Goal: Task Accomplishment & Management: Manage account settings

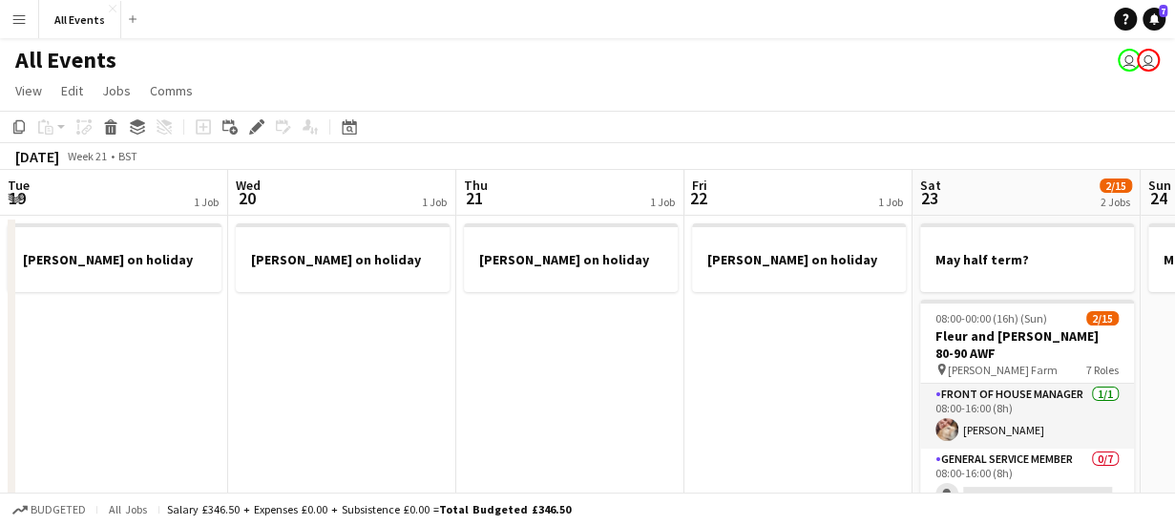
scroll to position [0, 657]
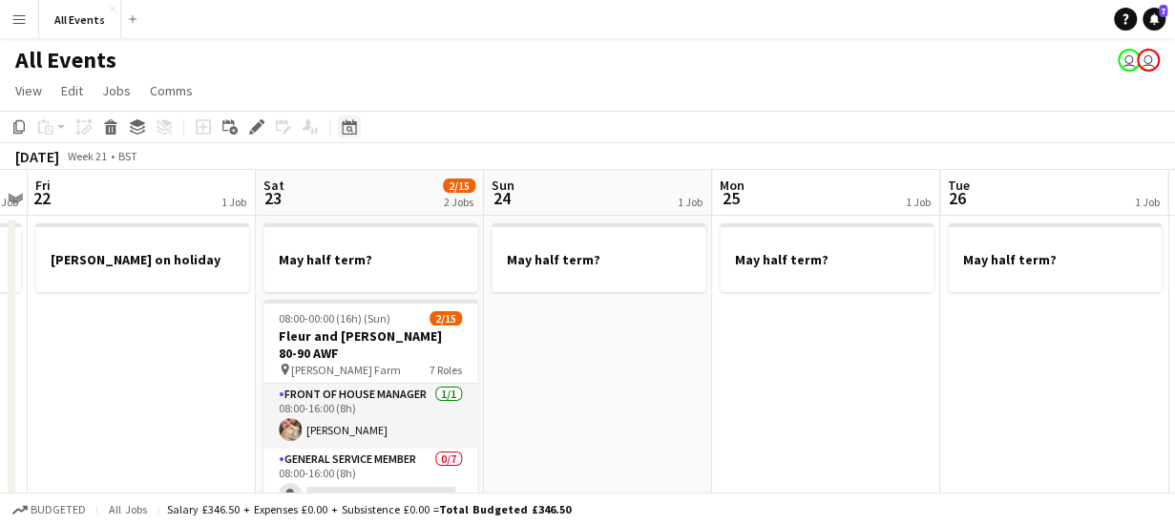
click at [351, 133] on icon "Date picker" at bounding box center [349, 126] width 15 height 15
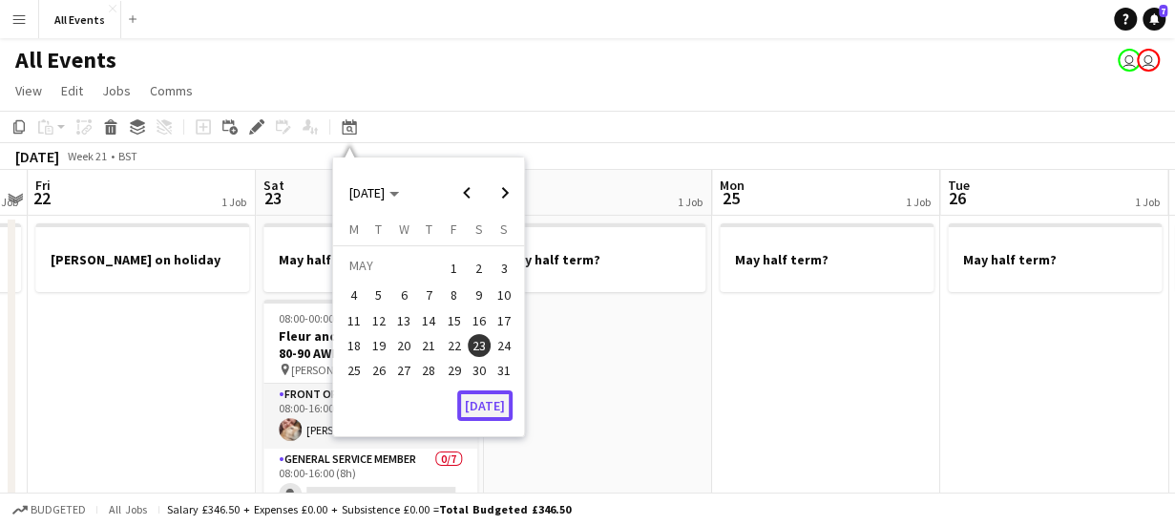
click at [490, 412] on button "[DATE]" at bounding box center [484, 405] width 55 height 31
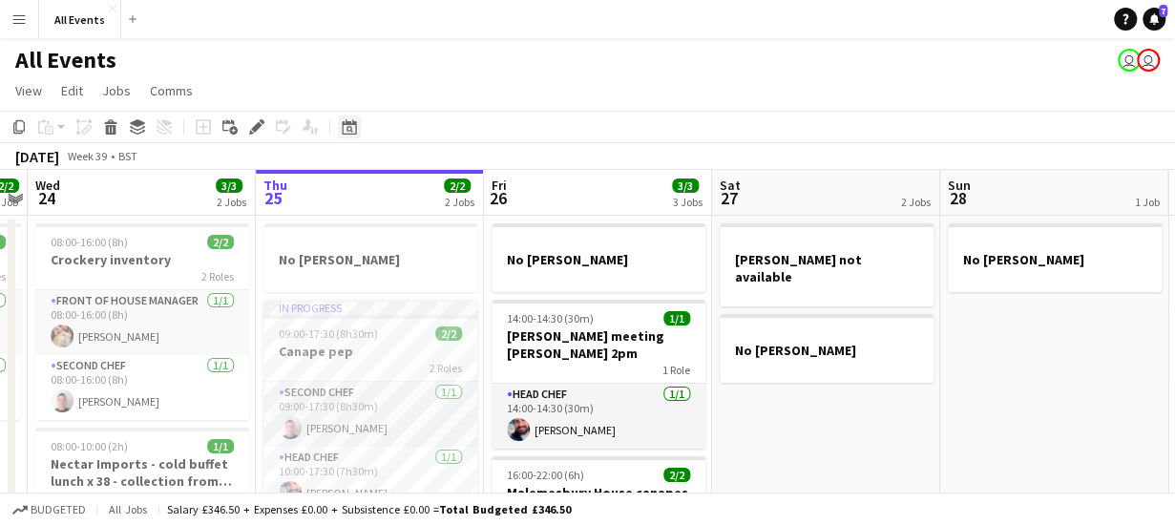
click at [349, 125] on icon "Date picker" at bounding box center [349, 126] width 15 height 15
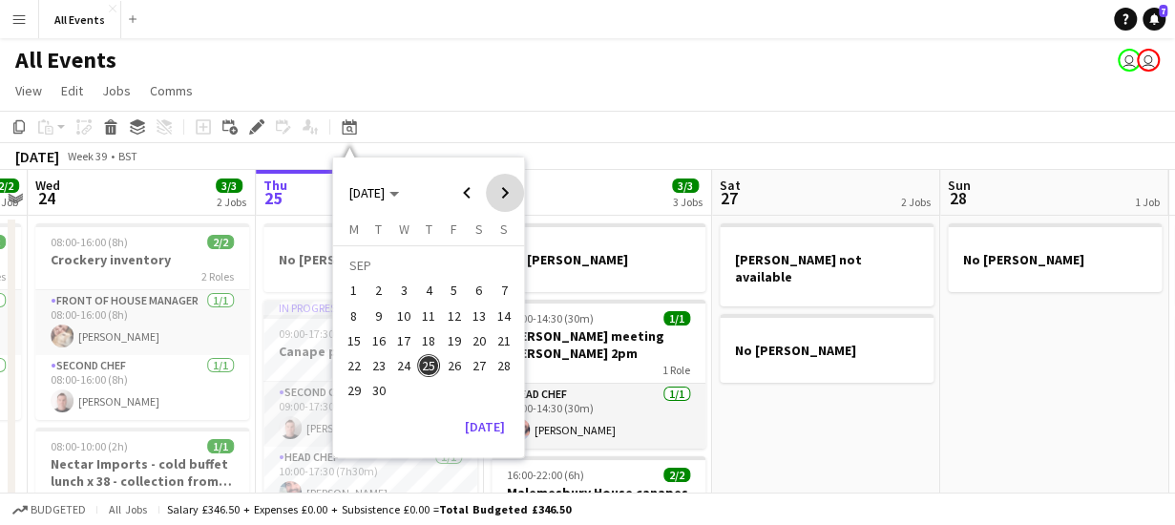
click at [508, 190] on span "Next month" at bounding box center [505, 193] width 38 height 38
click at [508, 191] on span "Next month" at bounding box center [505, 193] width 38 height 38
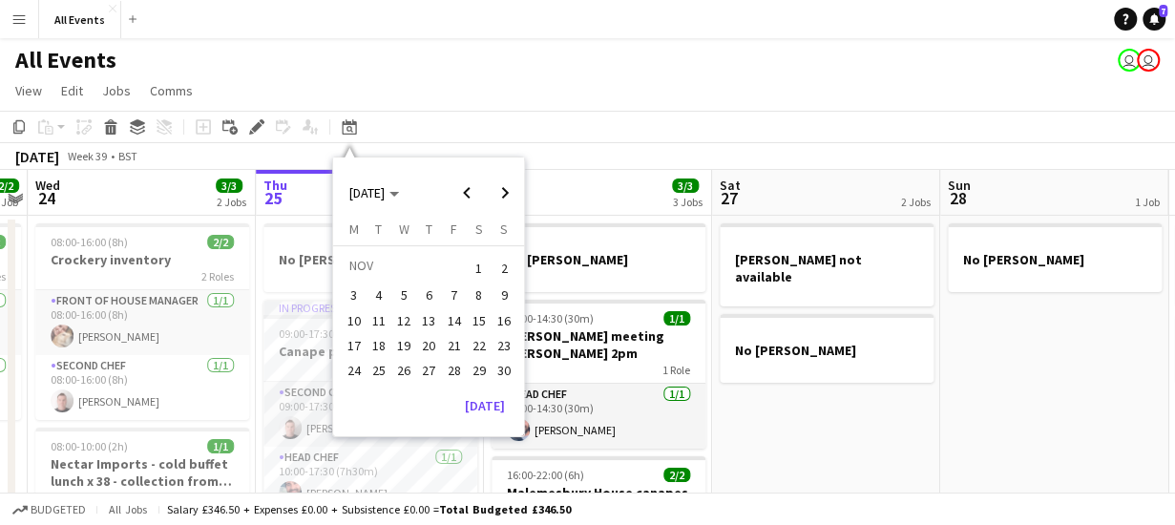
click at [483, 320] on span "15" at bounding box center [479, 320] width 23 height 23
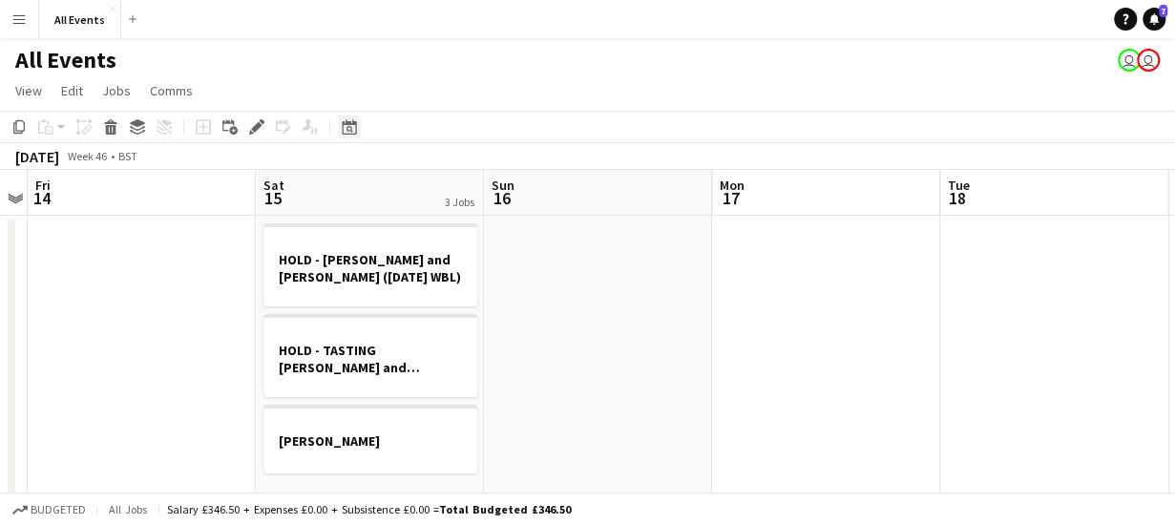
click at [344, 131] on icon "Date picker" at bounding box center [349, 126] width 15 height 15
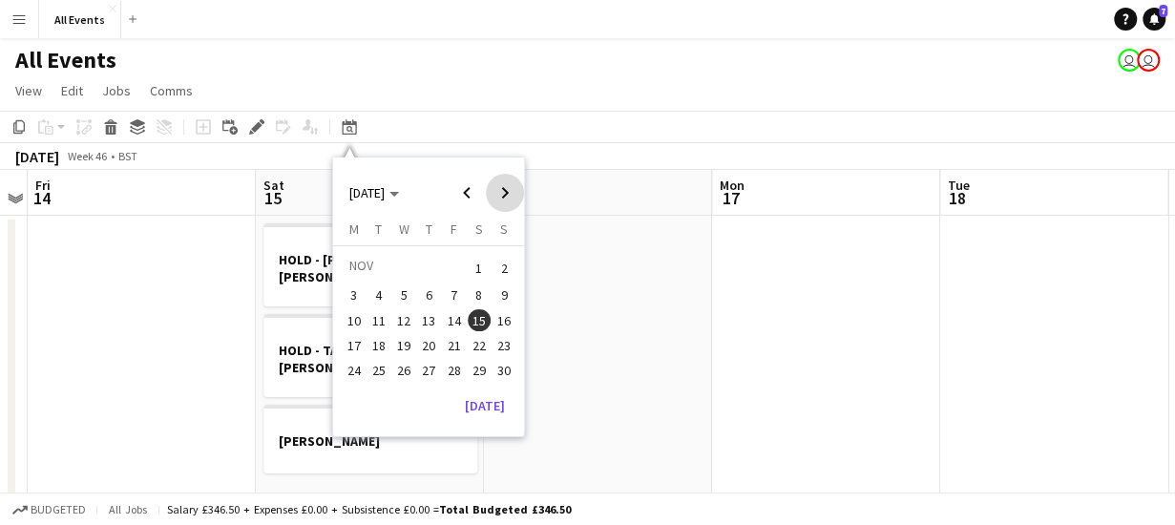
click at [510, 190] on span "Next month" at bounding box center [505, 193] width 38 height 38
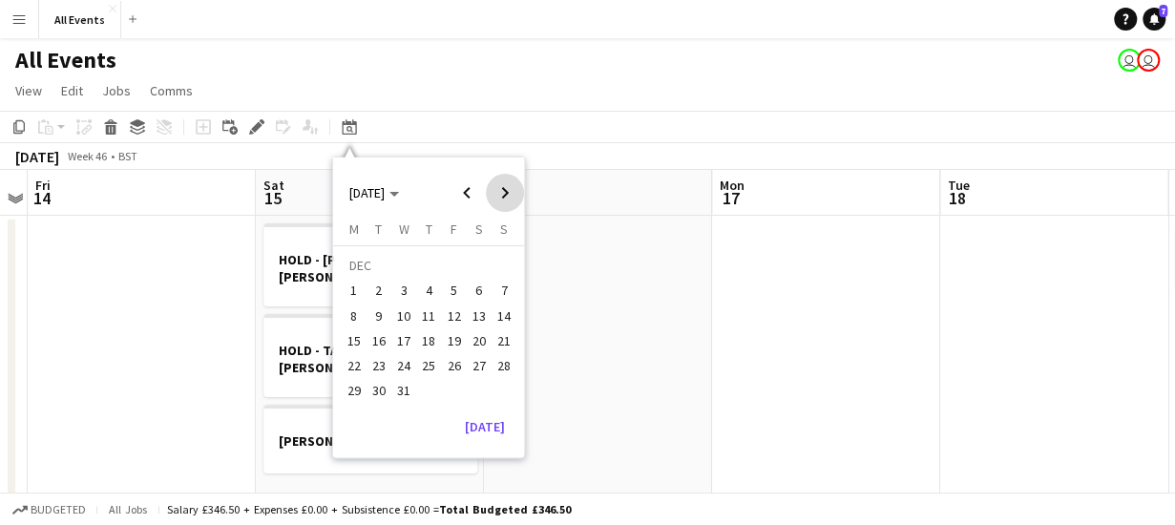
click at [510, 190] on span "Next month" at bounding box center [505, 193] width 38 height 38
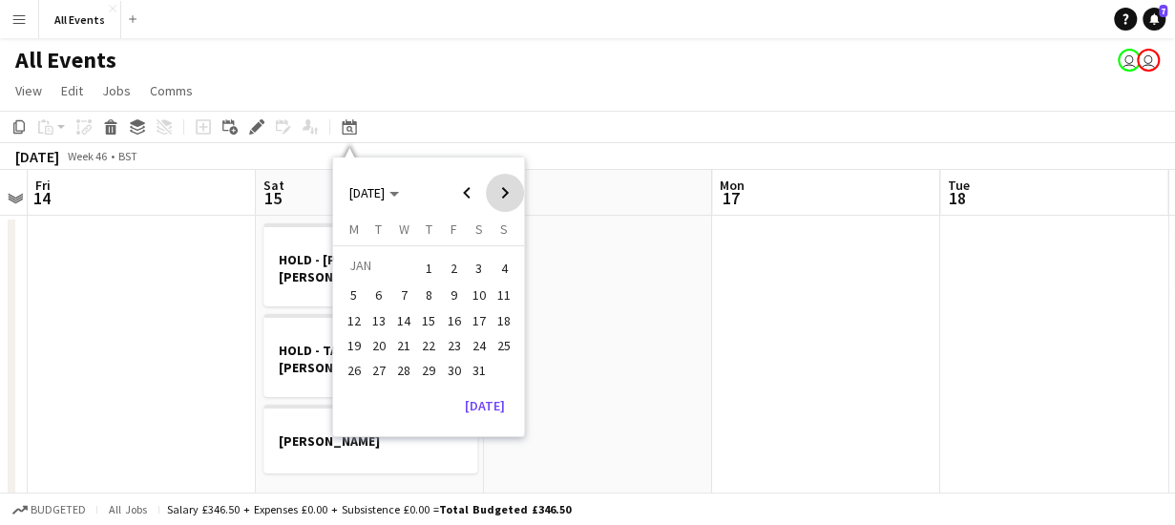
click at [510, 190] on span "Next month" at bounding box center [505, 193] width 38 height 38
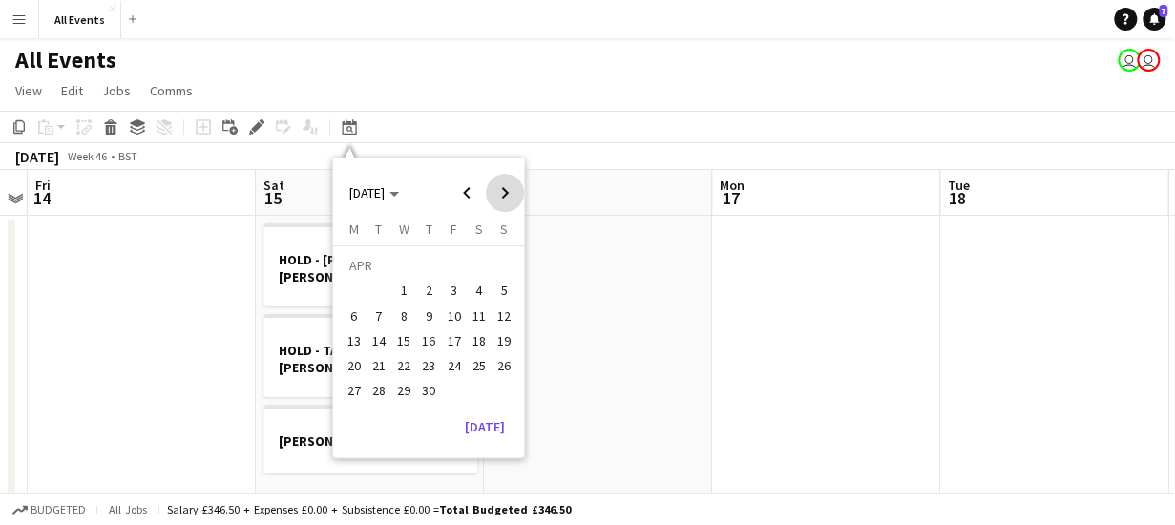
click at [510, 190] on span "Next month" at bounding box center [505, 193] width 38 height 38
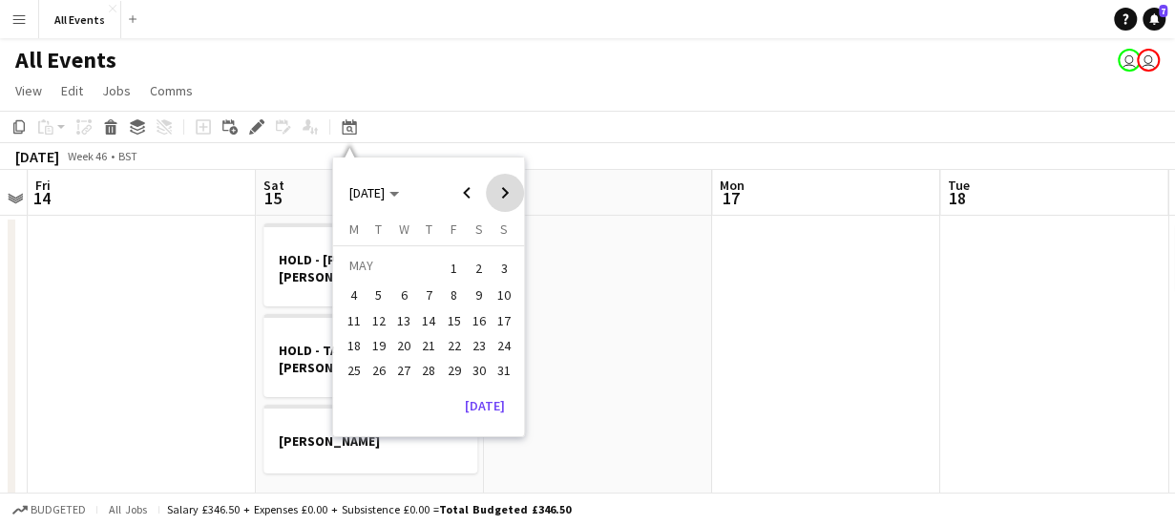
click at [510, 190] on span "Next month" at bounding box center [505, 193] width 38 height 38
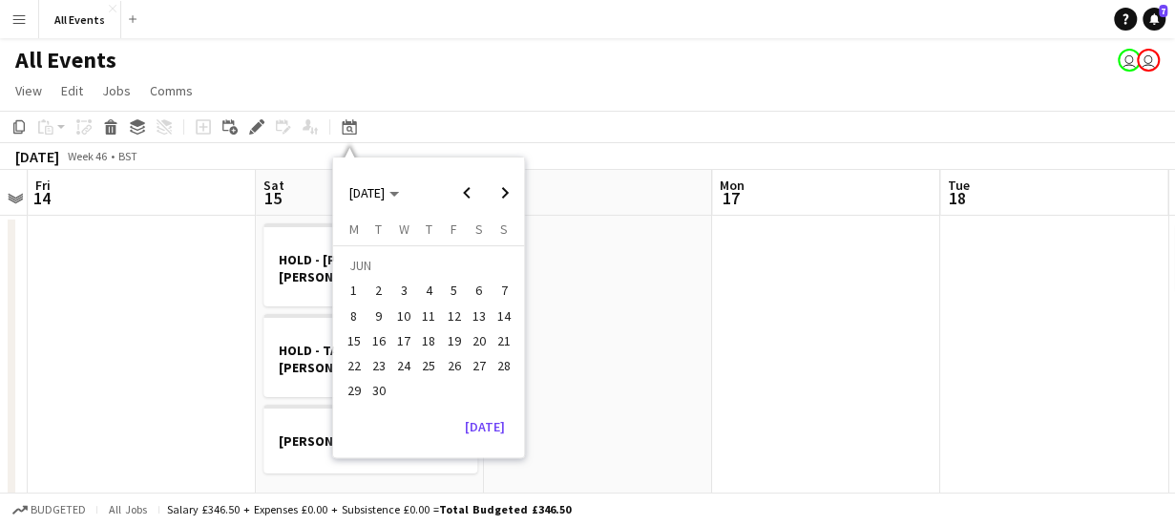
click at [475, 339] on span "20" at bounding box center [479, 340] width 23 height 23
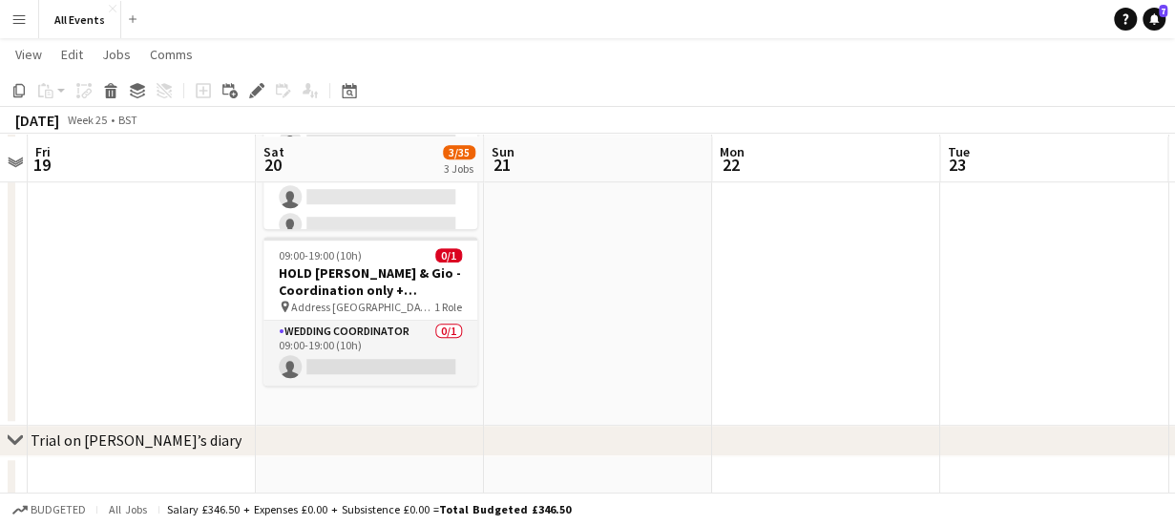
scroll to position [568, 0]
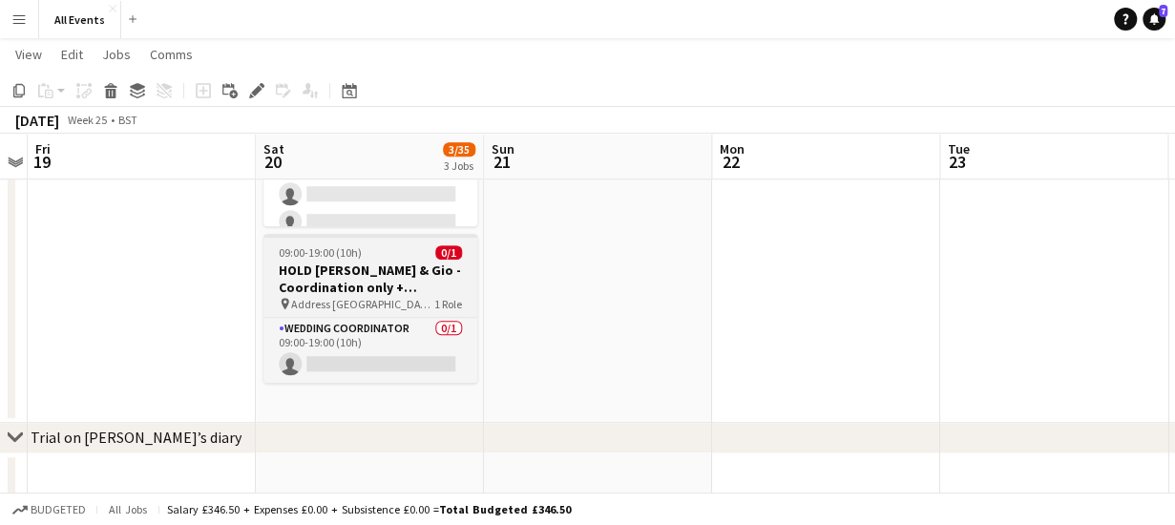
click at [383, 261] on h3 "HOLD [PERSON_NAME] & Gio - Coordination only + tableware TBC" at bounding box center [370, 278] width 214 height 34
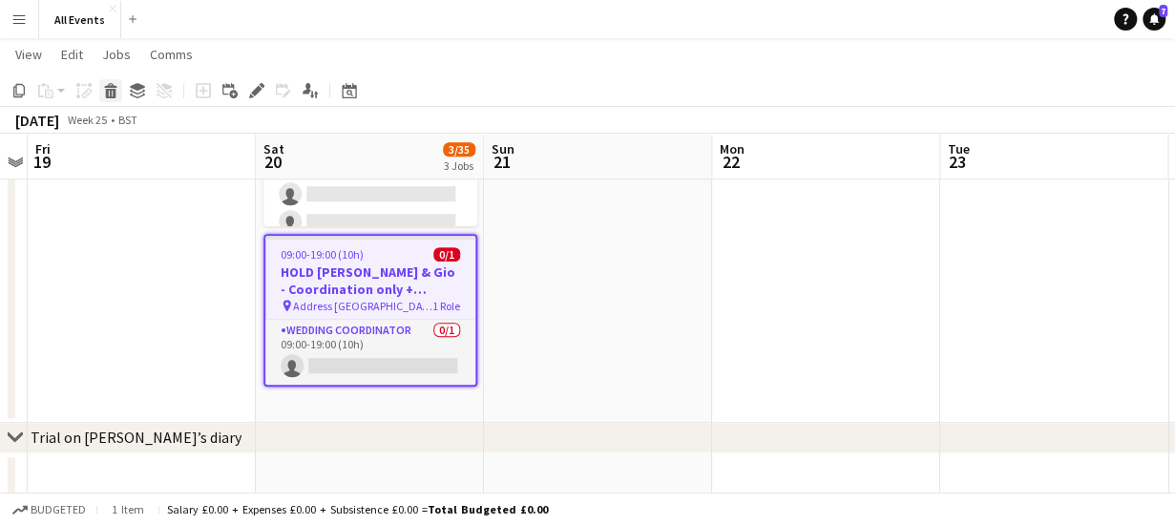
click at [108, 88] on icon "Delete" at bounding box center [110, 90] width 15 height 15
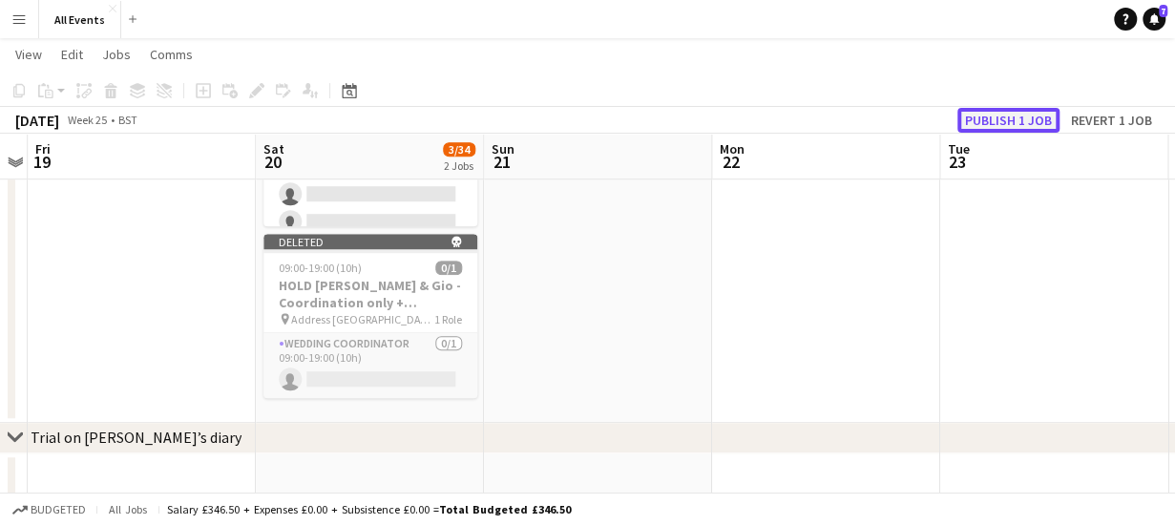
click at [979, 125] on button "Publish 1 job" at bounding box center [1008, 120] width 102 height 25
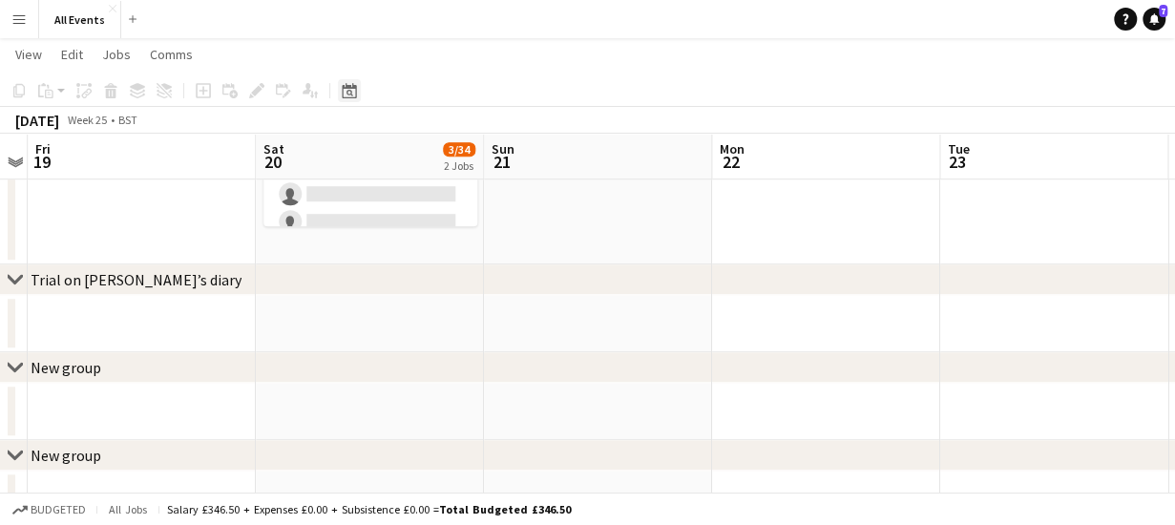
click at [354, 93] on icon "Date picker" at bounding box center [349, 90] width 15 height 15
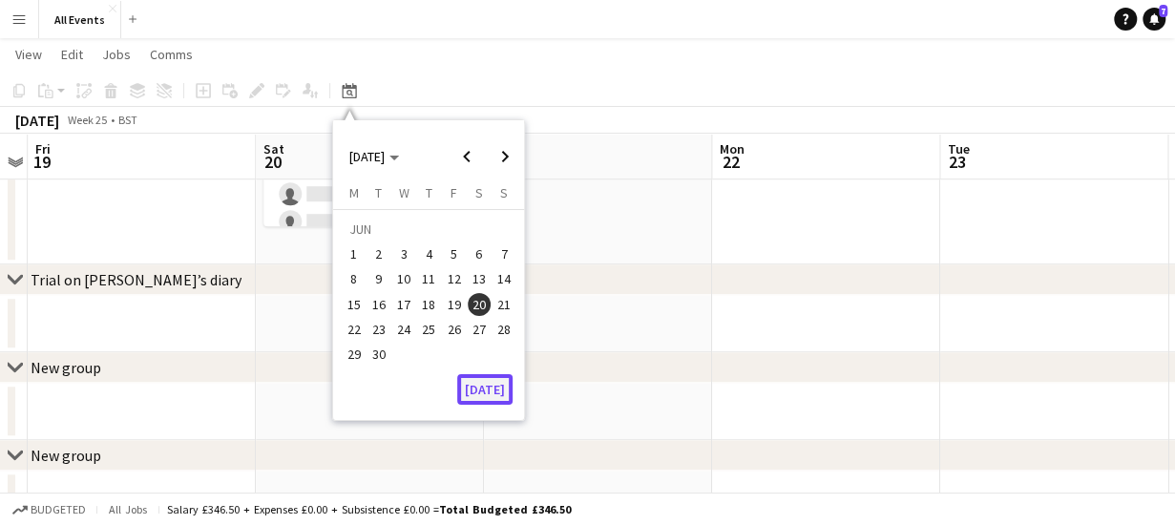
click at [496, 390] on button "[DATE]" at bounding box center [484, 389] width 55 height 31
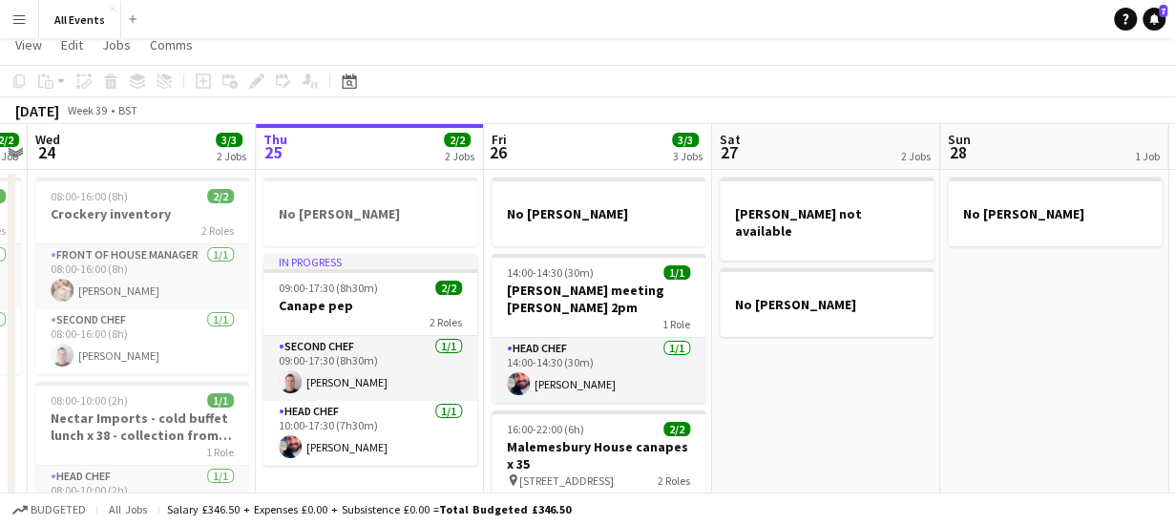
scroll to position [0, 0]
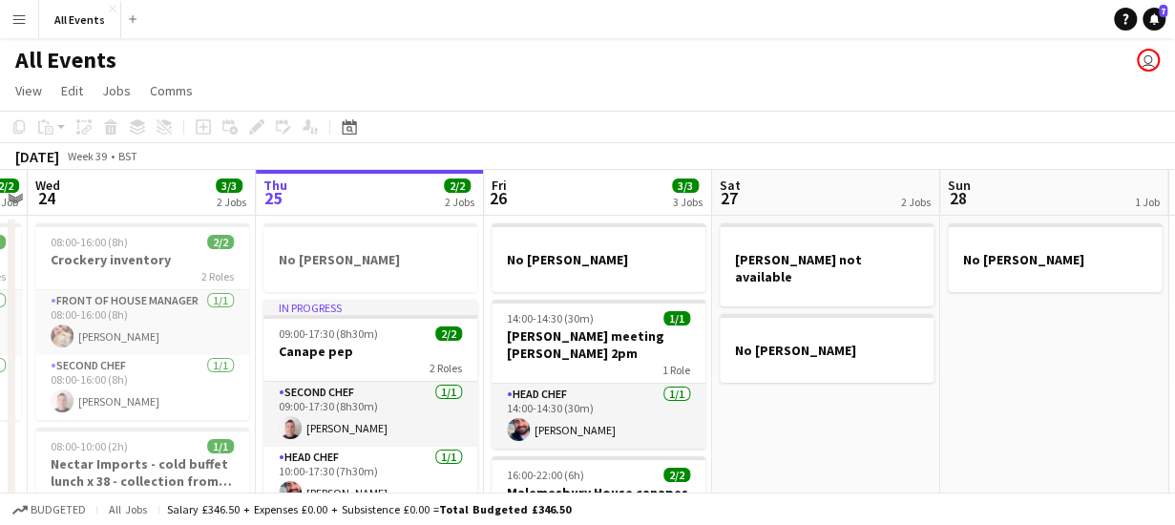
click at [393, 191] on app-board-header-date "Thu 25 2/2 2 Jobs" at bounding box center [370, 193] width 228 height 46
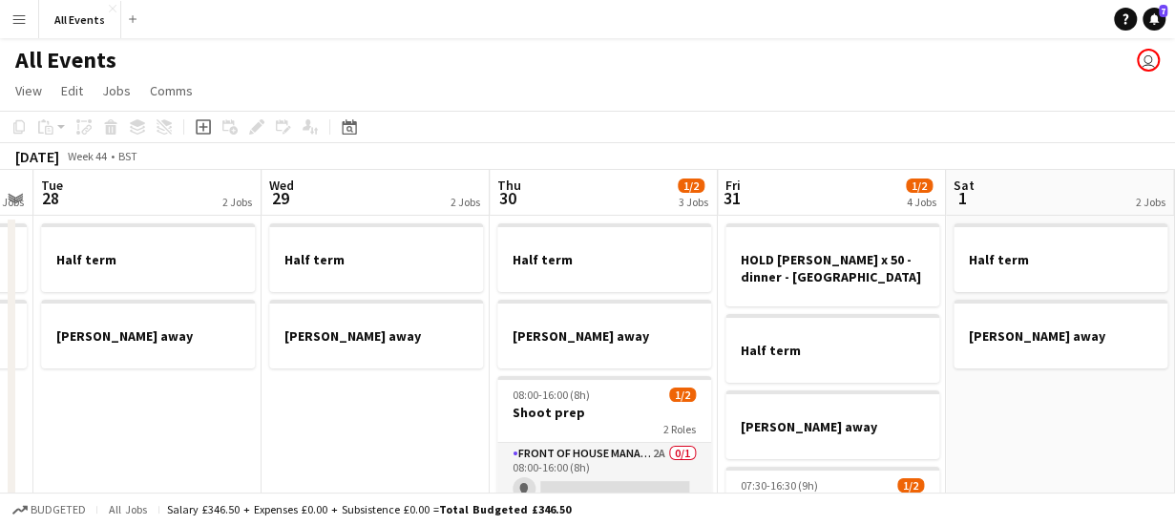
scroll to position [0, 689]
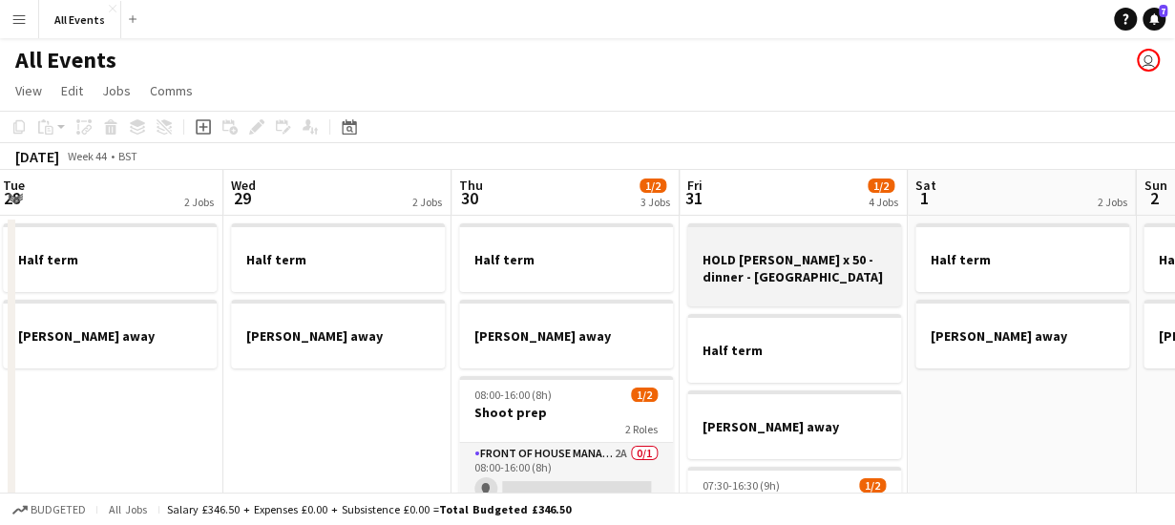
click at [748, 255] on h3 "HOLD [PERSON_NAME] x 50 - dinner - [GEOGRAPHIC_DATA]" at bounding box center [794, 268] width 214 height 34
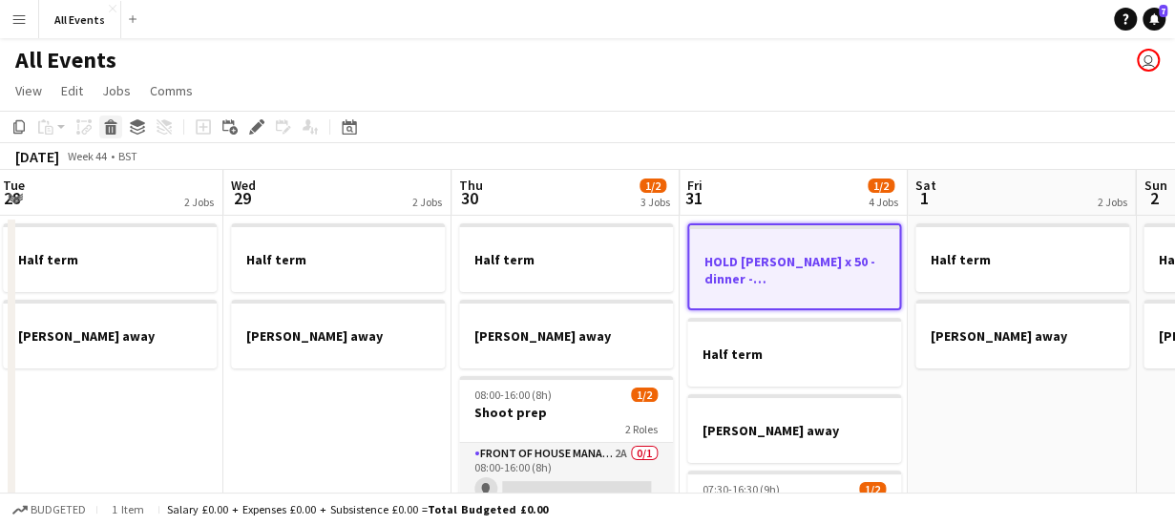
click at [114, 125] on icon at bounding box center [111, 130] width 10 height 10
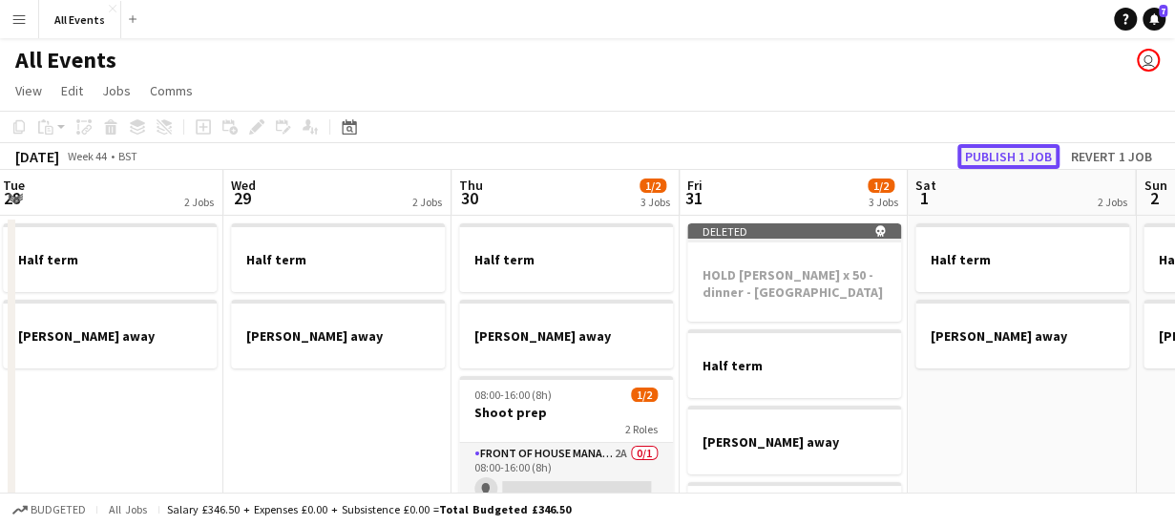
click at [979, 155] on button "Publish 1 job" at bounding box center [1008, 156] width 102 height 25
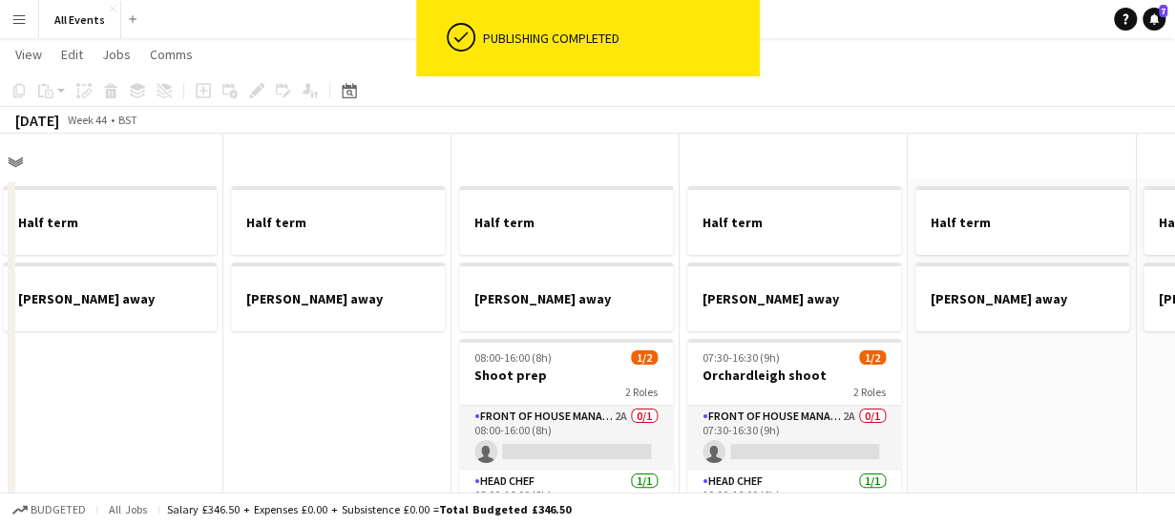
scroll to position [0, 0]
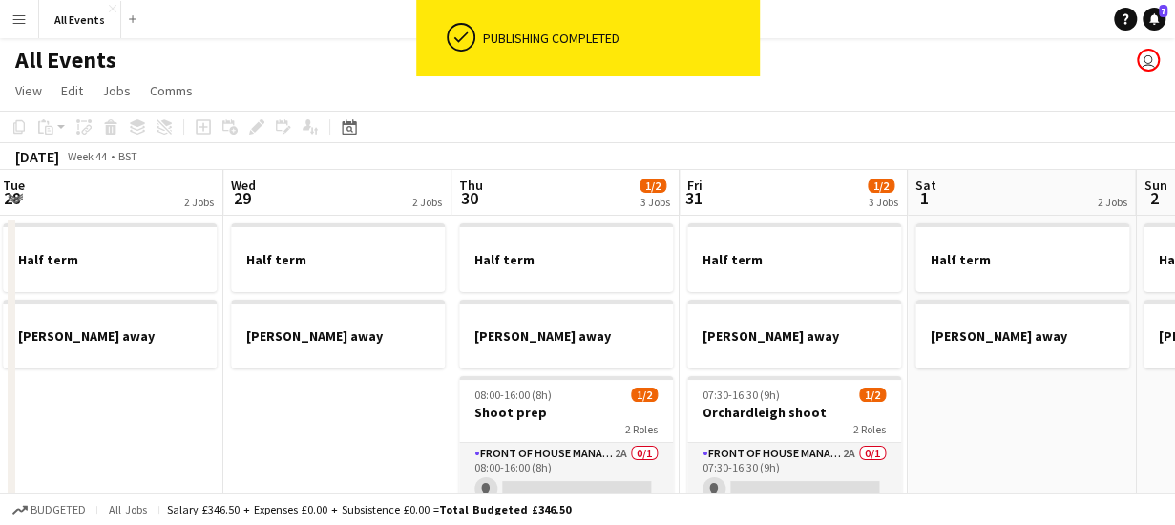
click at [721, 192] on app-board-header-date "Fri 31 1/2 3 Jobs" at bounding box center [793, 193] width 228 height 46
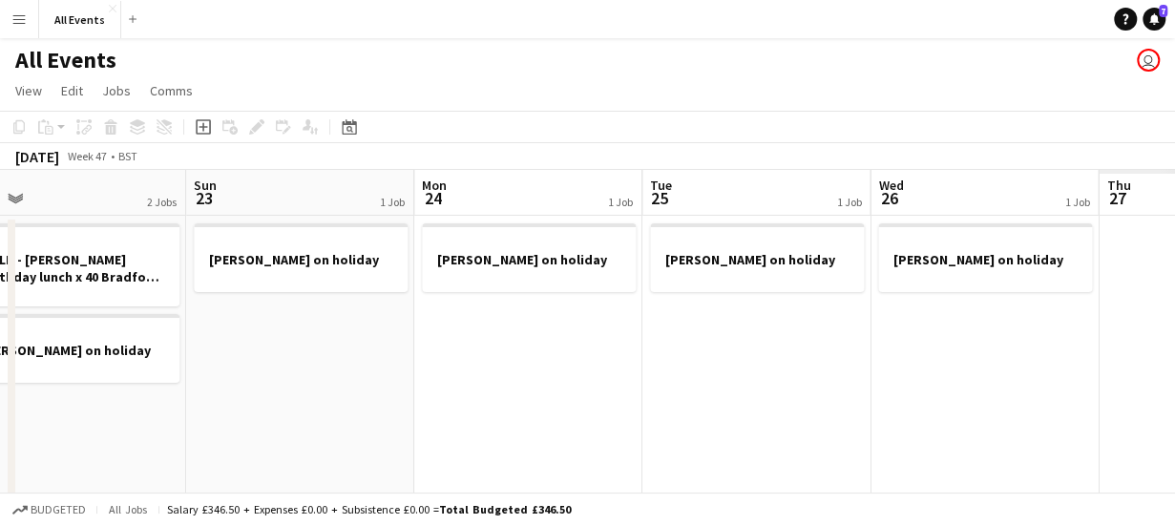
scroll to position [0, 521]
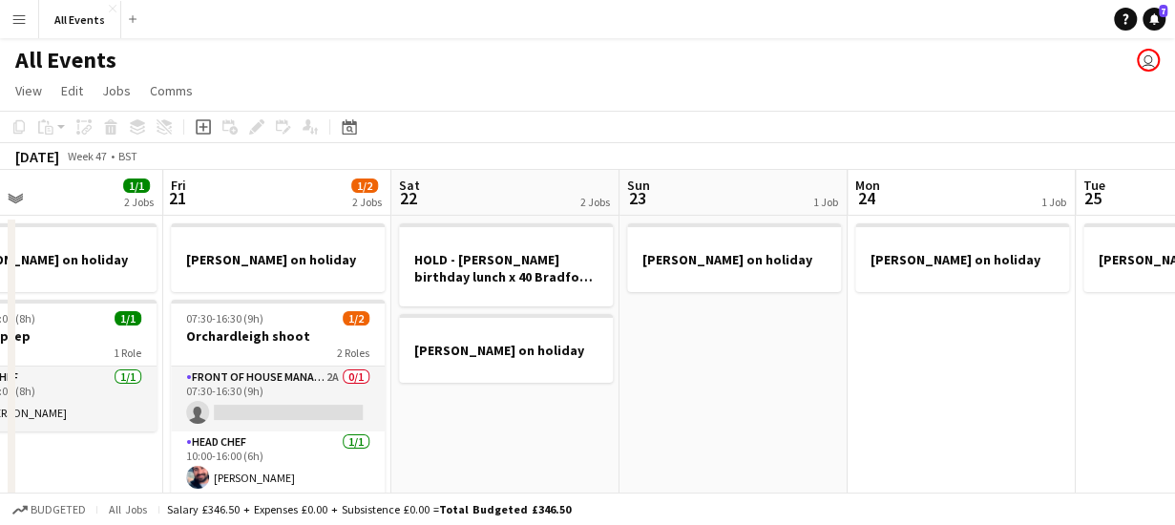
click at [494, 186] on app-board-header-date "Sat 22 2 Jobs" at bounding box center [505, 193] width 228 height 46
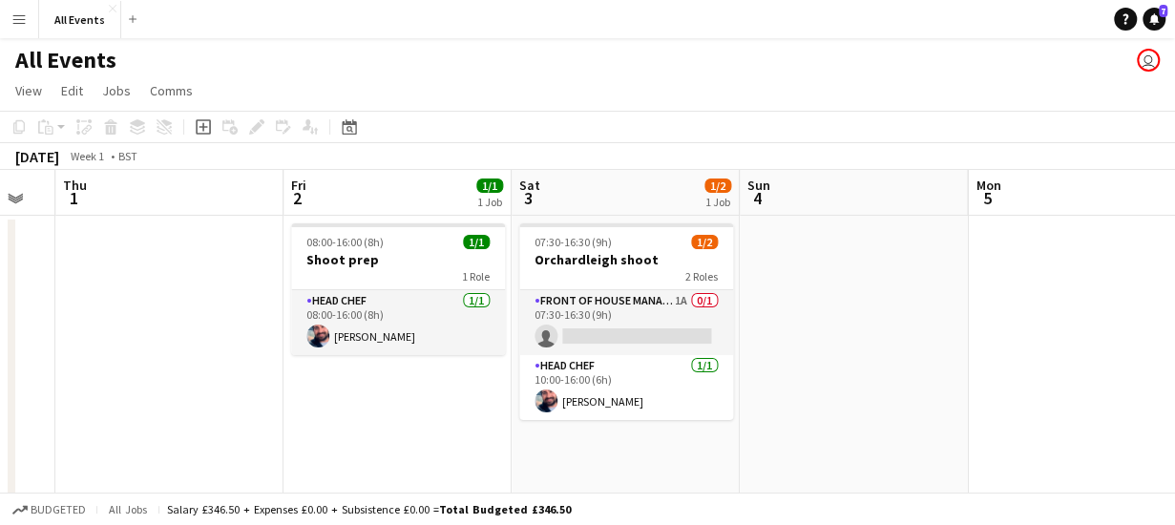
scroll to position [0, 561]
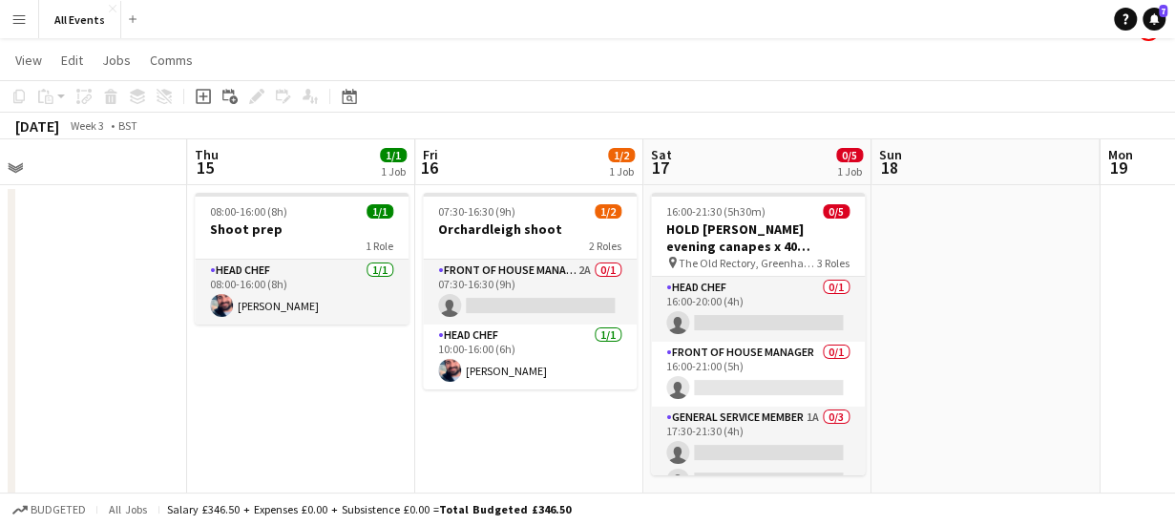
scroll to position [0, 0]
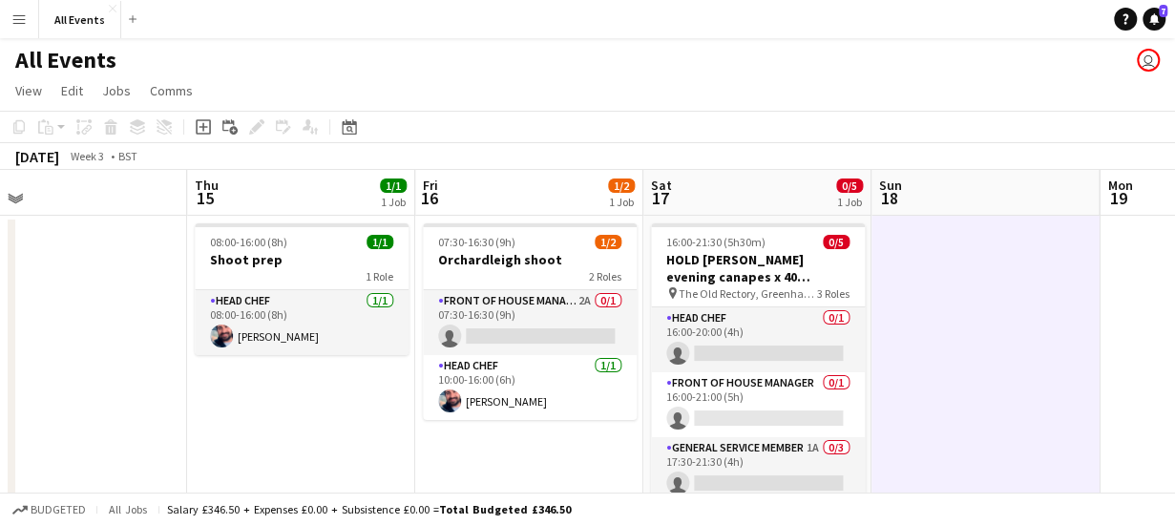
click at [710, 190] on app-board-header-date "Sat 17 0/5 1 Job" at bounding box center [757, 193] width 228 height 46
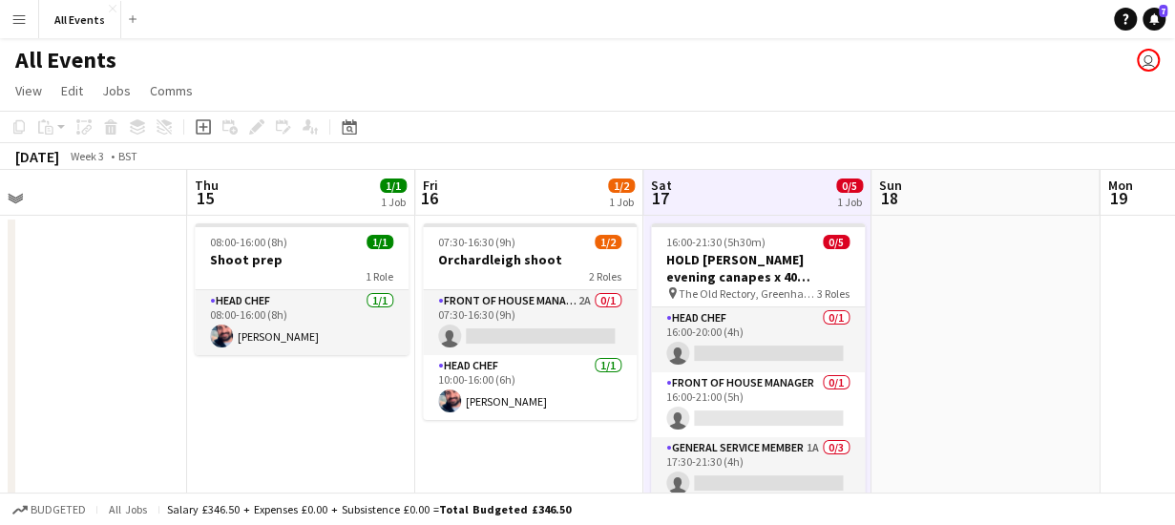
click at [727, 184] on app-board-header-date "Sat 17 0/5 1 Job" at bounding box center [757, 193] width 228 height 46
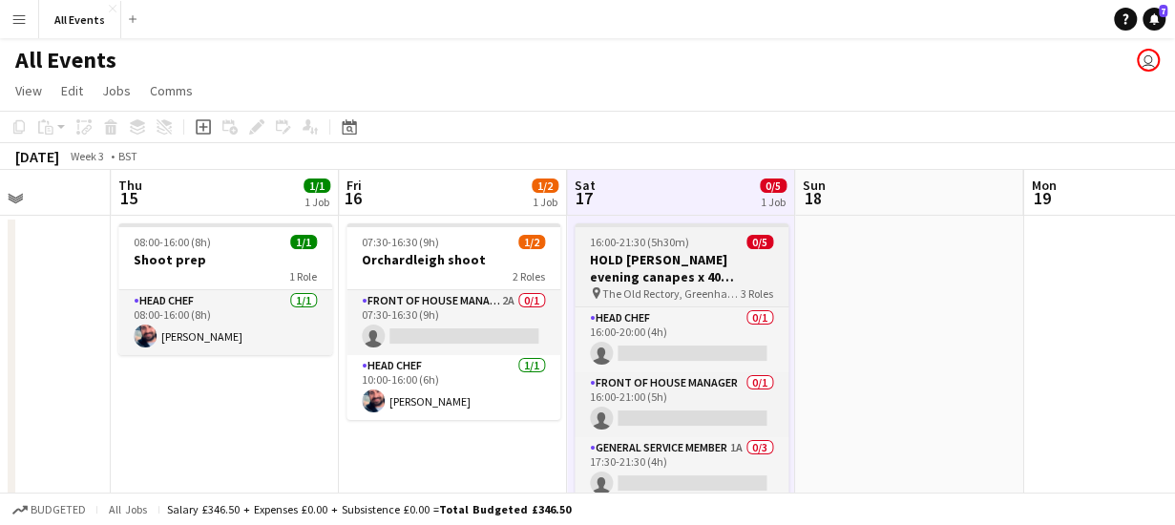
click at [719, 273] on h3 "HOLD [PERSON_NAME] evening canapes x 40 [PERSON_NAME]" at bounding box center [681, 268] width 214 height 34
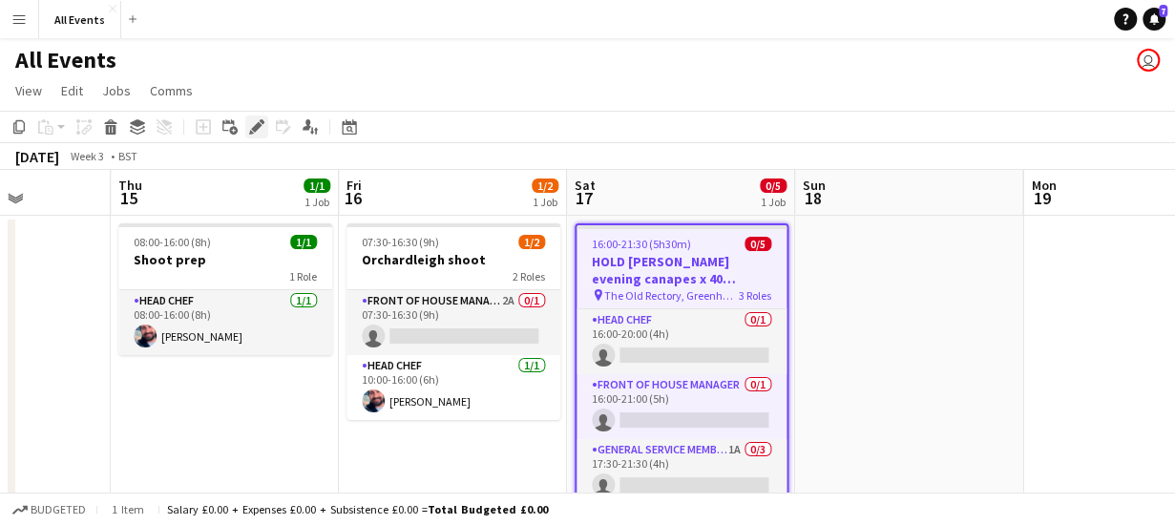
click at [258, 129] on icon at bounding box center [256, 127] width 10 height 10
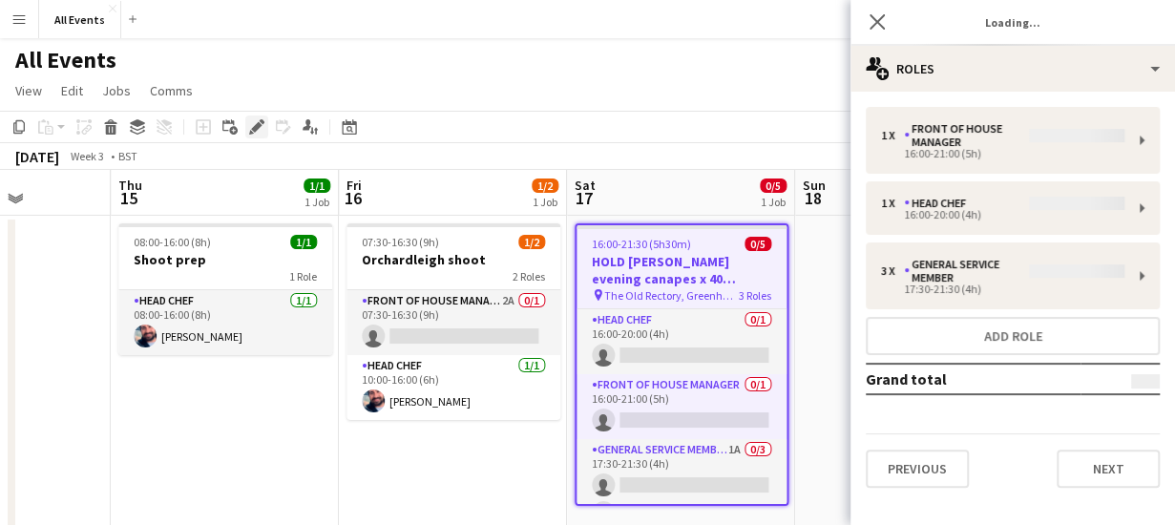
type input "*******"
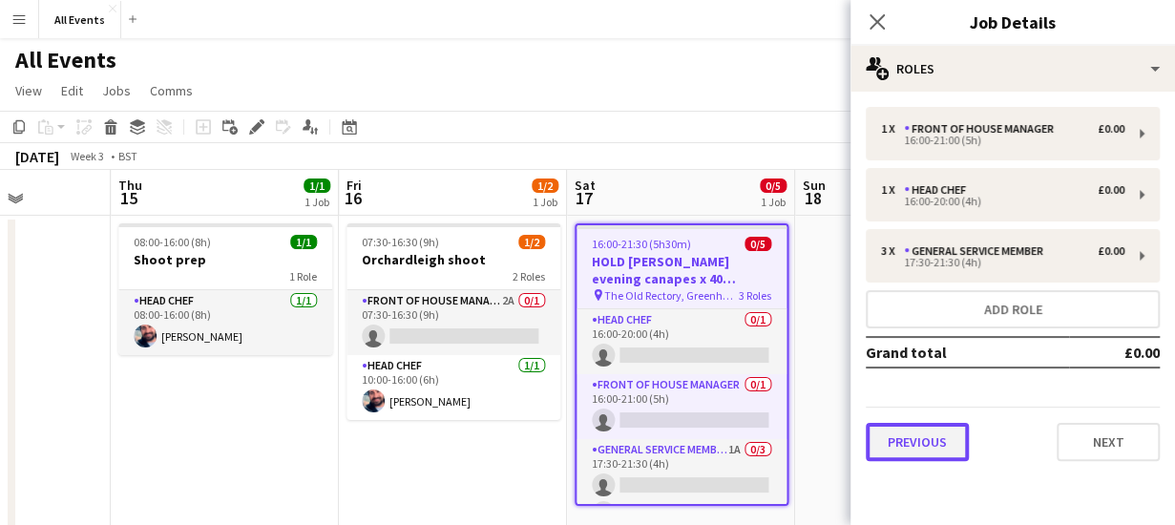
click at [909, 433] on button "Previous" at bounding box center [916, 442] width 103 height 38
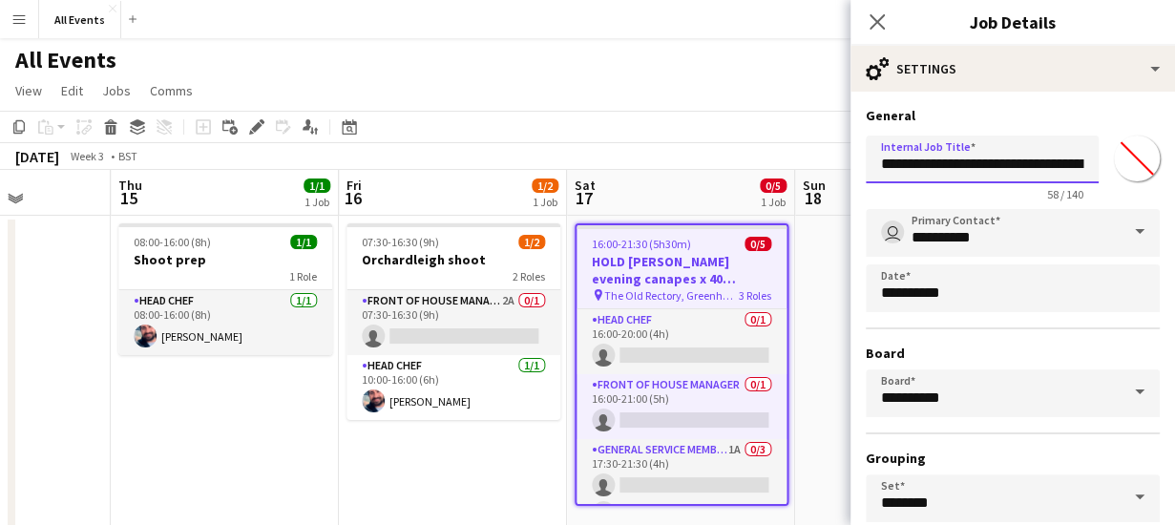
click at [922, 164] on input "**********" at bounding box center [981, 160] width 233 height 48
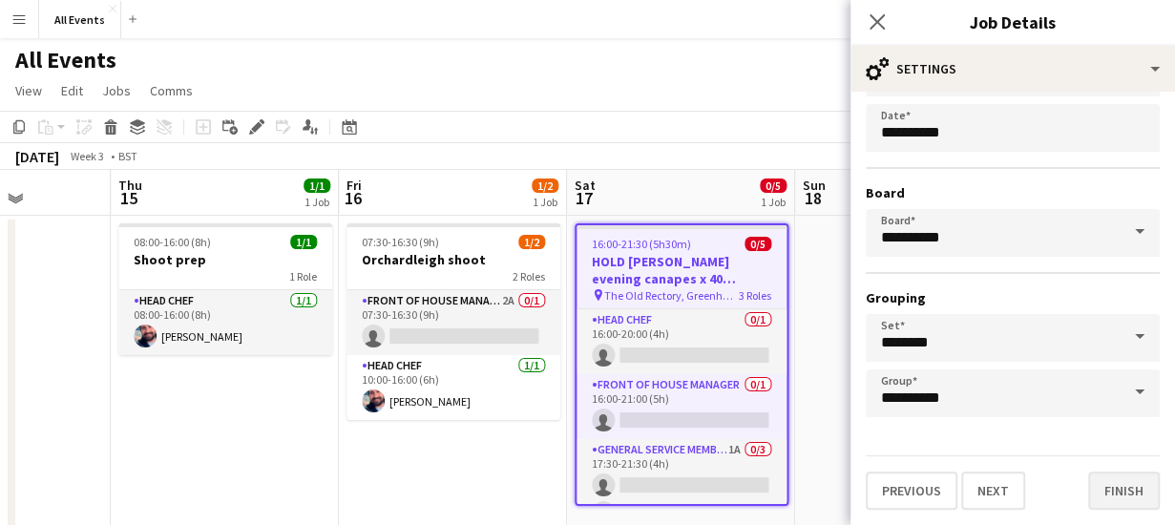
type input "**********"
click at [1118, 496] on button "Finish" at bounding box center [1124, 490] width 72 height 38
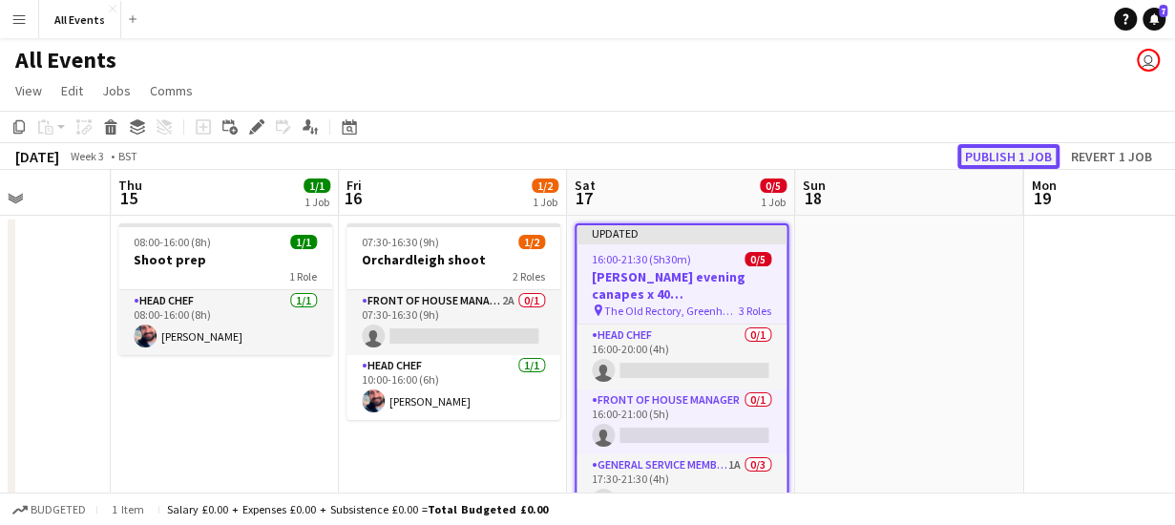
click at [996, 154] on button "Publish 1 job" at bounding box center [1008, 156] width 102 height 25
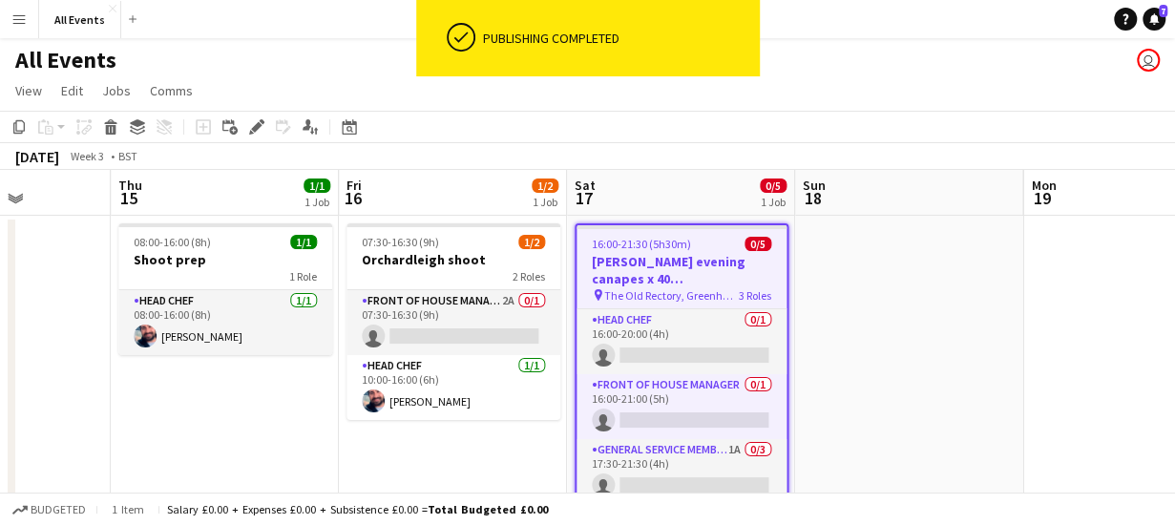
click at [660, 192] on app-board-header-date "Sat 17 0/5 1 Job" at bounding box center [681, 193] width 228 height 46
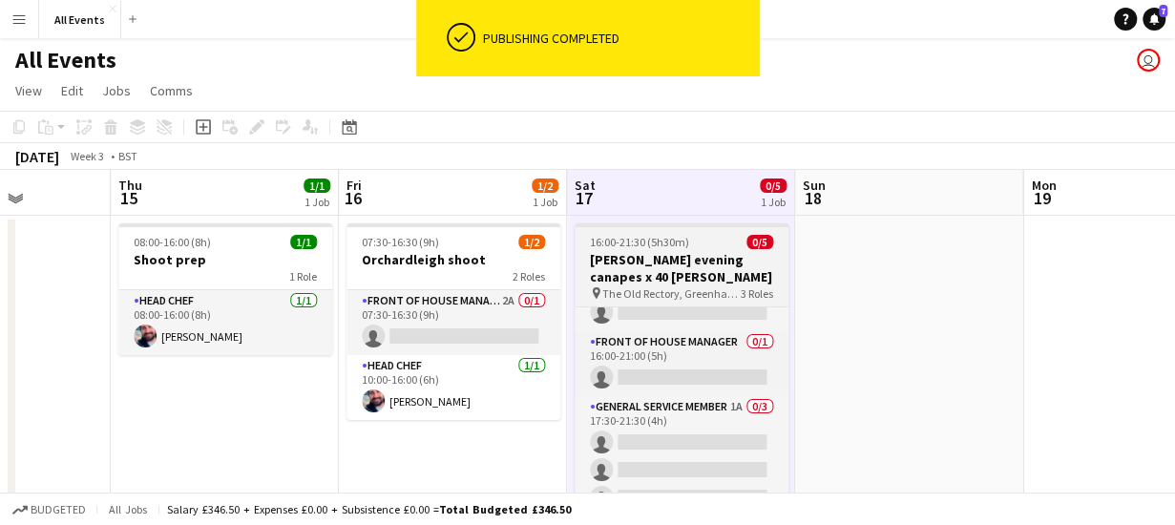
scroll to position [51, 0]
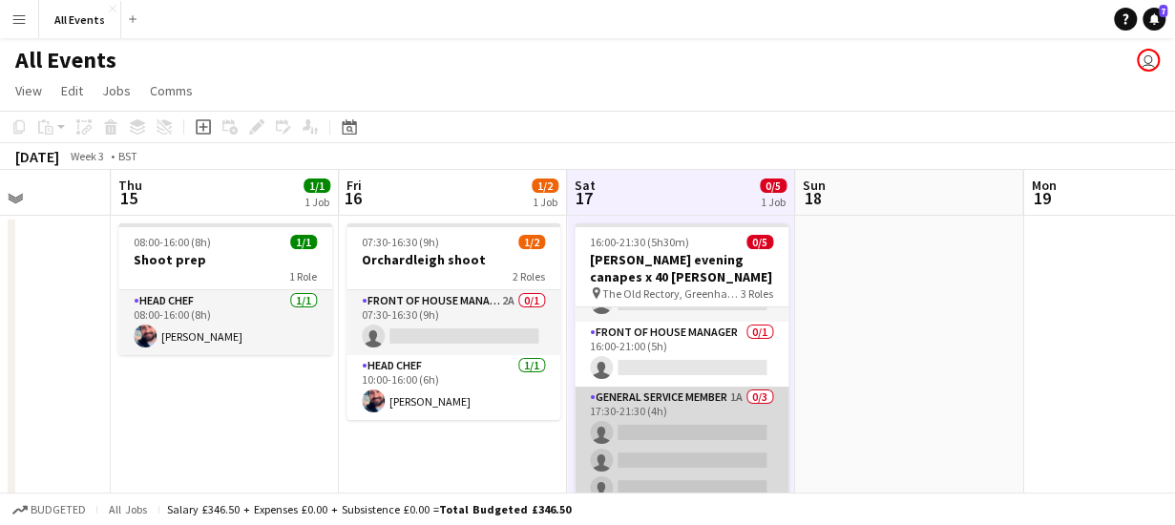
click at [744, 394] on app-card-role "General service member 1A 0/3 17:30-21:30 (4h) single-neutral-actions single-ne…" at bounding box center [681, 446] width 214 height 120
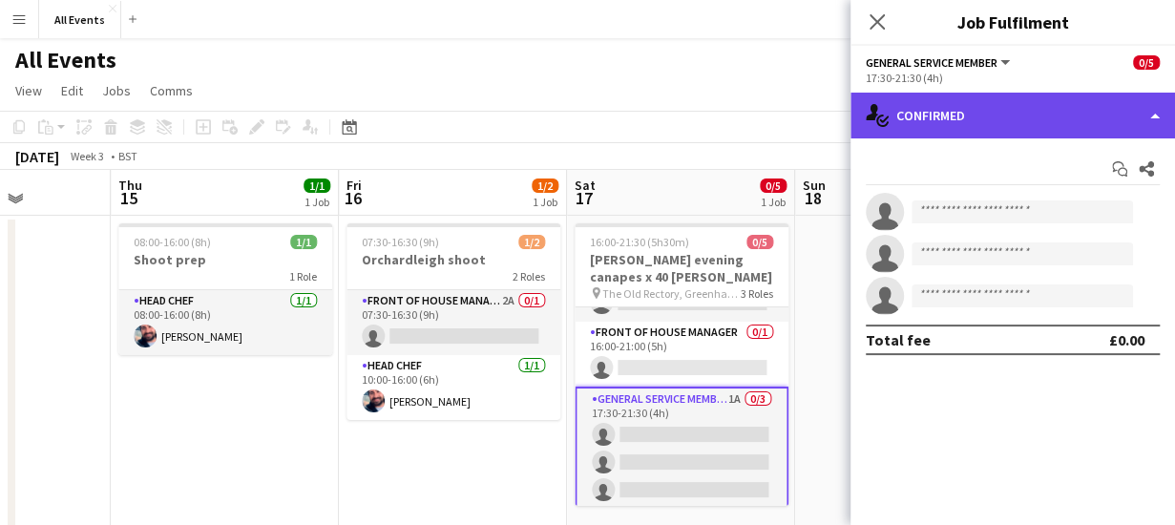
click at [1008, 110] on div "single-neutral-actions-check-2 Confirmed" at bounding box center [1012, 116] width 324 height 46
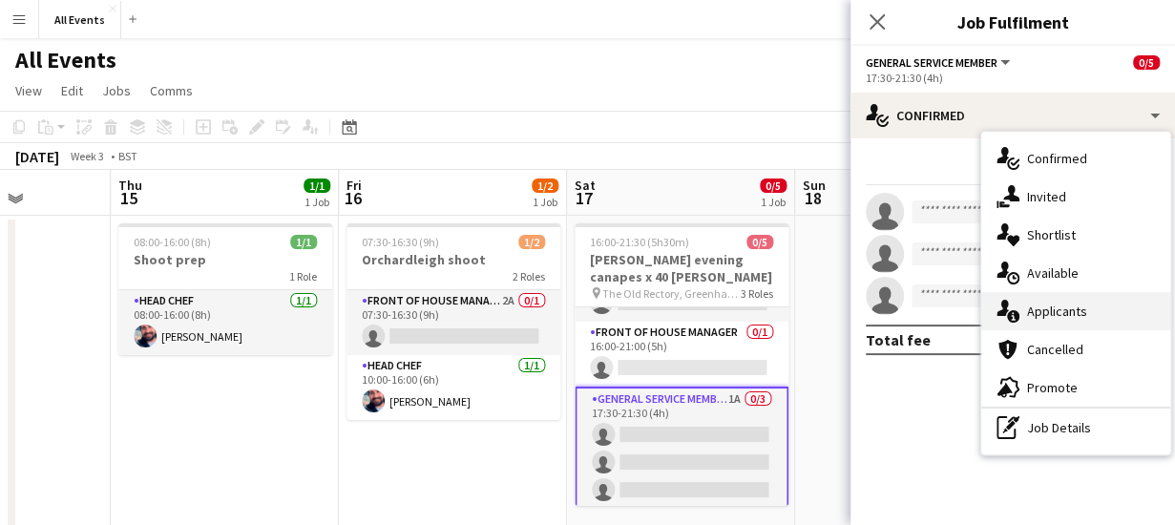
click at [1053, 314] on span "Applicants" at bounding box center [1057, 310] width 60 height 17
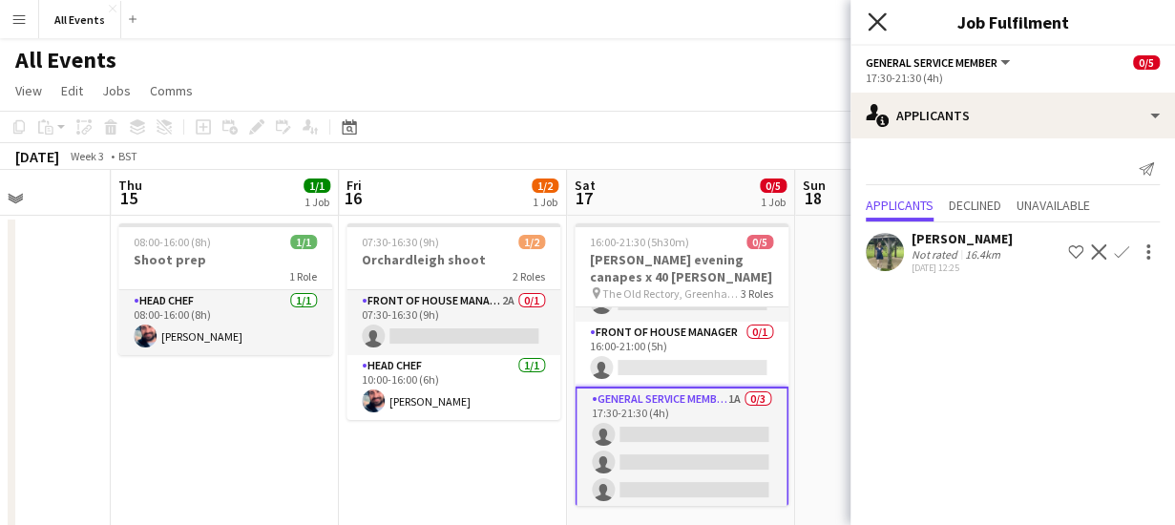
click at [880, 22] on icon "Close pop-in" at bounding box center [876, 21] width 18 height 18
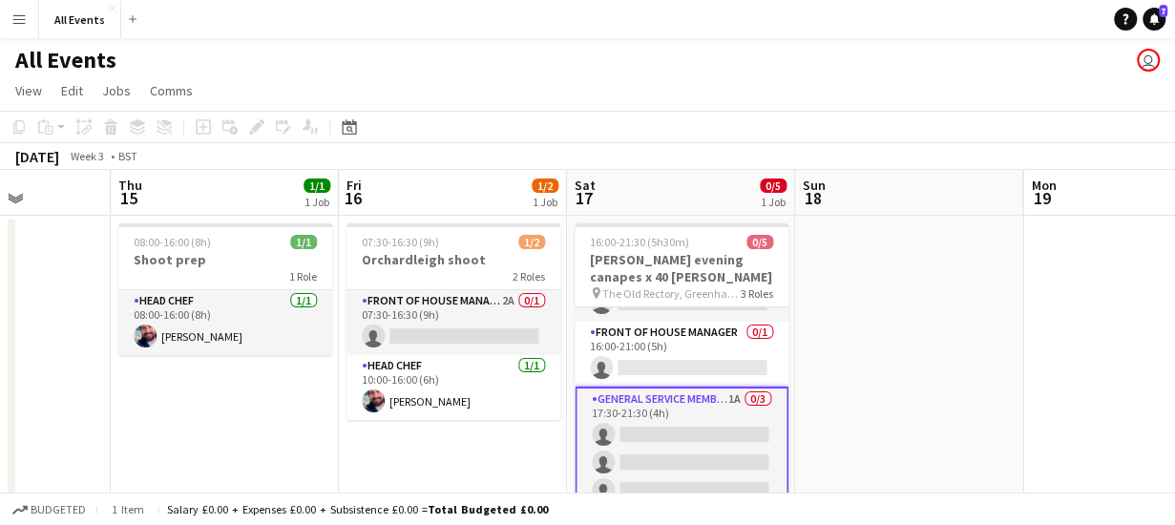
click at [672, 89] on app-page-menu "View Day view expanded Day view collapsed Month view Date picker Jump to [DATE]…" at bounding box center [587, 92] width 1175 height 36
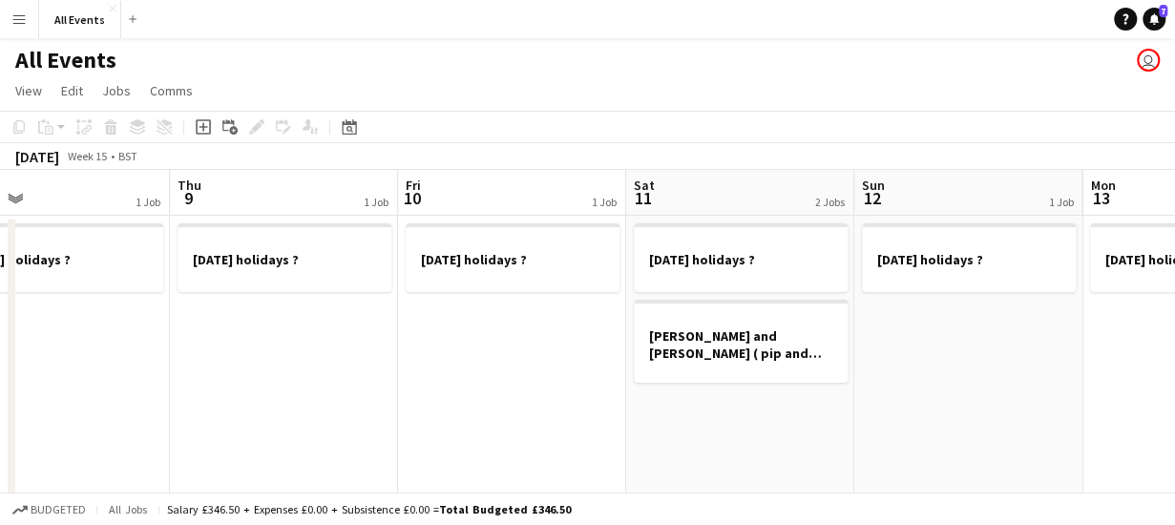
scroll to position [0, 767]
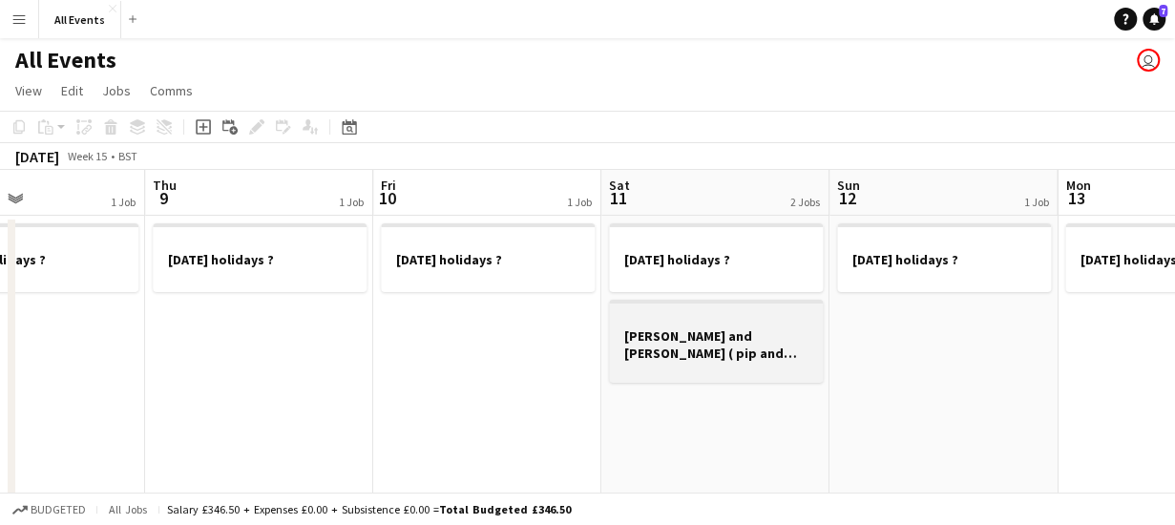
click at [640, 354] on h3 "[PERSON_NAME] and [PERSON_NAME] ( pip and [PERSON_NAME] ) wedding hold" at bounding box center [716, 344] width 214 height 34
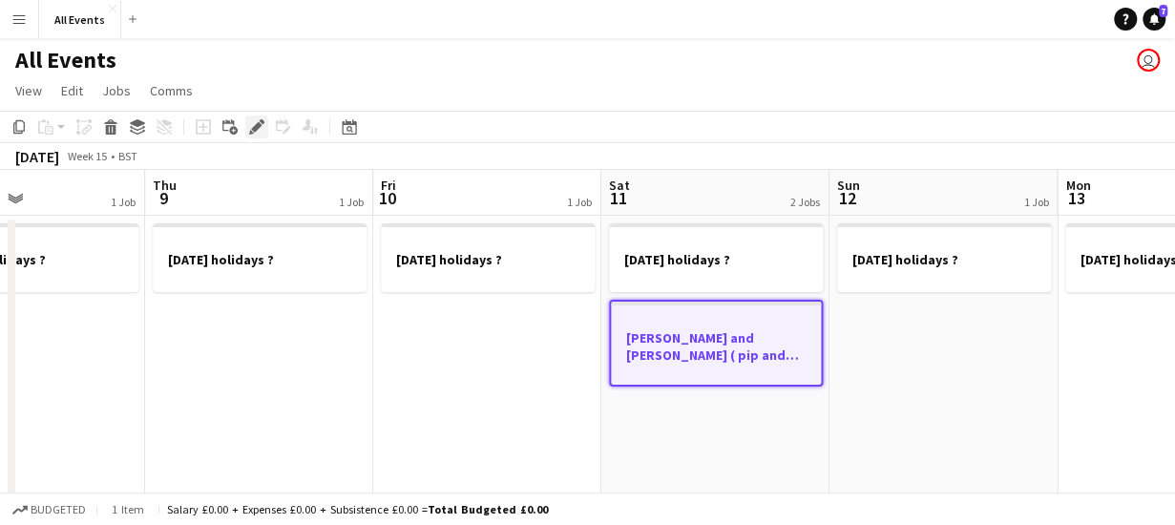
click at [256, 127] on icon at bounding box center [256, 127] width 10 height 10
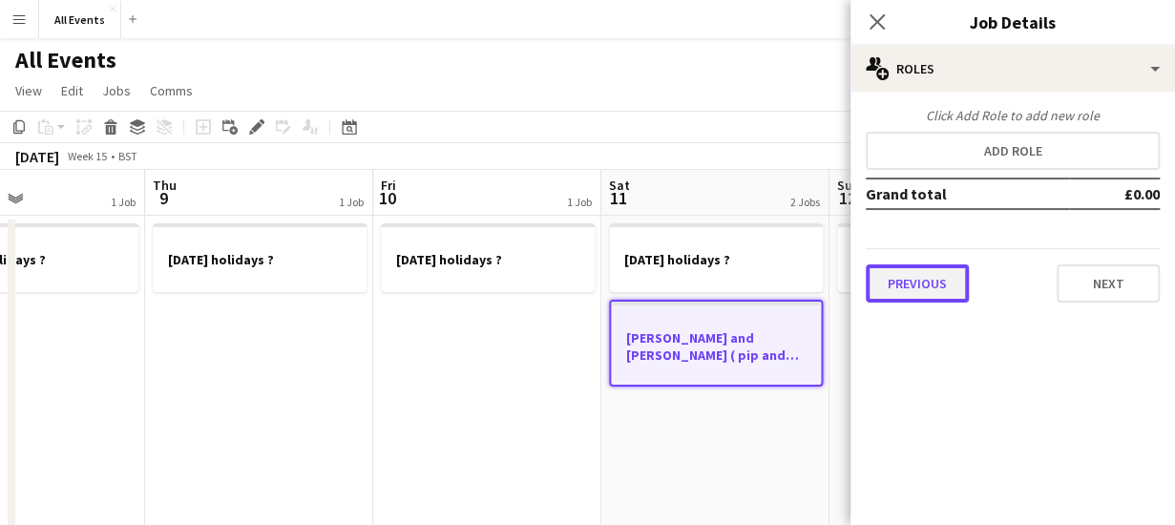
click at [919, 278] on button "Previous" at bounding box center [916, 283] width 103 height 38
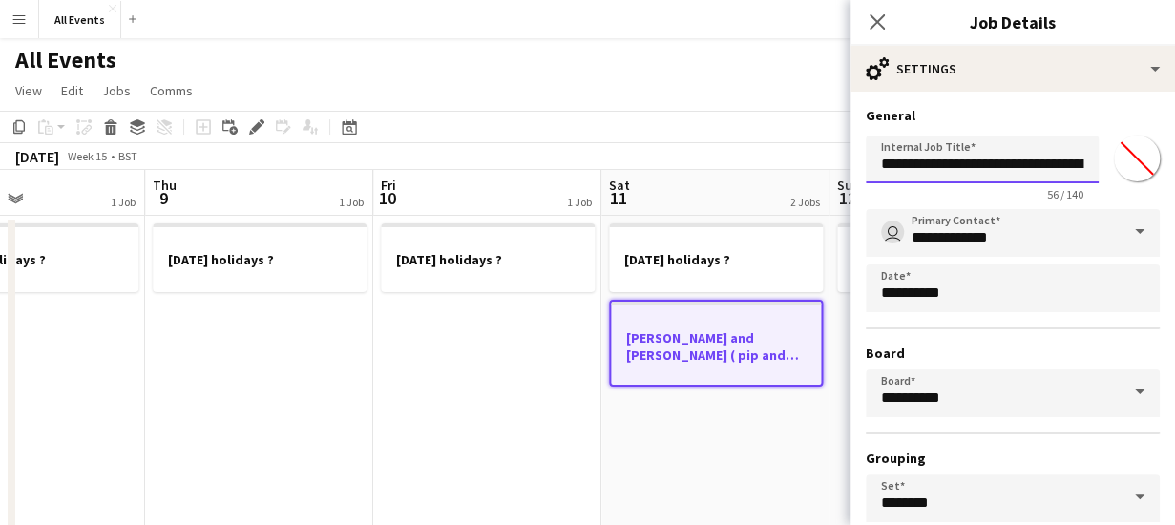
click at [882, 163] on input "**********" at bounding box center [981, 160] width 233 height 48
click at [1038, 165] on input "**********" at bounding box center [974, 160] width 219 height 48
click at [973, 164] on input "**********" at bounding box center [974, 160] width 219 height 48
click at [1028, 166] on input "**********" at bounding box center [974, 160] width 219 height 48
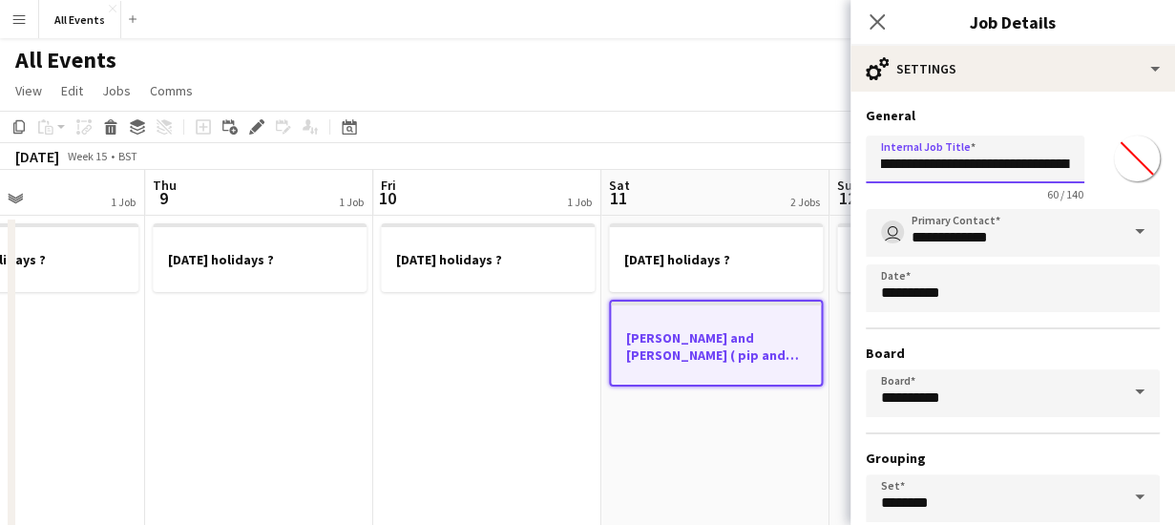
scroll to position [0, 76]
click at [1042, 166] on input "**********" at bounding box center [974, 160] width 219 height 48
click at [971, 167] on input "**********" at bounding box center [974, 160] width 219 height 48
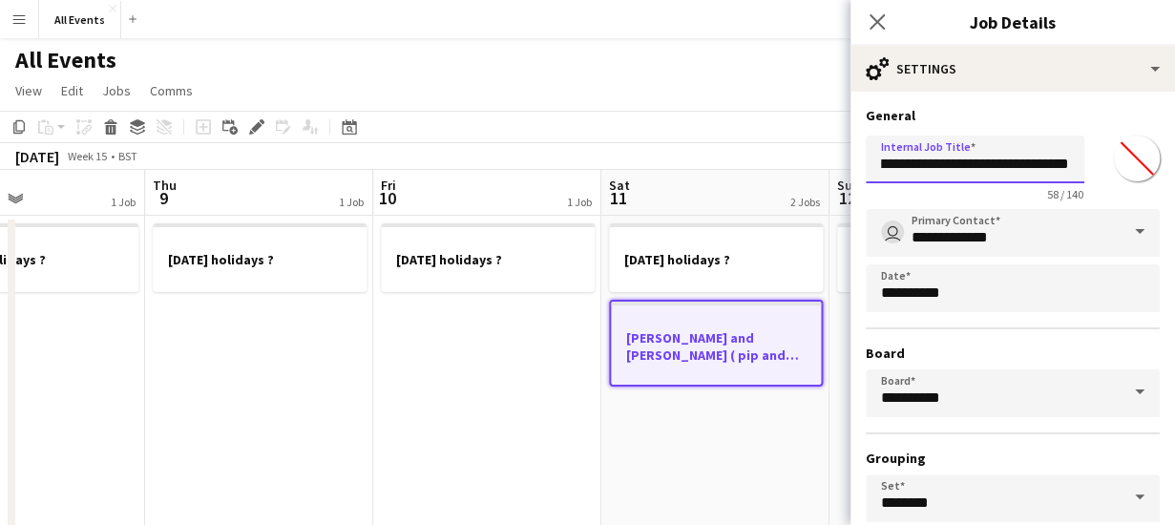
click at [1063, 165] on input "**********" at bounding box center [974, 160] width 219 height 48
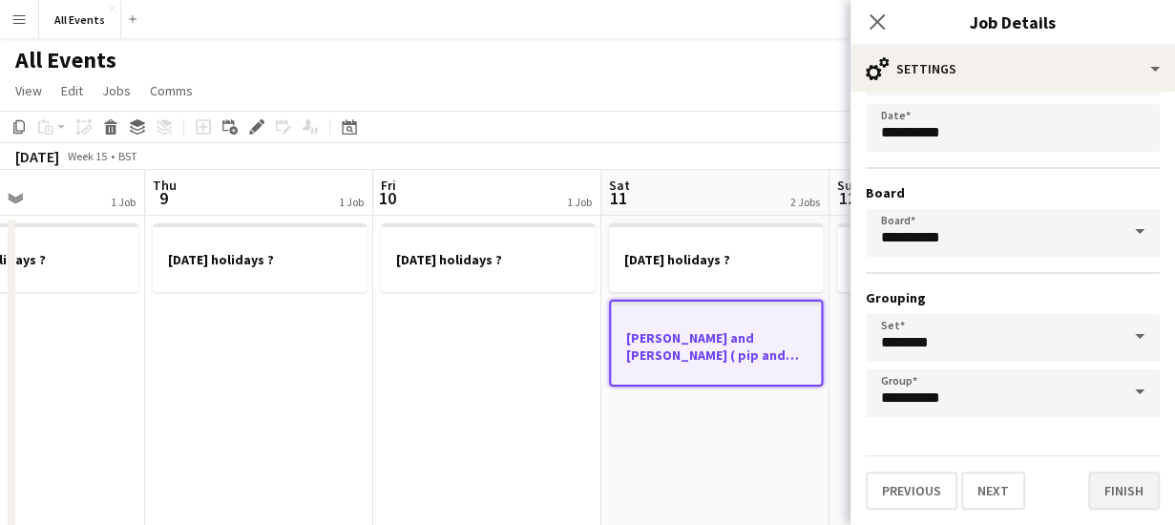
type input "**********"
click at [1109, 491] on button "Finish" at bounding box center [1124, 490] width 72 height 38
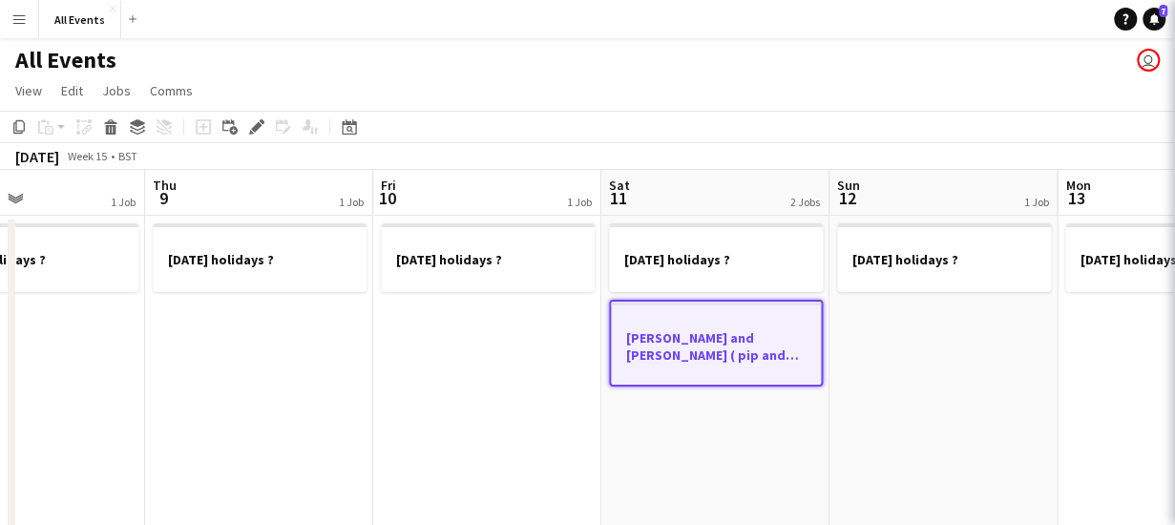
scroll to position [0, 0]
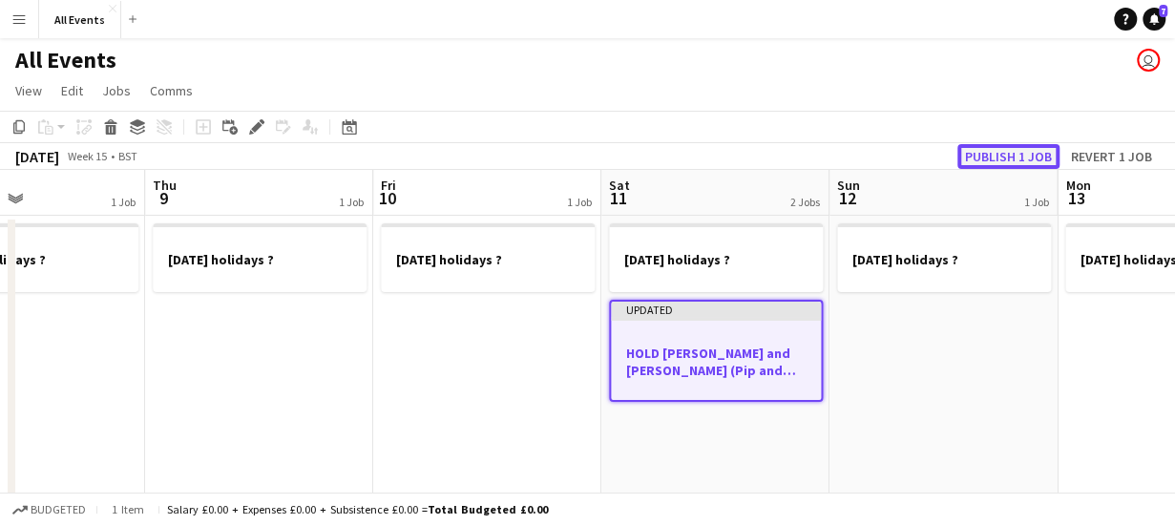
click at [1002, 156] on button "Publish 1 job" at bounding box center [1008, 156] width 102 height 25
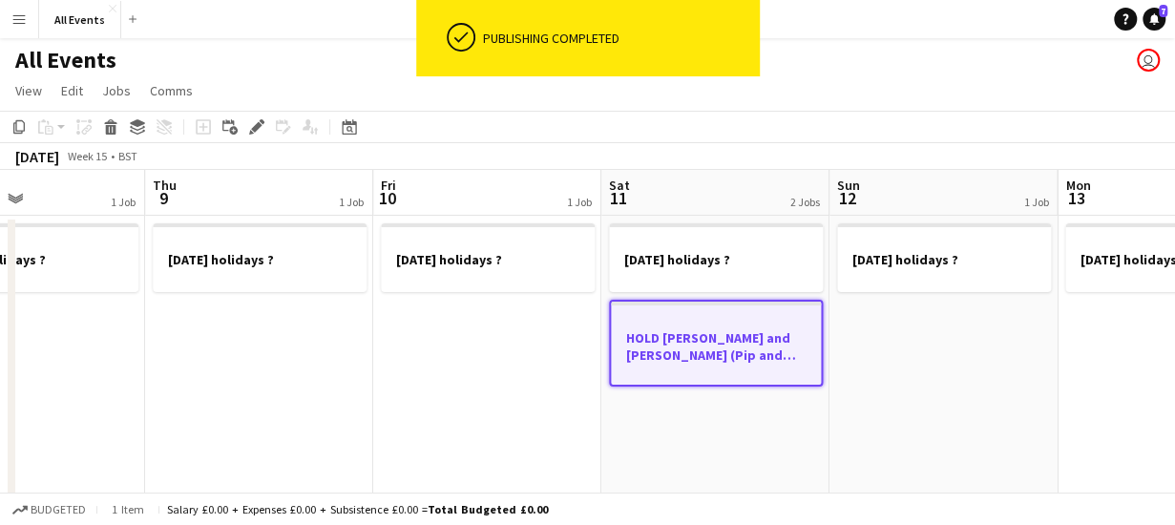
click at [708, 194] on app-board-header-date "Sat 11 2 Jobs" at bounding box center [715, 193] width 228 height 46
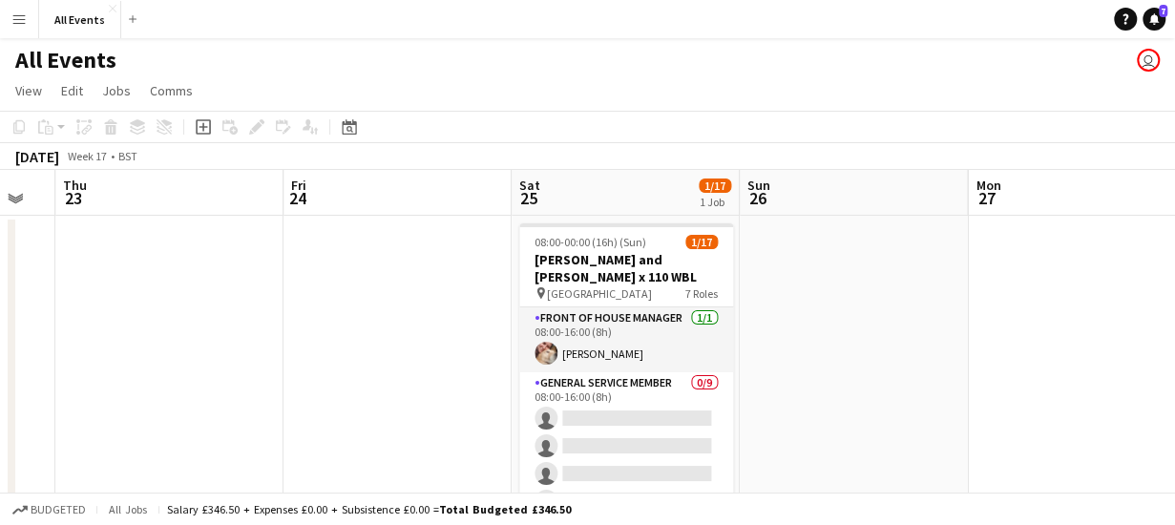
click at [633, 192] on app-board-header-date "Sat 25 1/17 1 Job" at bounding box center [625, 193] width 228 height 46
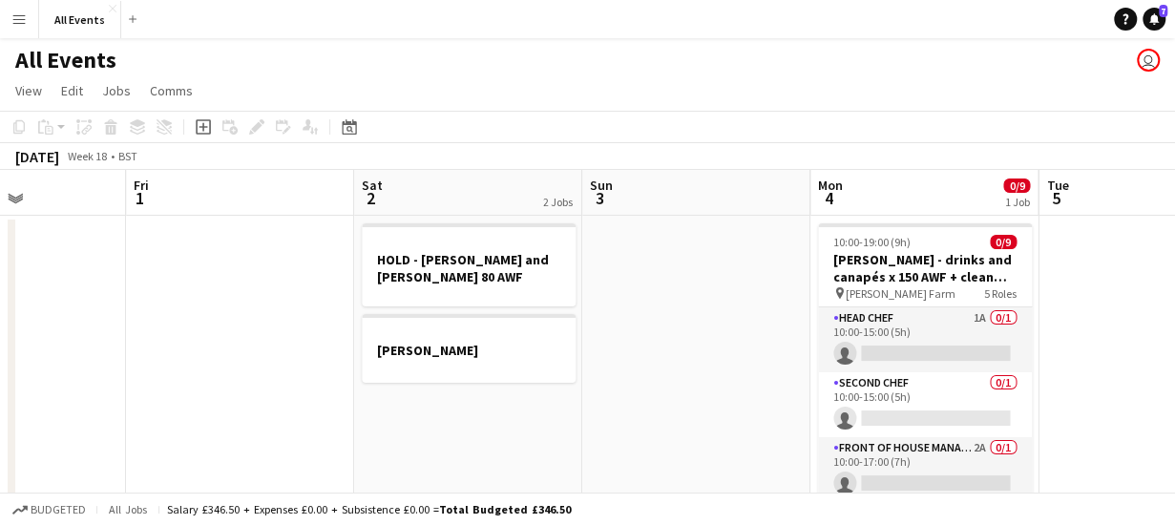
scroll to position [0, 788]
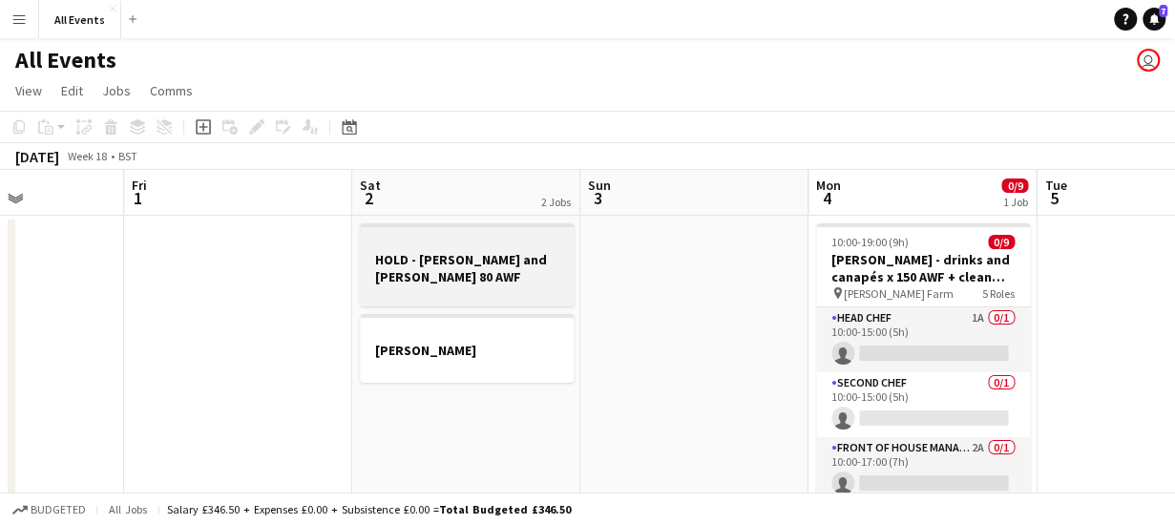
click at [453, 285] on div at bounding box center [467, 292] width 214 height 15
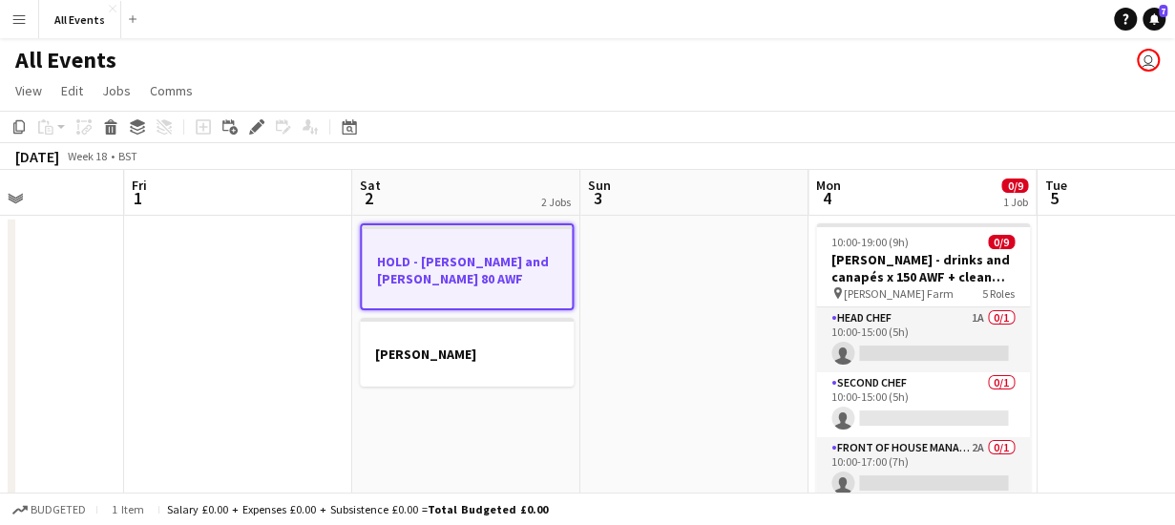
click at [448, 184] on app-board-header-date "Sat 2 2 Jobs" at bounding box center [466, 193] width 228 height 46
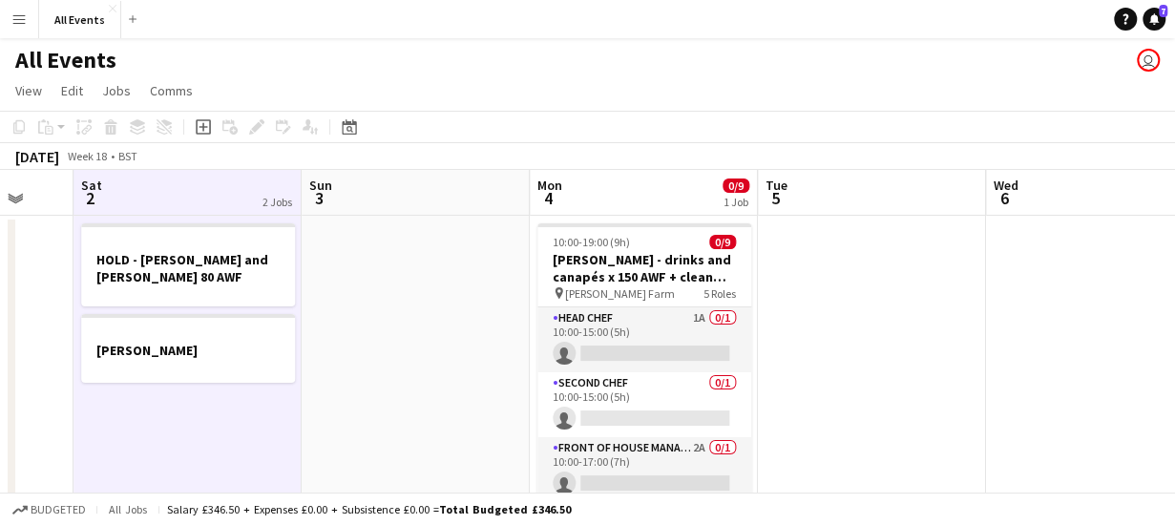
scroll to position [0, 752]
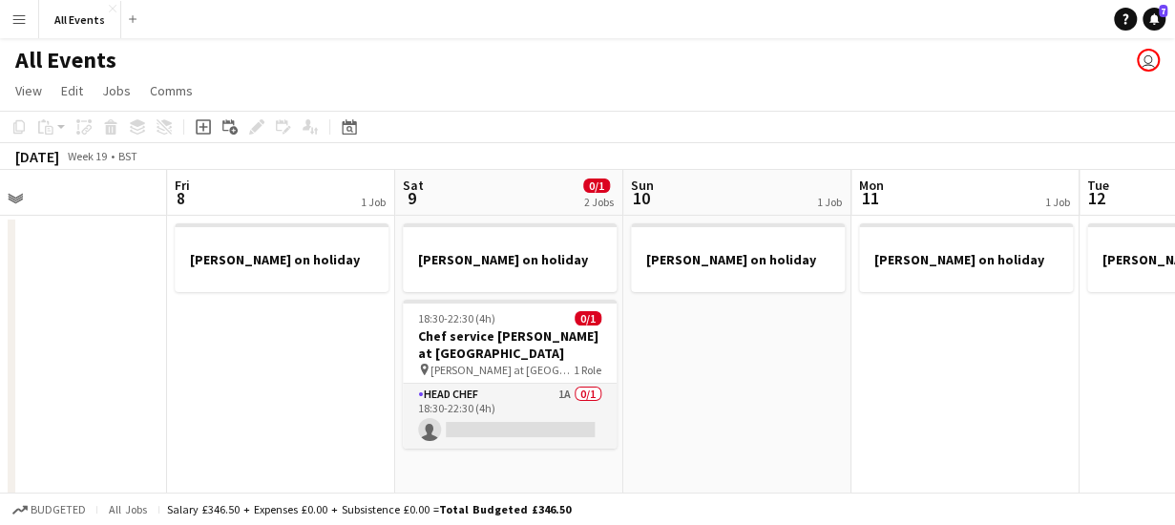
scroll to position [0, 529]
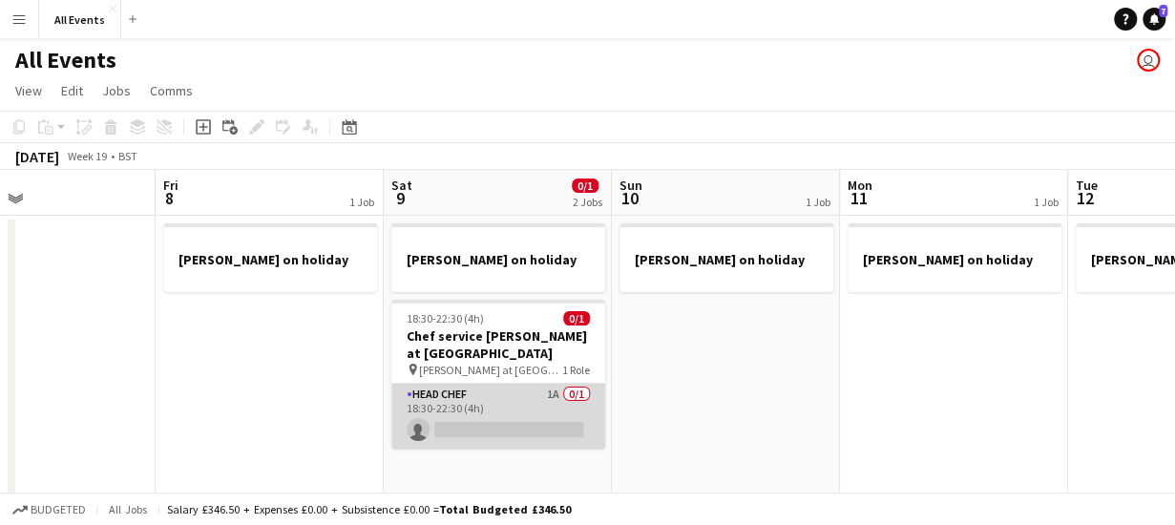
click at [544, 402] on app-card-role "Head Chef 1A 0/1 18:30-22:30 (4h) single-neutral-actions" at bounding box center [498, 416] width 214 height 65
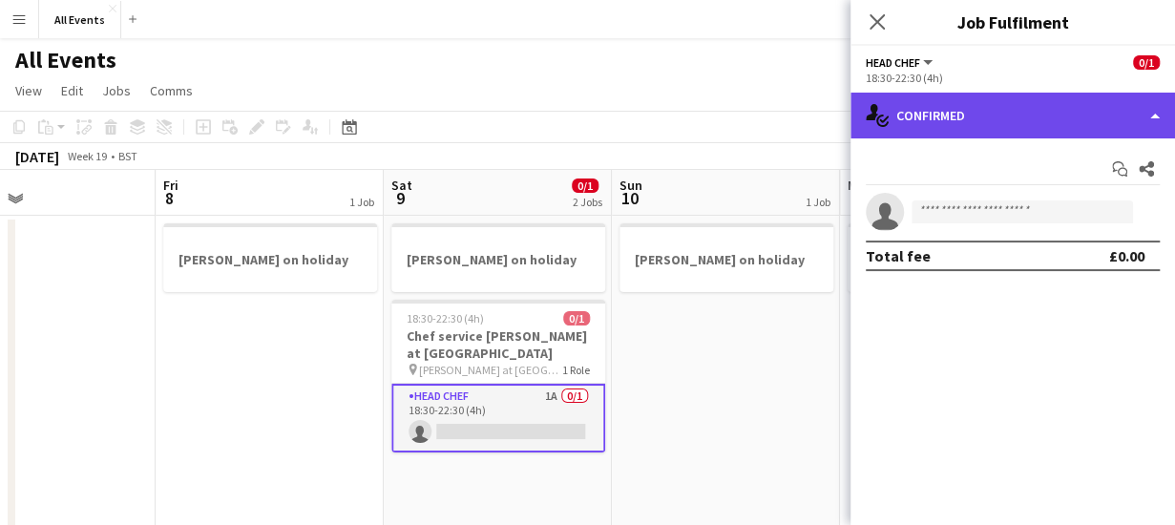
click at [936, 114] on div "single-neutral-actions-check-2 Confirmed" at bounding box center [1012, 116] width 324 height 46
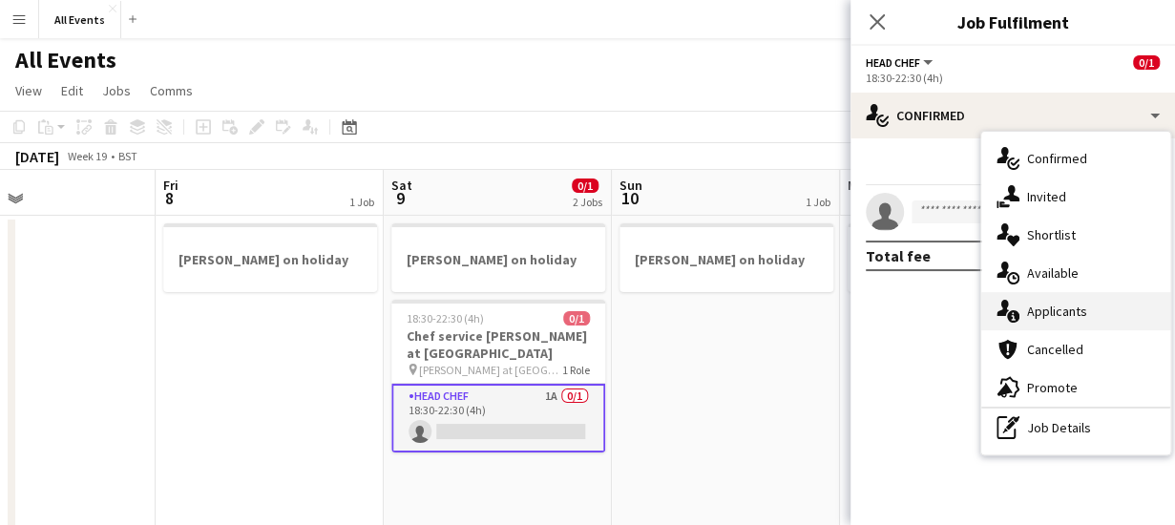
click at [1040, 310] on span "Applicants" at bounding box center [1057, 310] width 60 height 17
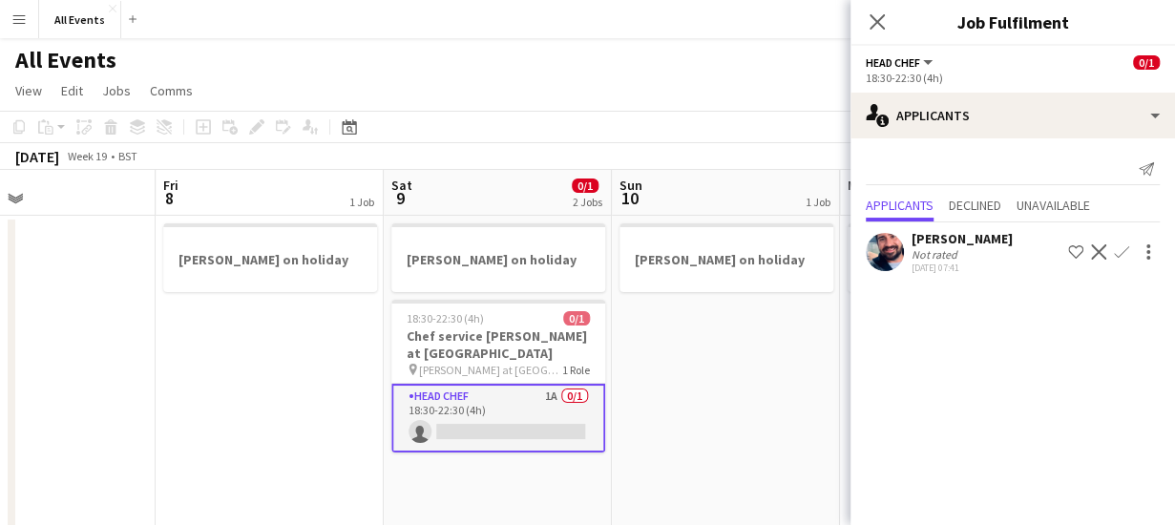
click at [1124, 249] on app-icon "Confirm" at bounding box center [1121, 251] width 15 height 15
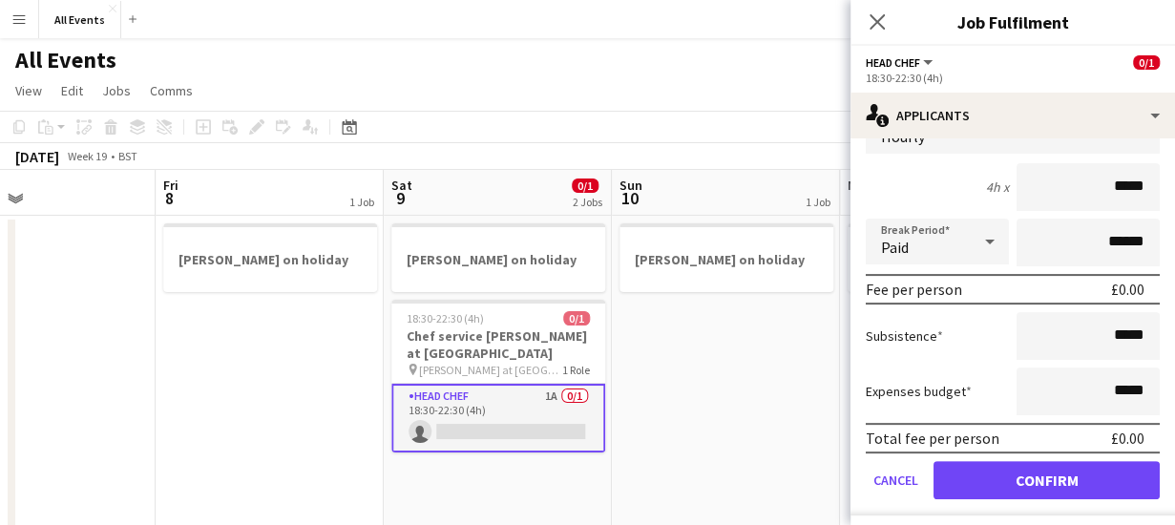
scroll to position [200, 0]
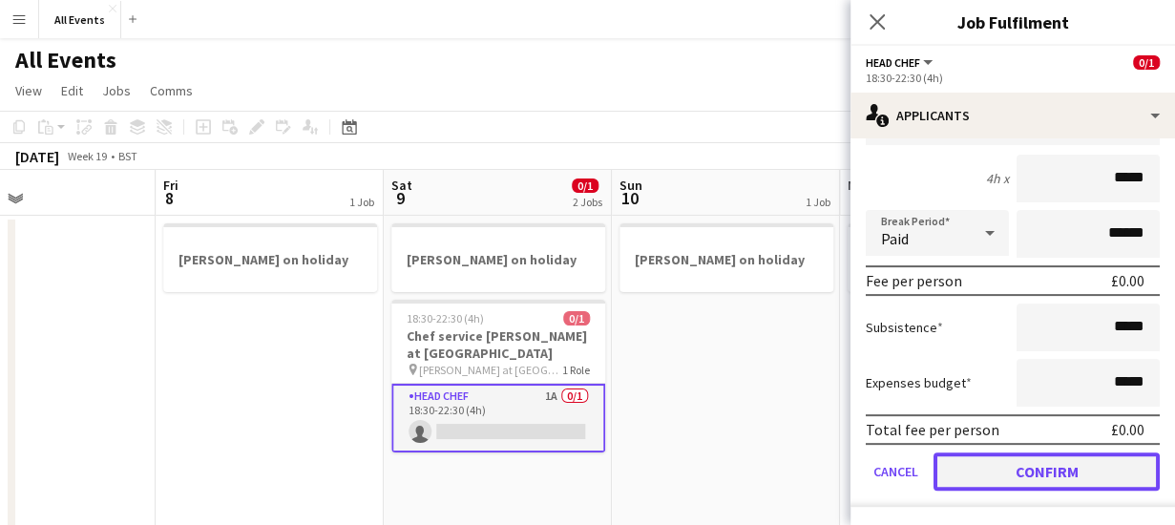
click at [1090, 474] on button "Confirm" at bounding box center [1046, 471] width 226 height 38
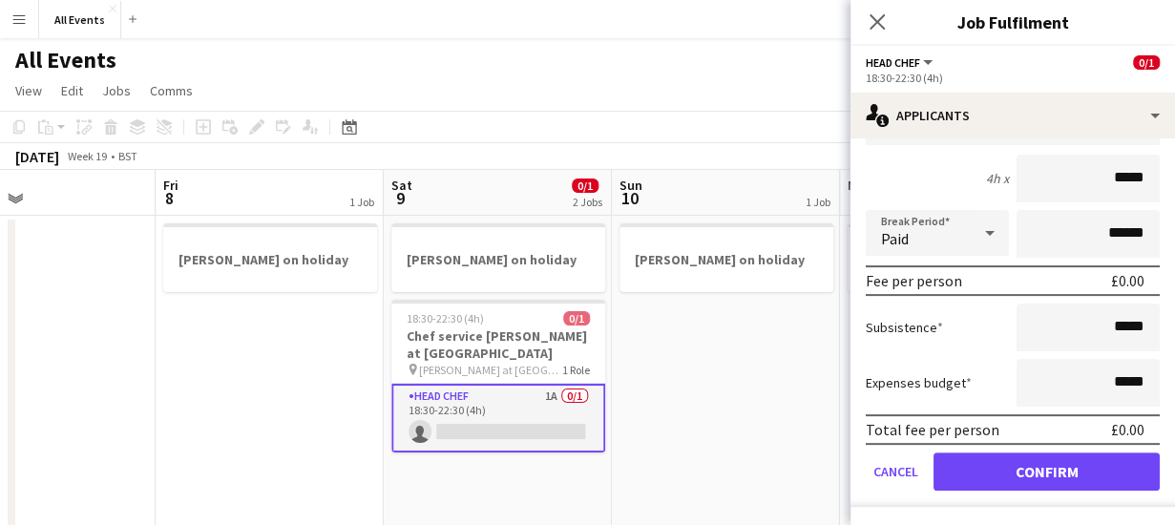
scroll to position [0, 0]
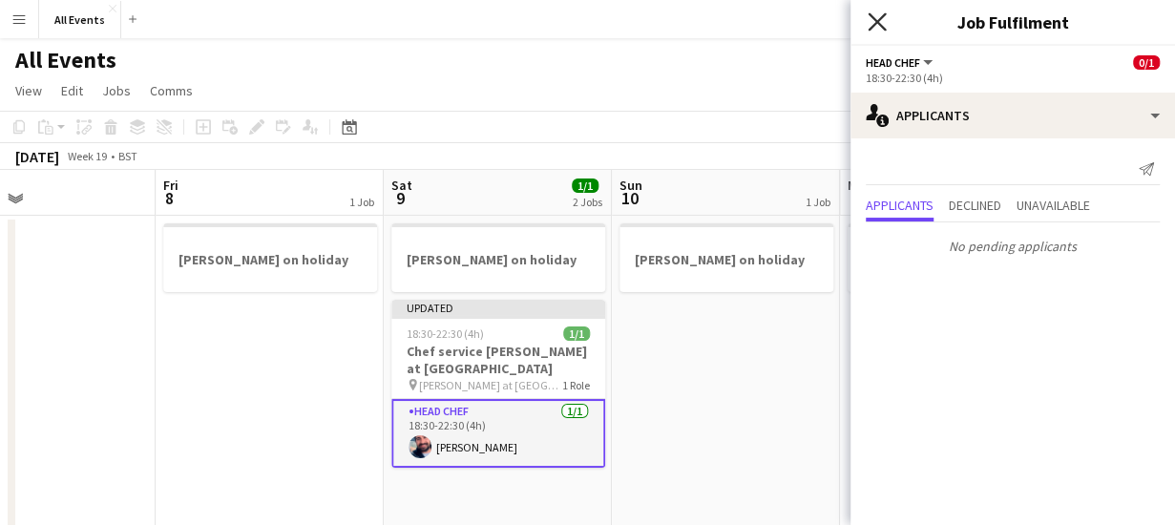
click at [876, 16] on icon "Close pop-in" at bounding box center [876, 21] width 18 height 18
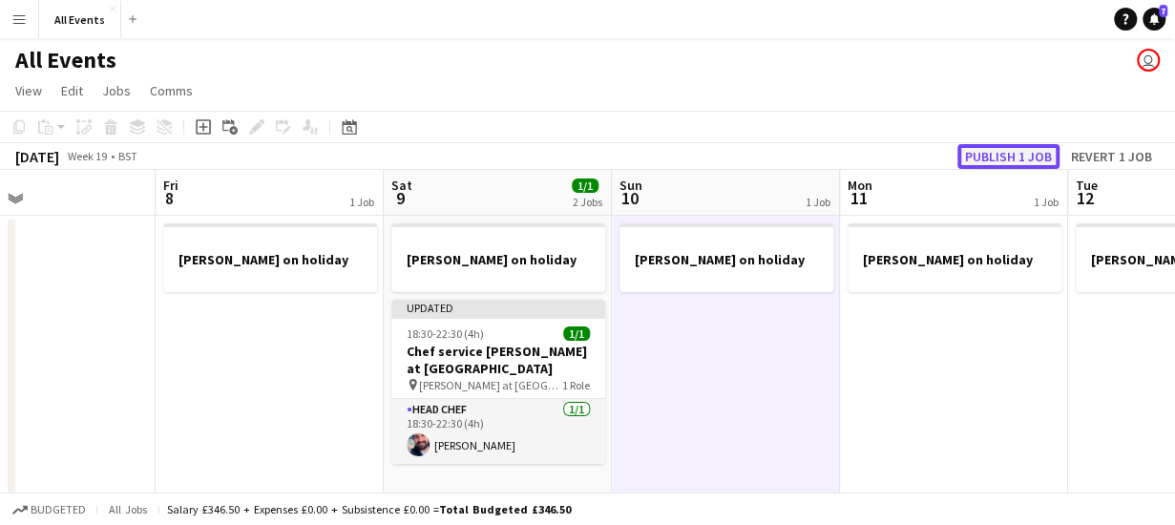
click at [1008, 154] on button "Publish 1 job" at bounding box center [1008, 156] width 102 height 25
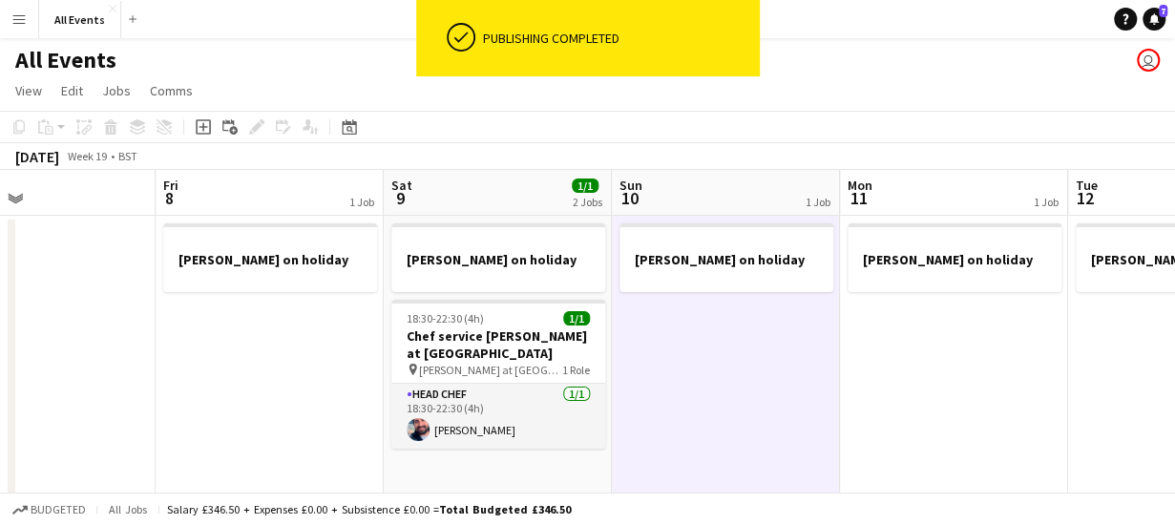
click at [477, 203] on app-board-header-date "Sat 9 1/1 2 Jobs" at bounding box center [498, 193] width 228 height 46
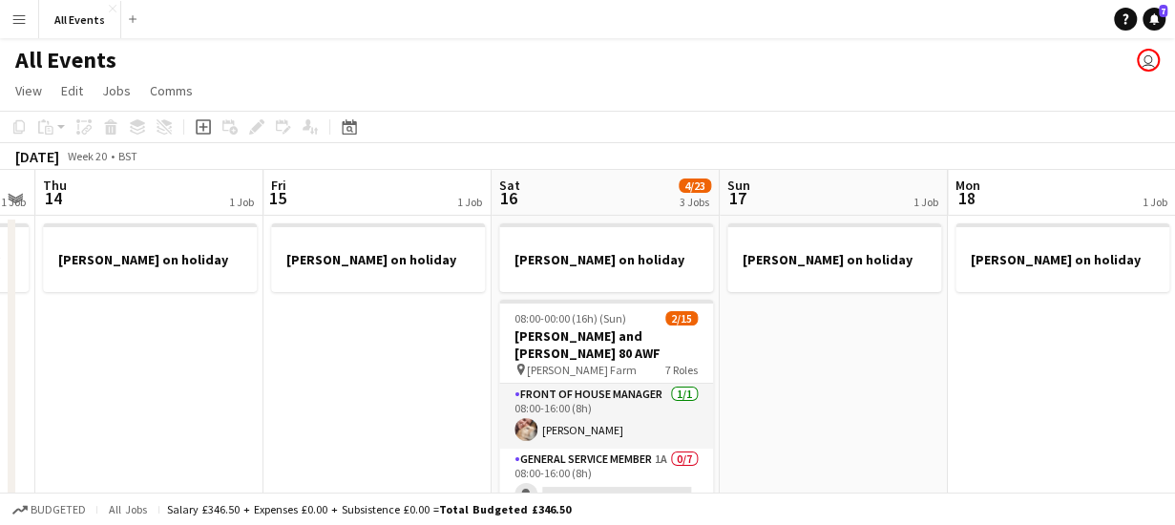
click at [811, 191] on app-board-header-date "Sun 17 1 Job" at bounding box center [833, 193] width 228 height 46
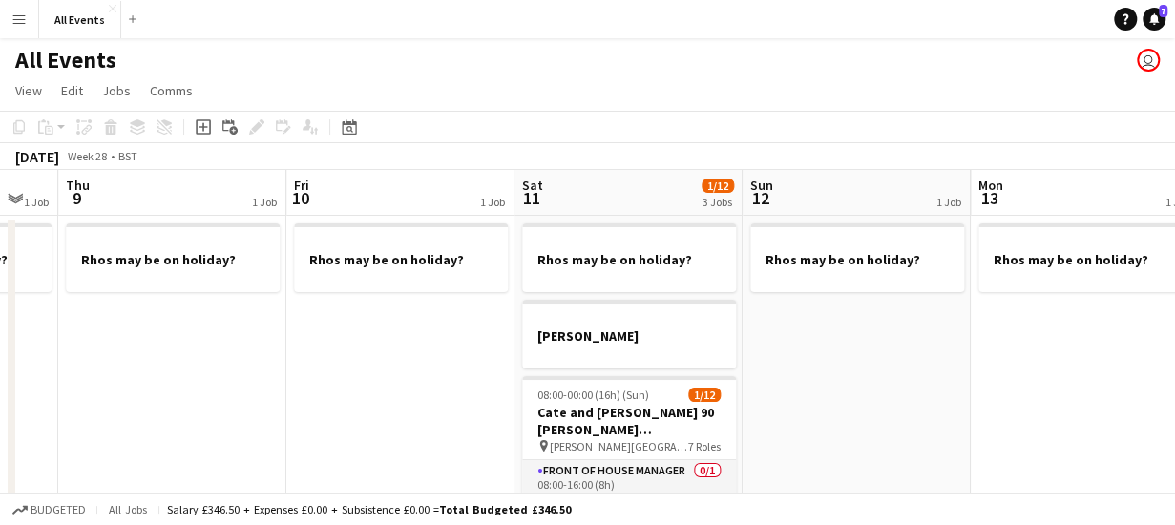
click at [642, 193] on app-board-header-date "Sat 11 1/12 3 Jobs" at bounding box center [628, 193] width 228 height 46
click at [807, 186] on app-board-header-date "Sun 12 1 Job" at bounding box center [856, 193] width 228 height 46
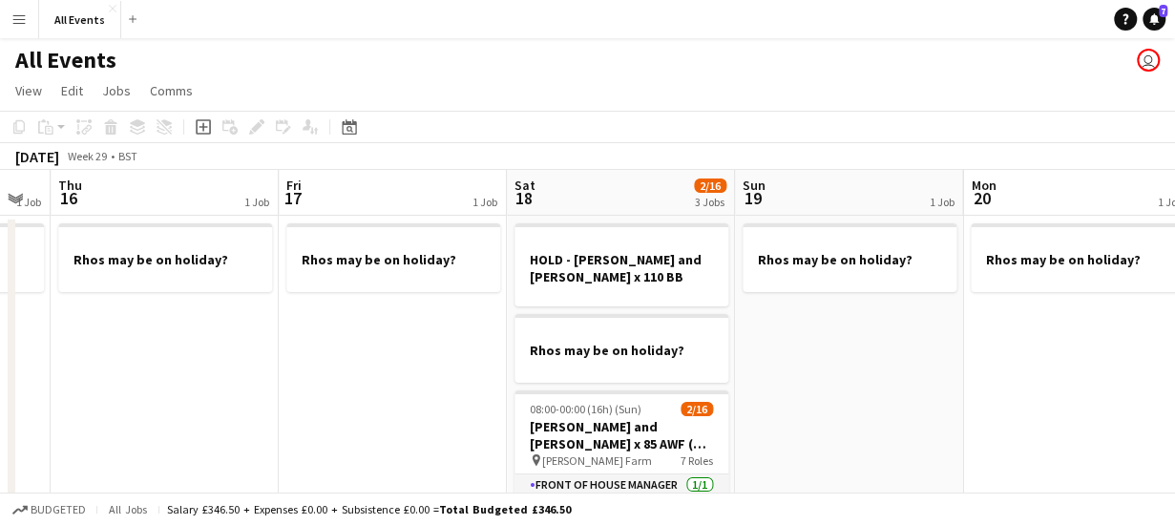
scroll to position [0, 899]
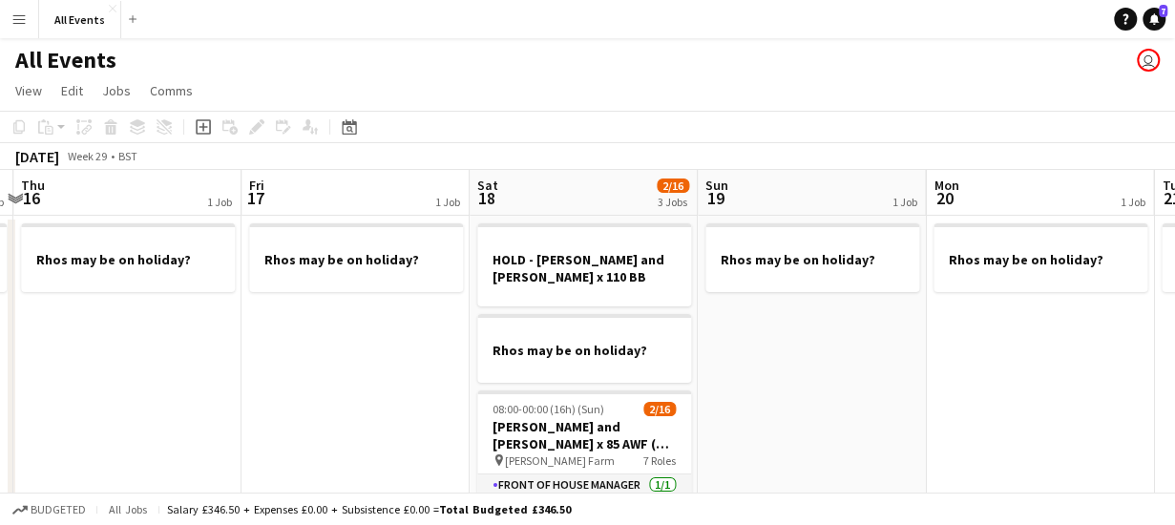
click at [558, 197] on app-board-header-date "Sat 18 2/16 3 Jobs" at bounding box center [583, 193] width 228 height 46
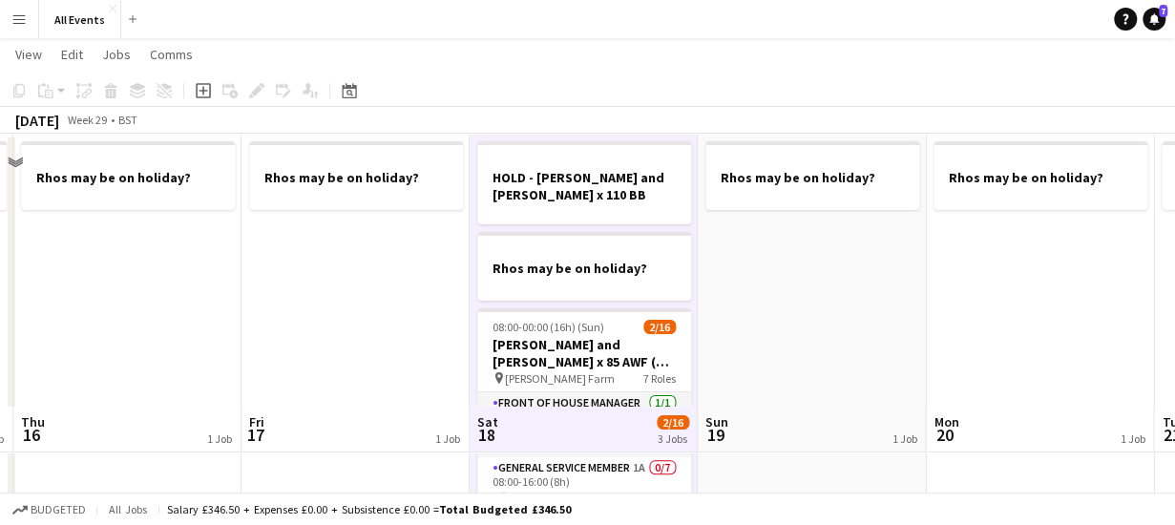
scroll to position [0, 0]
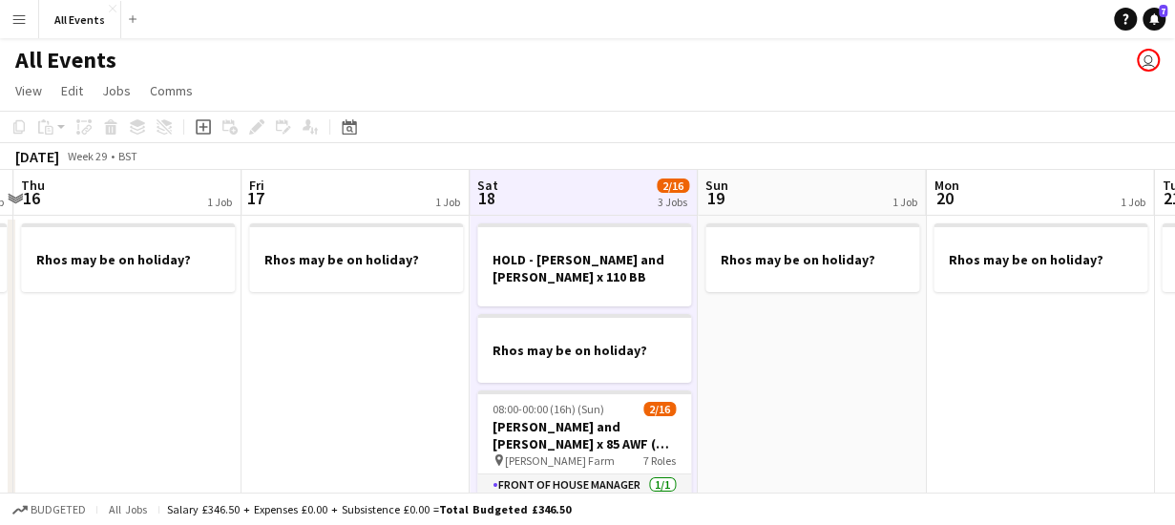
click at [634, 185] on app-board-header-date "Sat 18 2/16 3 Jobs" at bounding box center [583, 193] width 228 height 46
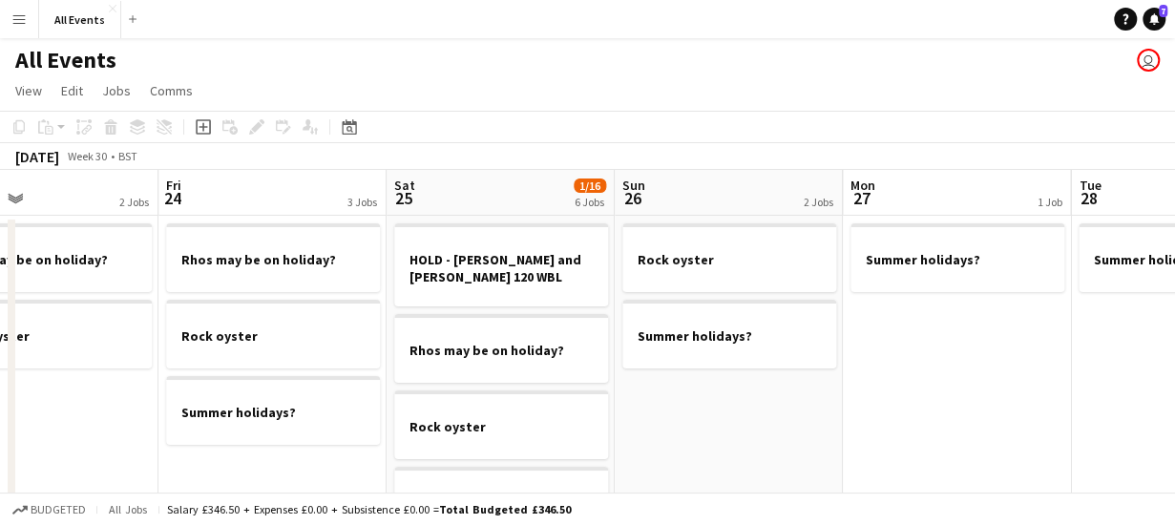
click at [484, 205] on app-board-header-date "Sat 25 1/16 6 Jobs" at bounding box center [500, 193] width 228 height 46
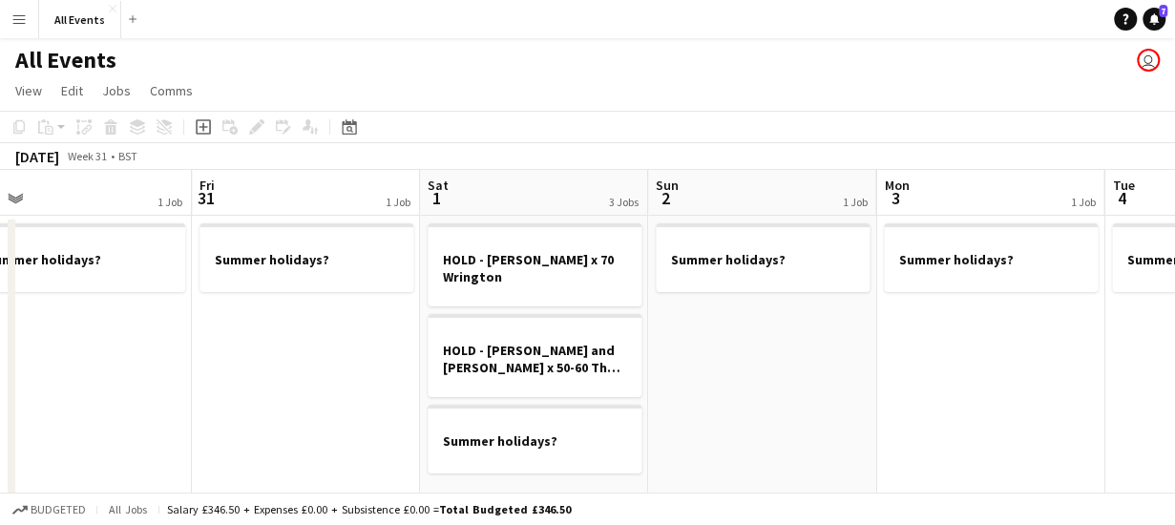
scroll to position [0, 950]
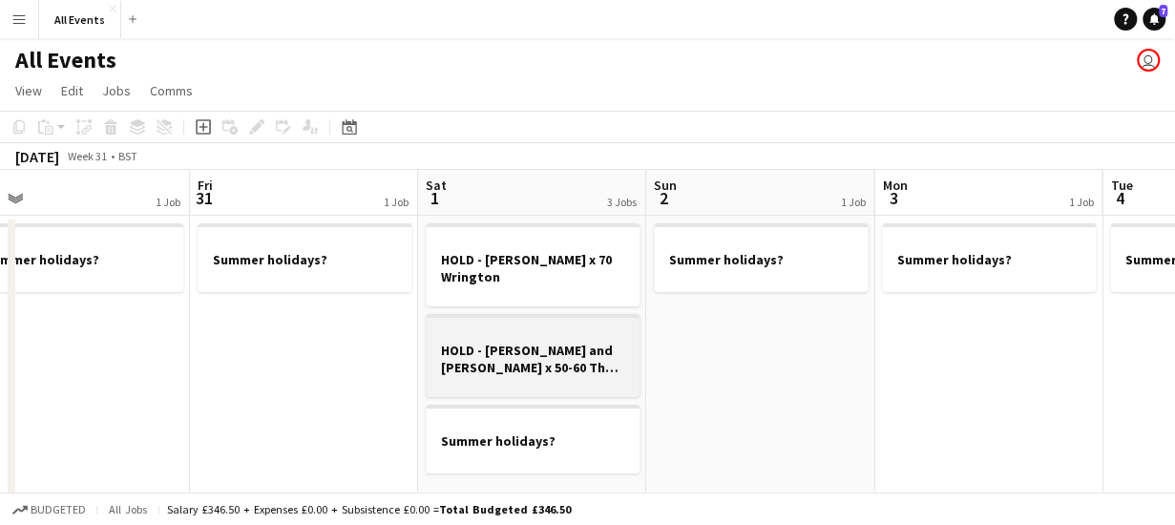
click at [568, 365] on h3 "HOLD - [PERSON_NAME] and [PERSON_NAME] x 50-60 The Cider Barn - Illminster." at bounding box center [533, 359] width 214 height 34
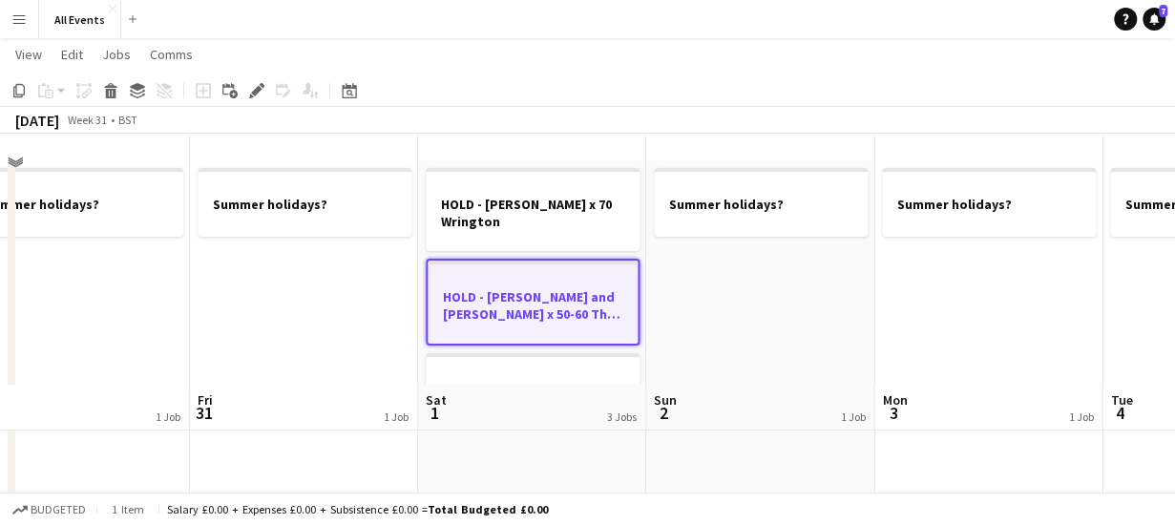
scroll to position [0, 0]
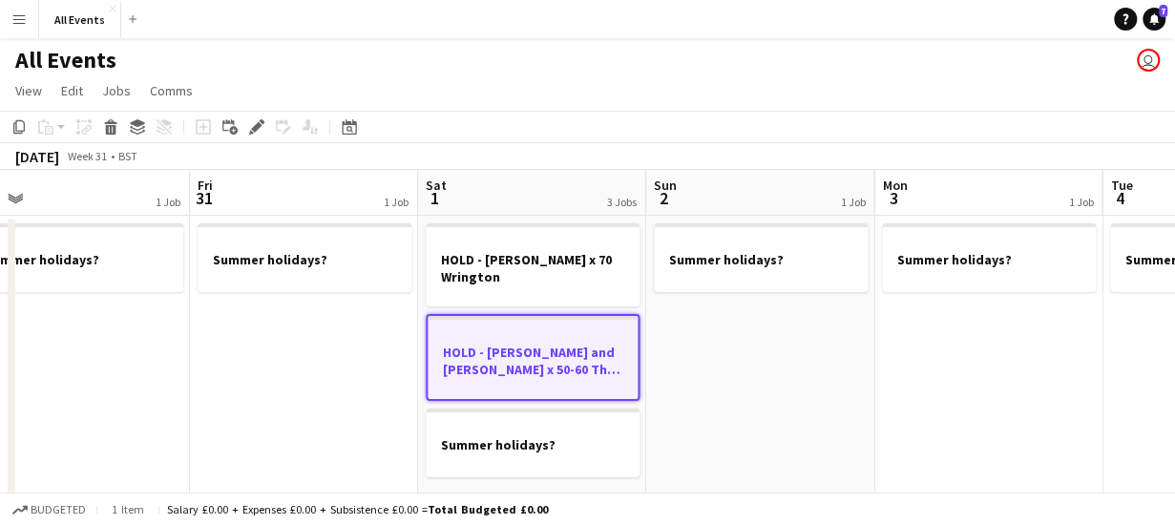
click at [765, 183] on app-board-header-date "Sun 2 1 Job" at bounding box center [760, 193] width 228 height 46
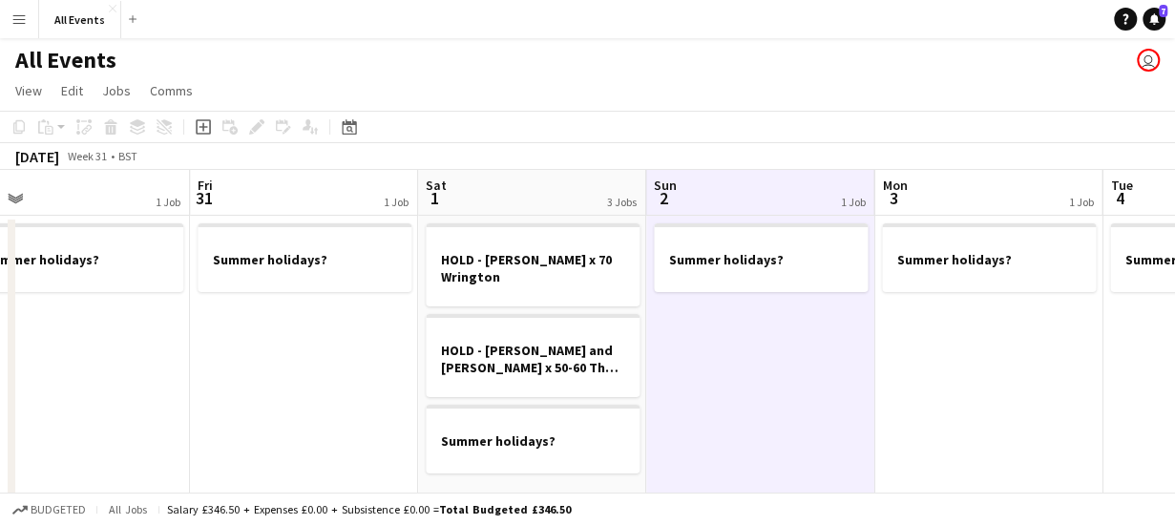
click at [739, 184] on app-board-header-date "Sun 2 1 Job" at bounding box center [760, 193] width 228 height 46
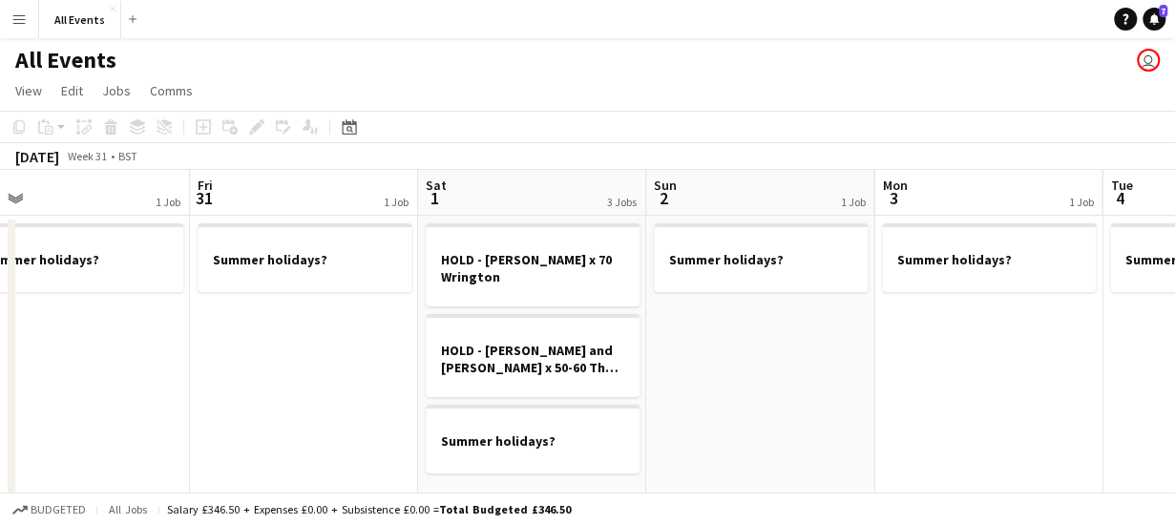
click at [739, 184] on app-board-header-date "Sun 2 1 Job" at bounding box center [760, 193] width 228 height 46
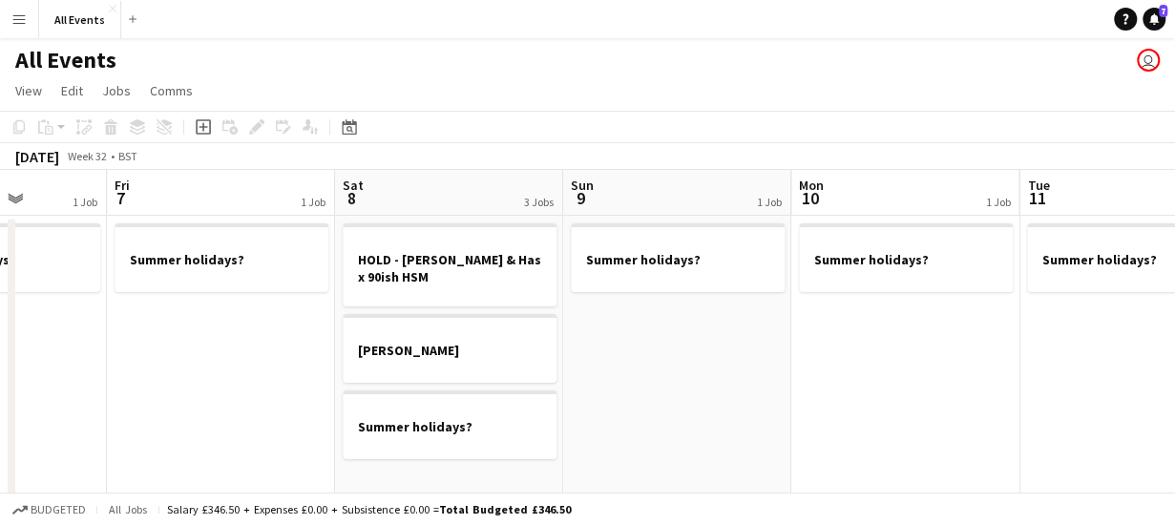
click at [437, 190] on app-board-header-date "Sat 8 3 Jobs" at bounding box center [449, 193] width 228 height 46
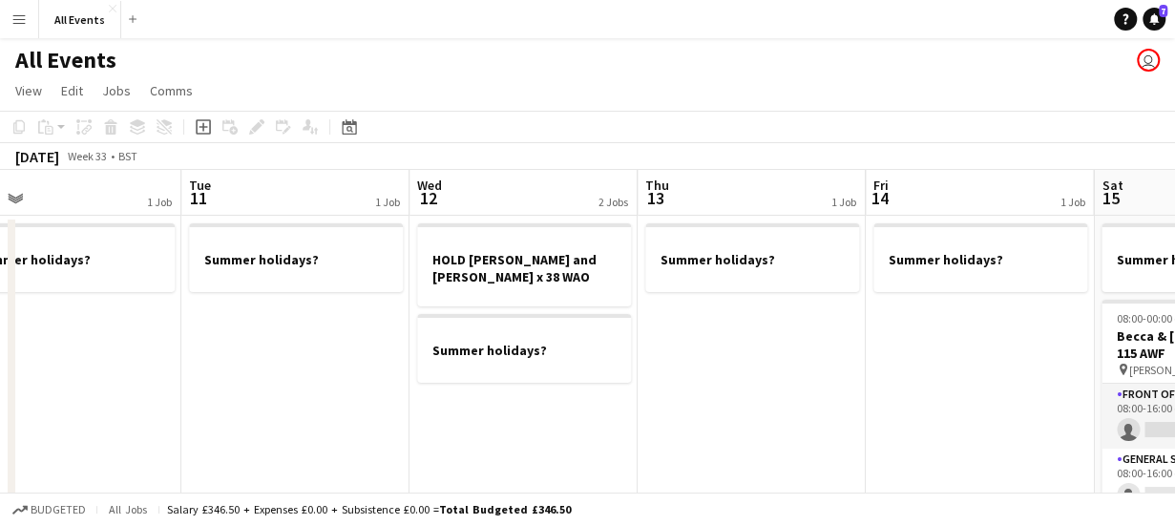
scroll to position [0, 733]
click at [533, 180] on app-board-header-date "Wed 12 2 Jobs" at bounding box center [521, 193] width 228 height 46
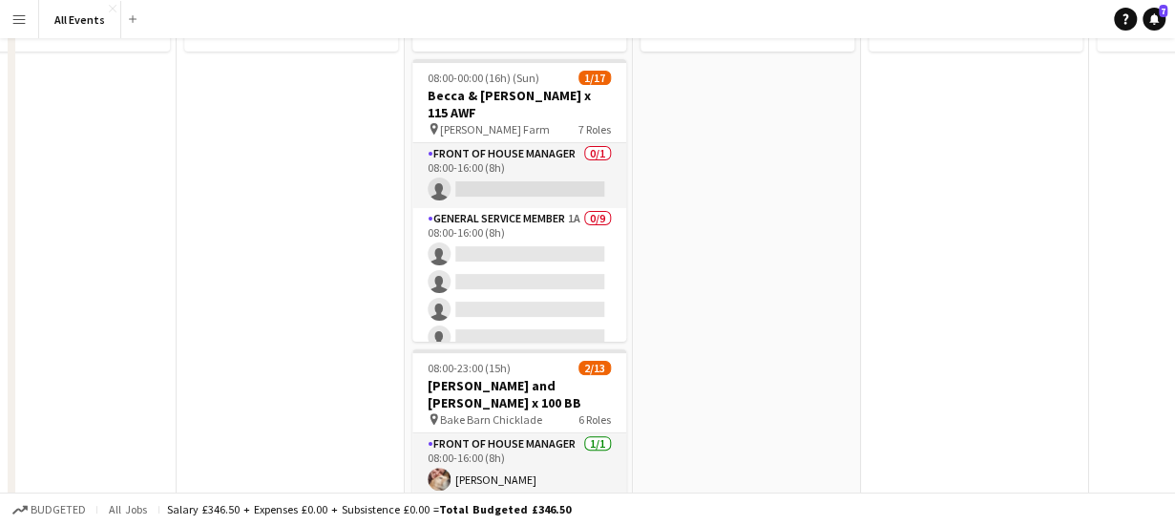
scroll to position [0, 0]
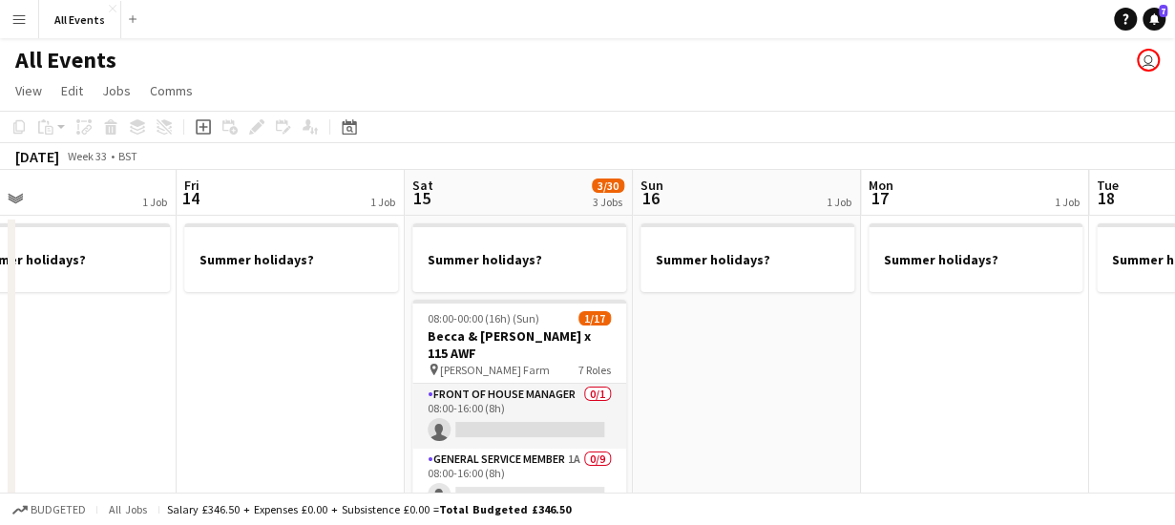
click at [721, 188] on app-board-header-date "Sun 16 1 Job" at bounding box center [747, 193] width 228 height 46
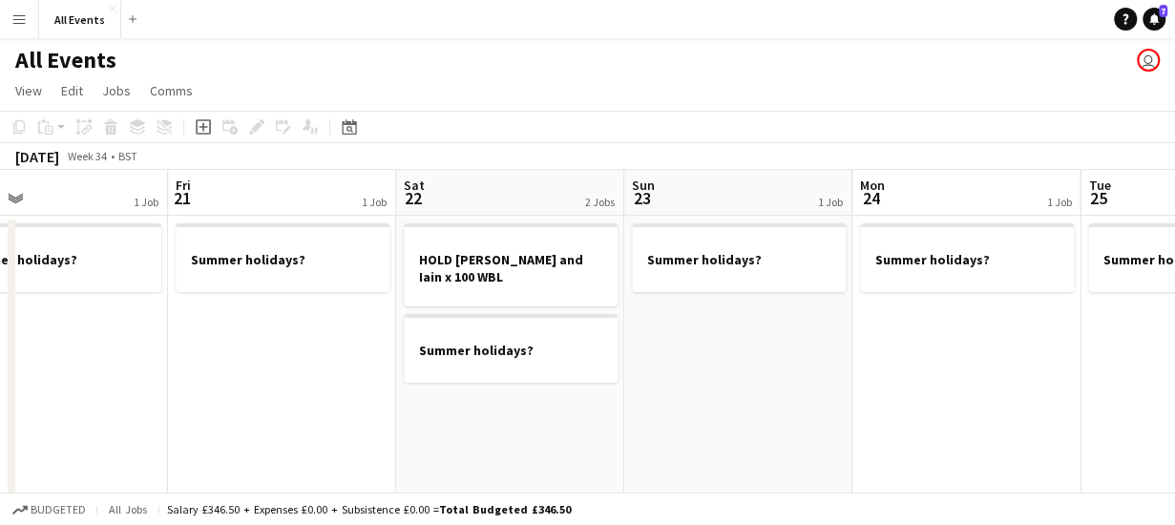
scroll to position [0, 781]
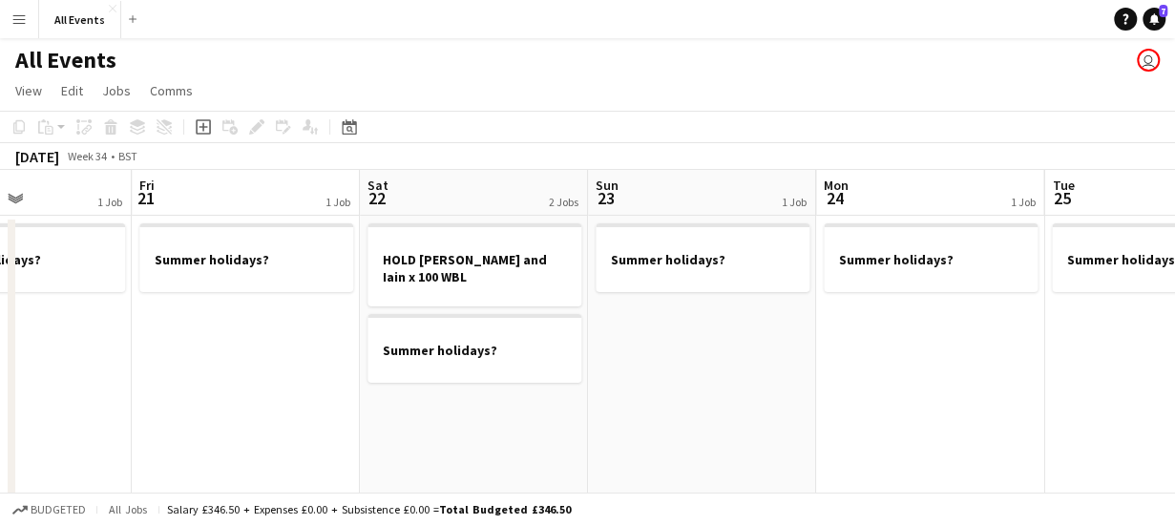
click at [482, 196] on app-board-header-date "Sat 22 2 Jobs" at bounding box center [474, 193] width 228 height 46
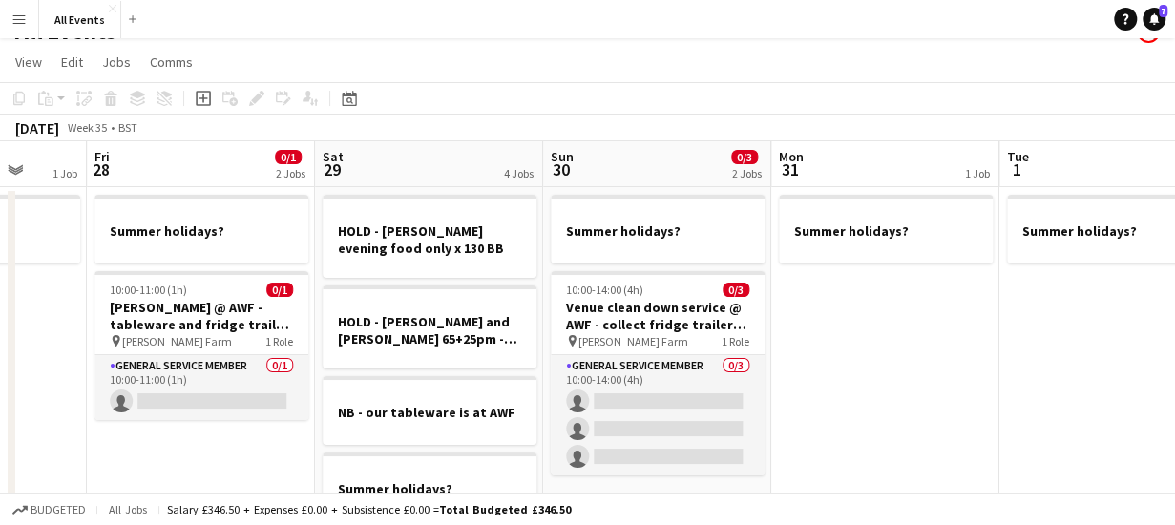
scroll to position [0, 0]
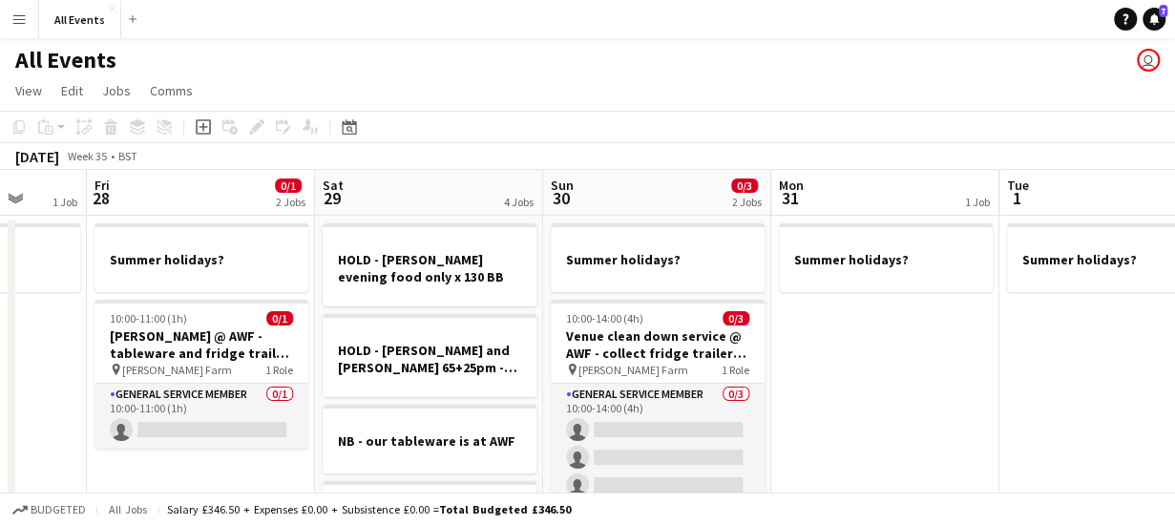
click at [447, 192] on app-board-header-date "Sat 29 4 Jobs" at bounding box center [429, 193] width 228 height 46
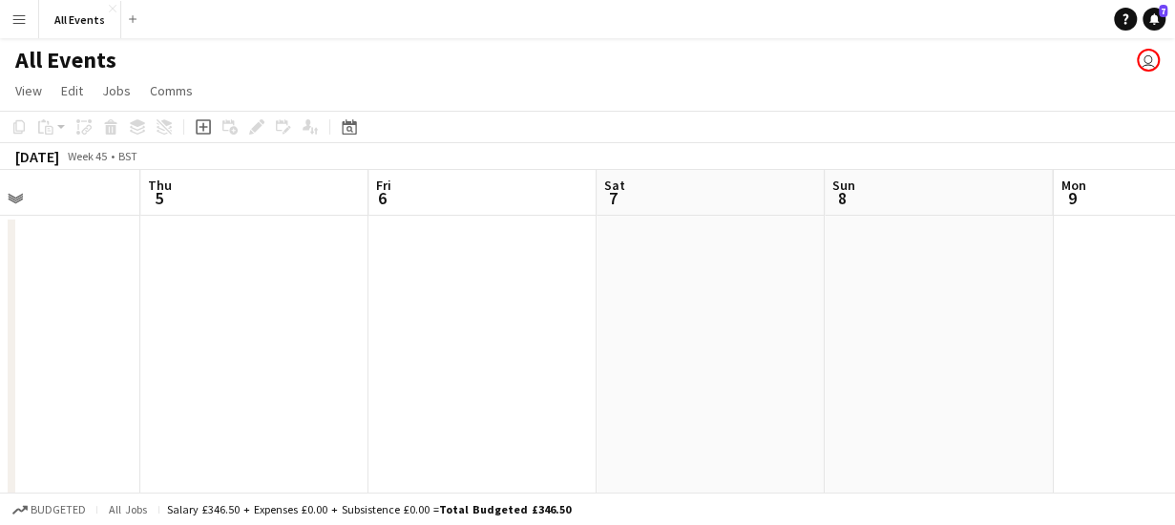
scroll to position [0, 550]
click at [349, 124] on icon at bounding box center [349, 126] width 14 height 15
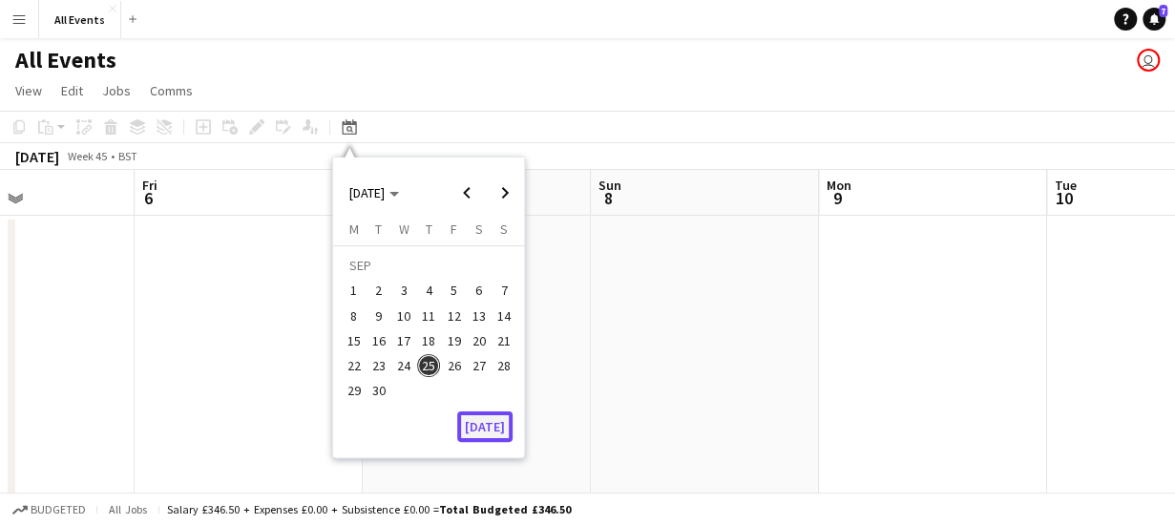
click at [488, 430] on button "[DATE]" at bounding box center [484, 426] width 55 height 31
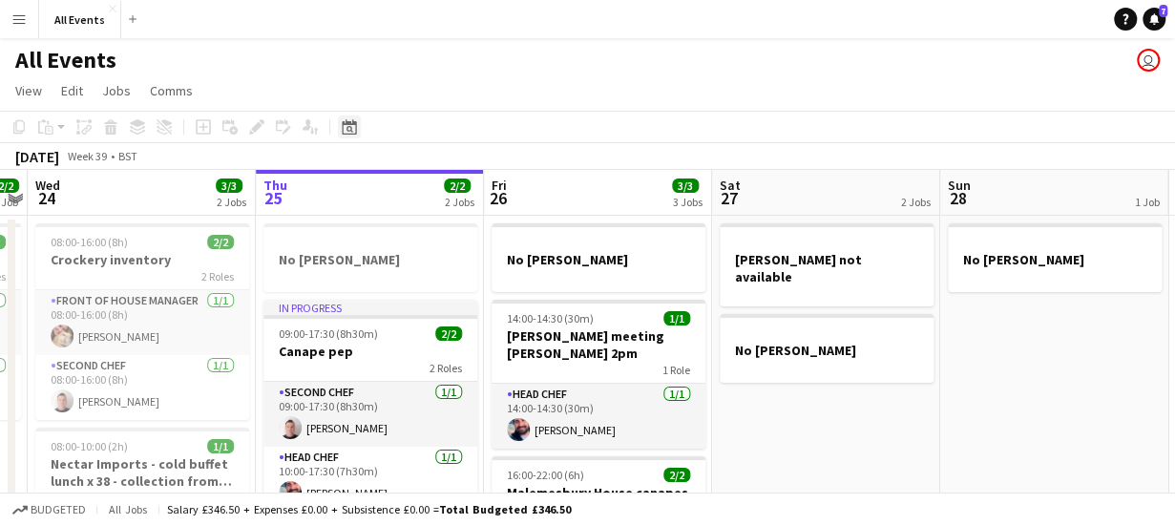
click at [354, 129] on icon "Date picker" at bounding box center [349, 126] width 15 height 15
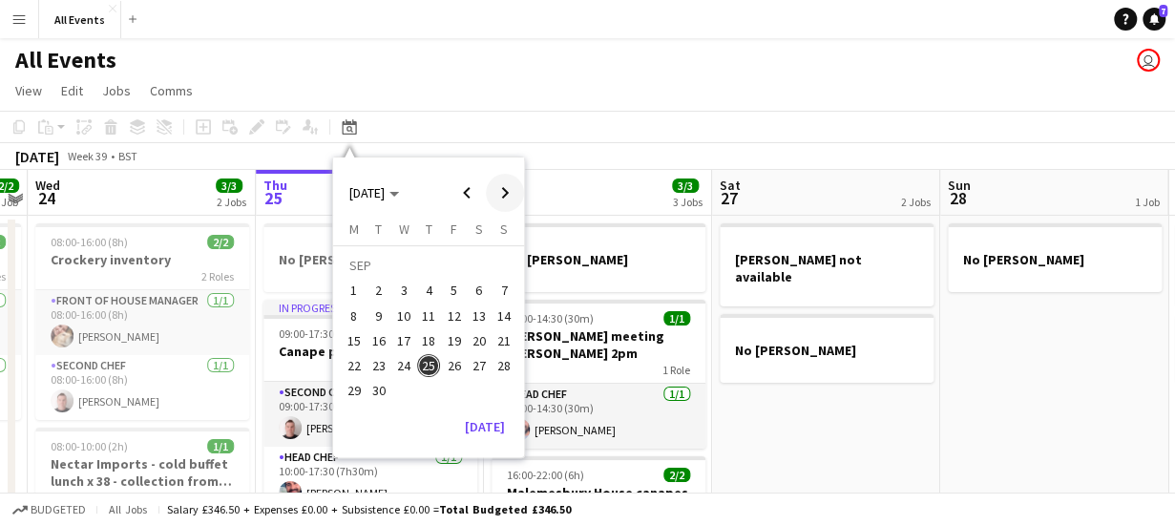
click at [506, 192] on span "Next month" at bounding box center [505, 193] width 38 height 38
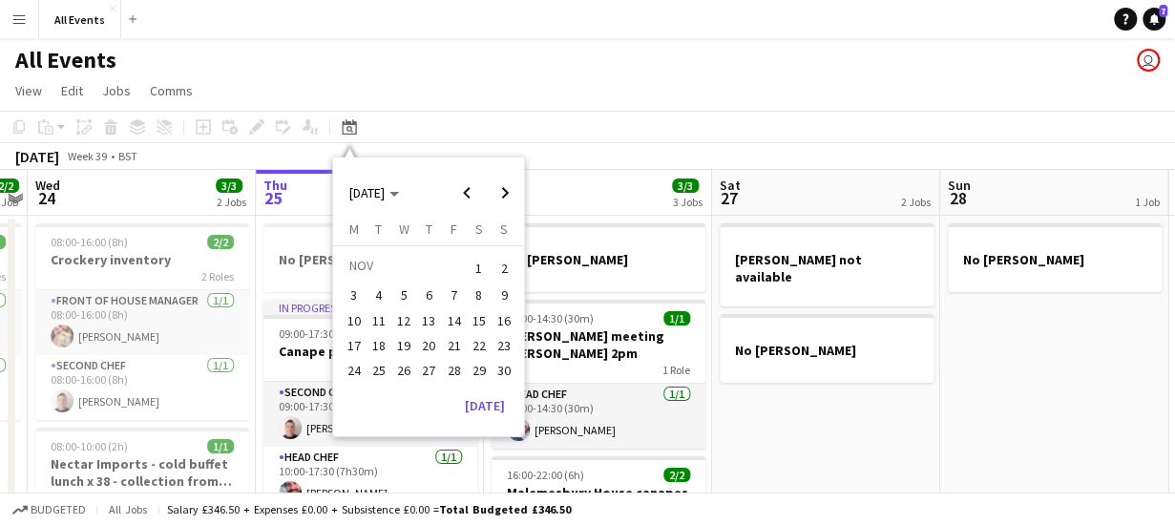
click at [483, 344] on span "22" at bounding box center [479, 345] width 23 height 23
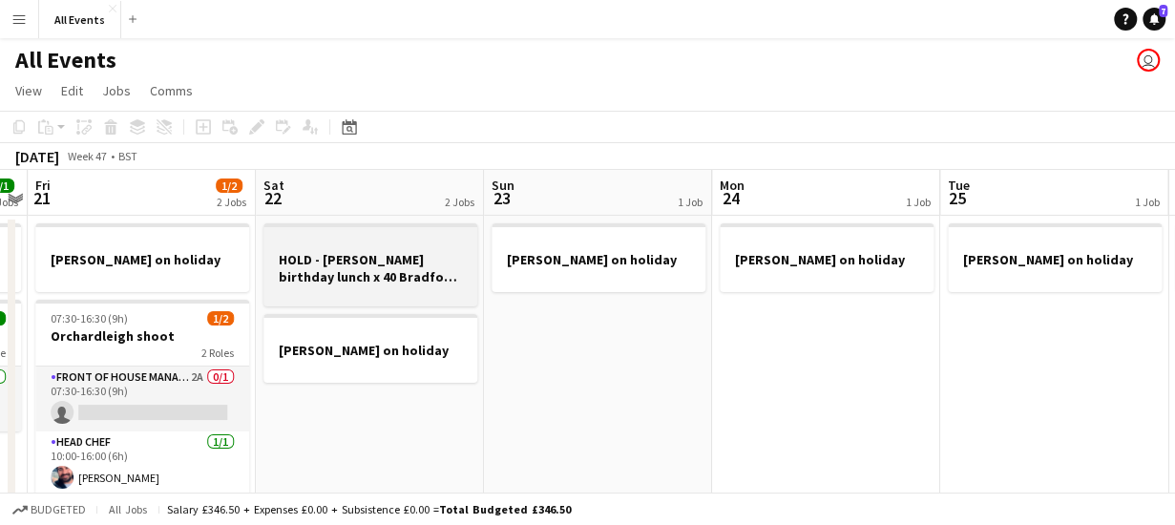
click at [399, 270] on h3 "HOLD - [PERSON_NAME] birthday lunch x 40 Bradford on Avon" at bounding box center [370, 268] width 214 height 34
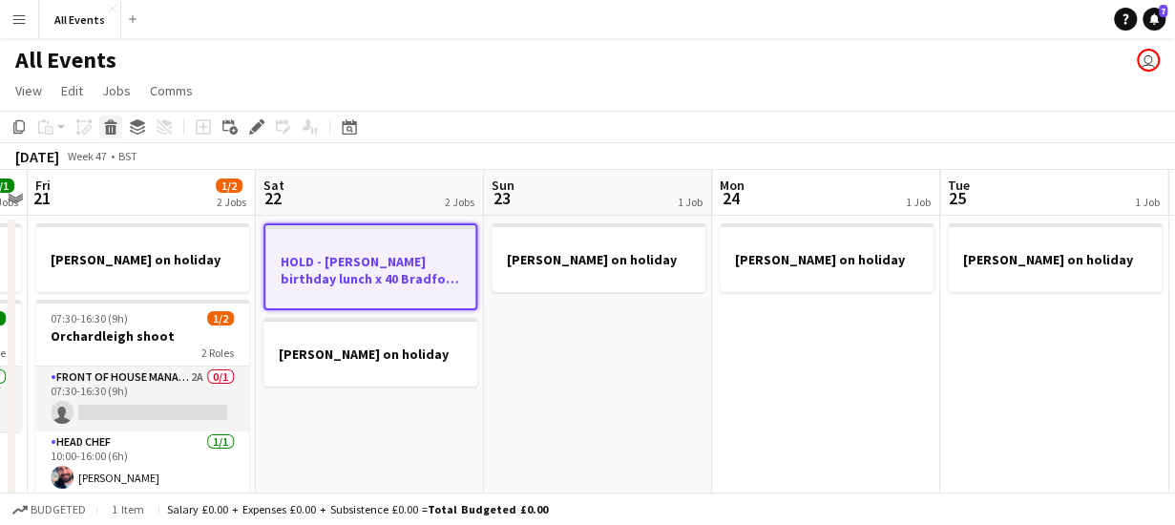
click at [110, 129] on icon at bounding box center [111, 130] width 10 height 10
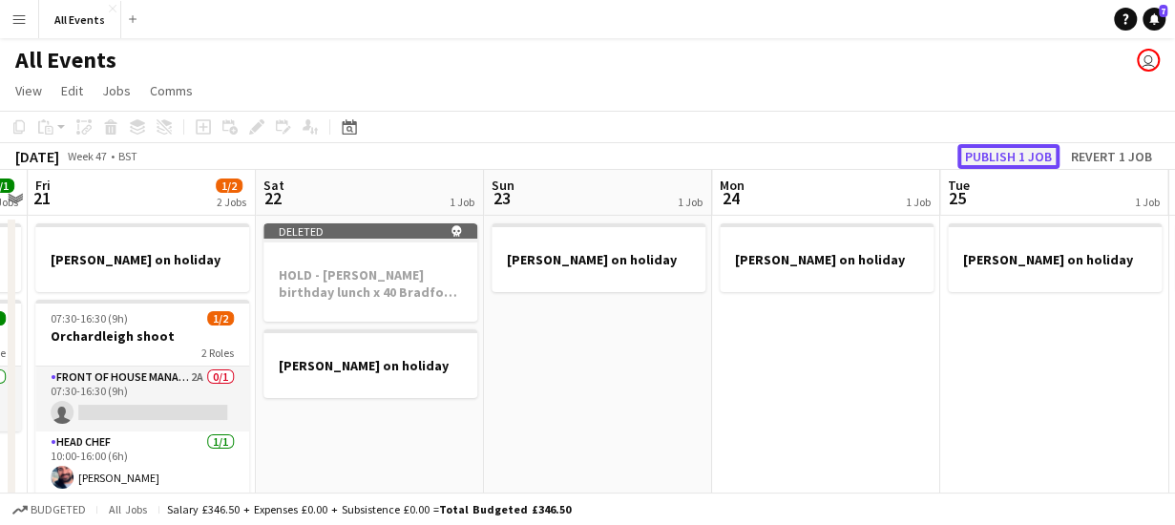
click at [971, 153] on button "Publish 1 job" at bounding box center [1008, 156] width 102 height 25
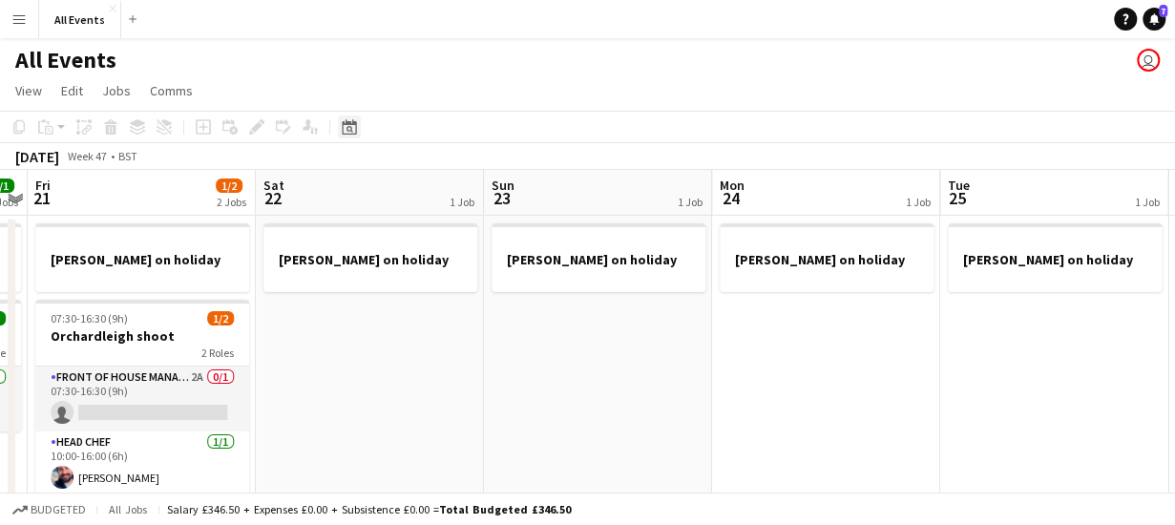
click at [350, 129] on icon "Date picker" at bounding box center [349, 126] width 15 height 15
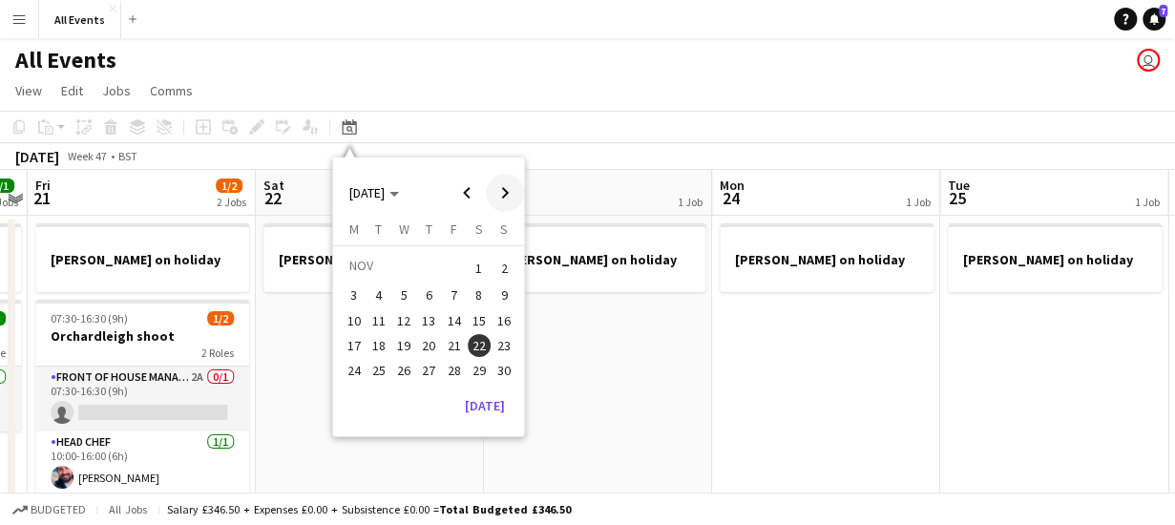
click at [510, 190] on span "Next month" at bounding box center [505, 193] width 38 height 38
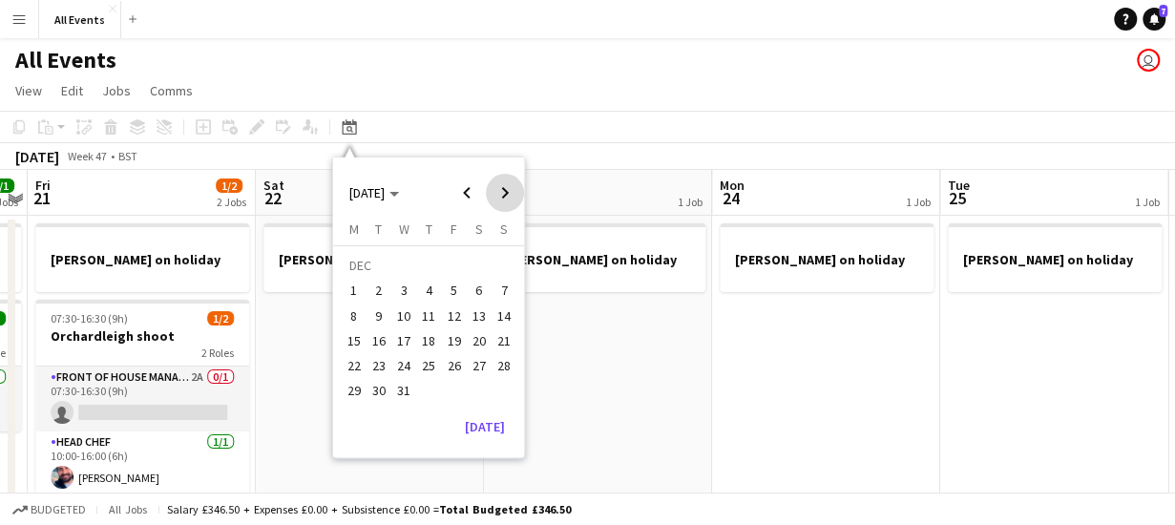
click at [510, 190] on span "Next month" at bounding box center [505, 193] width 38 height 38
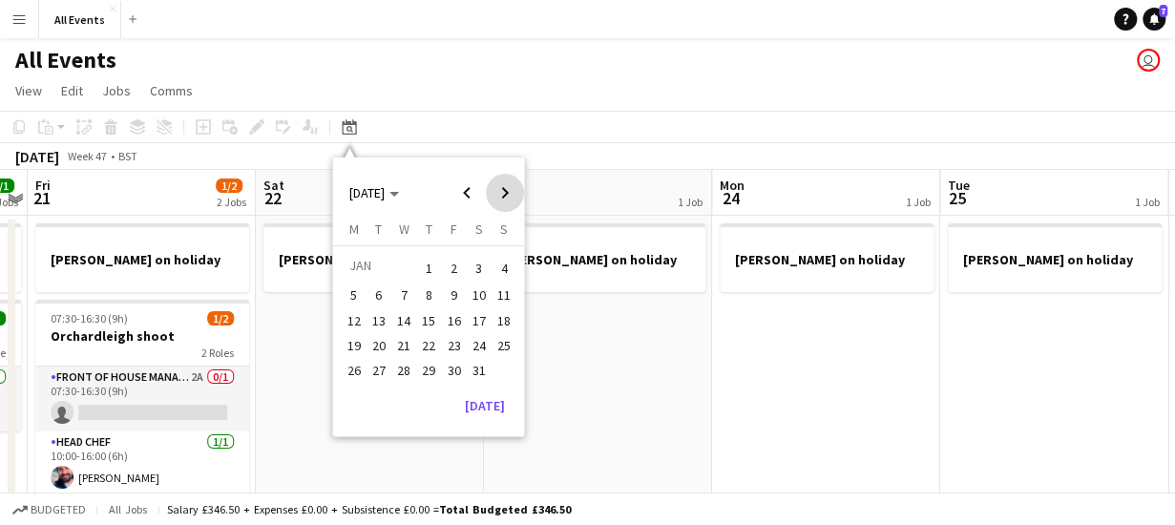
click at [510, 190] on span "Next month" at bounding box center [505, 193] width 38 height 38
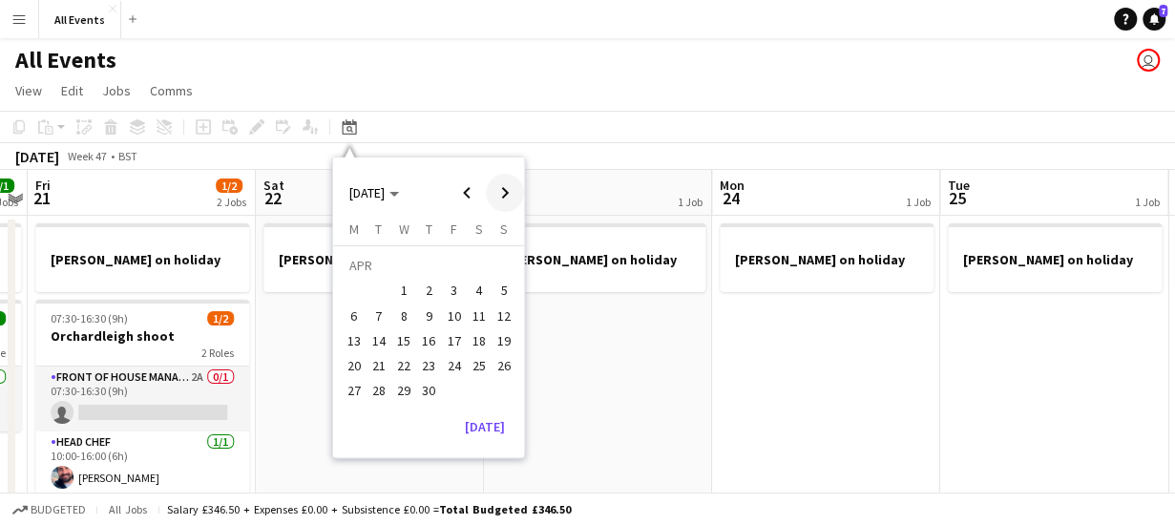
click at [510, 190] on span "Next month" at bounding box center [505, 193] width 38 height 38
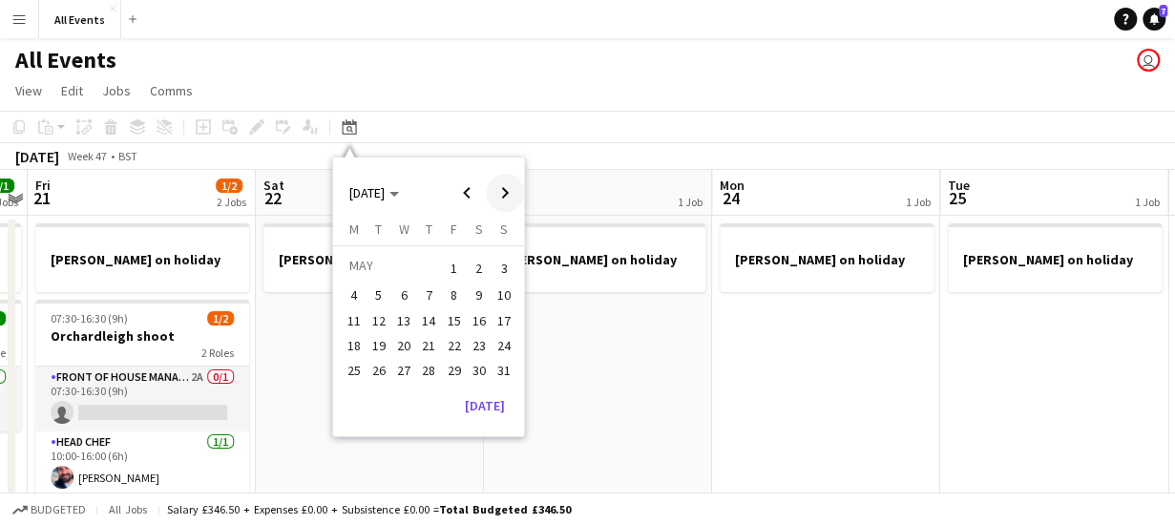
click at [510, 190] on span "Next month" at bounding box center [505, 193] width 38 height 38
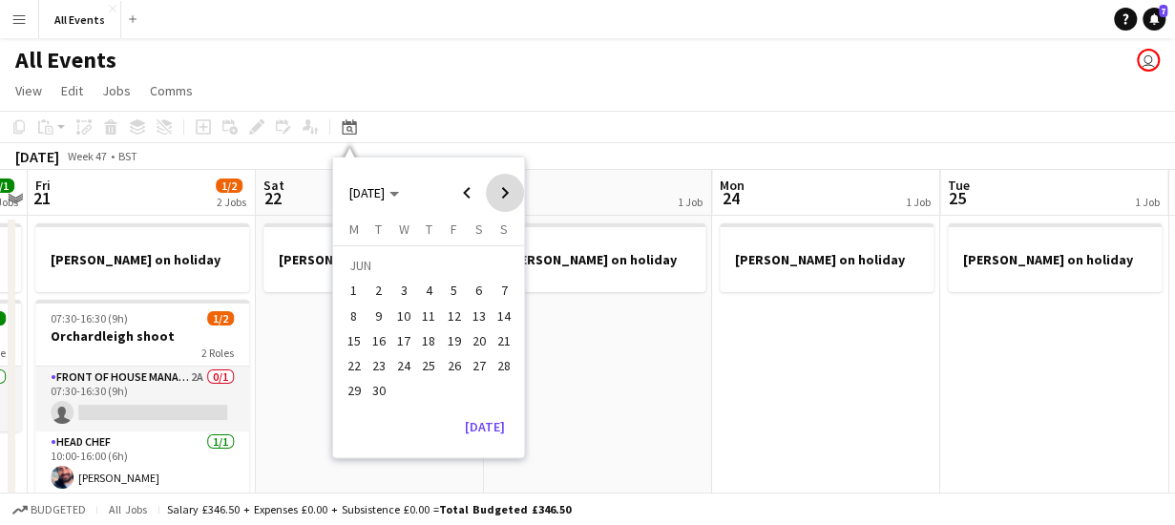
click at [510, 190] on span "Next month" at bounding box center [505, 193] width 38 height 38
click at [466, 192] on span "Previous month" at bounding box center [467, 193] width 38 height 38
click at [476, 263] on span "1" at bounding box center [479, 268] width 23 height 27
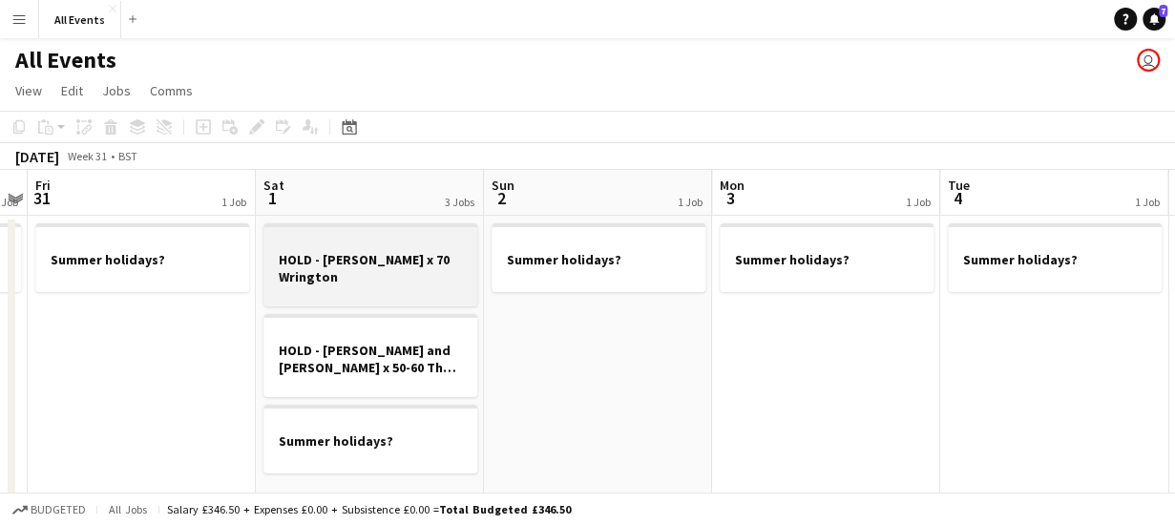
click at [410, 255] on h3 "HOLD - [PERSON_NAME] x 70 Wrington" at bounding box center [370, 268] width 214 height 34
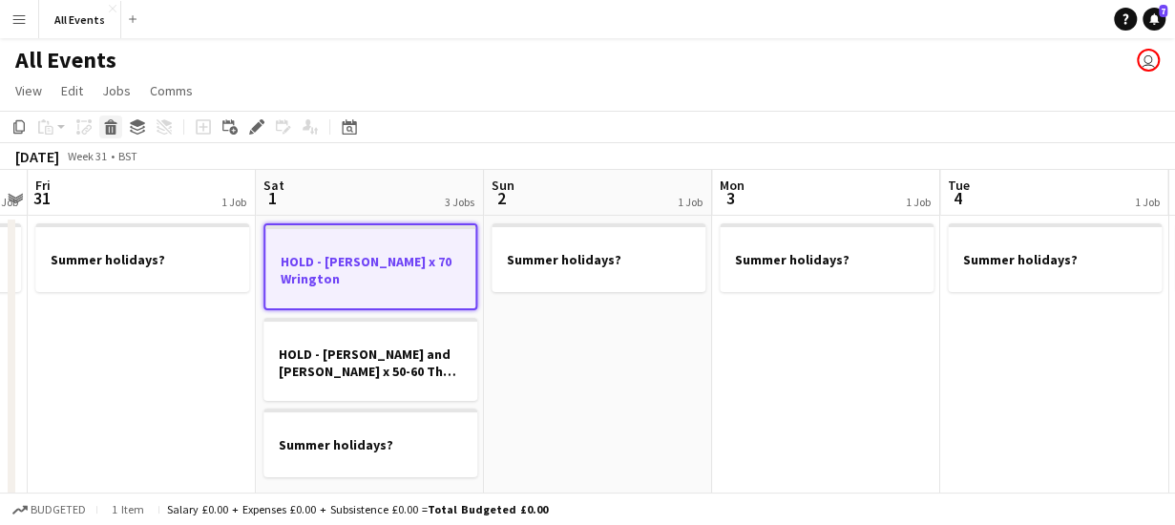
click at [110, 130] on icon at bounding box center [111, 130] width 10 height 10
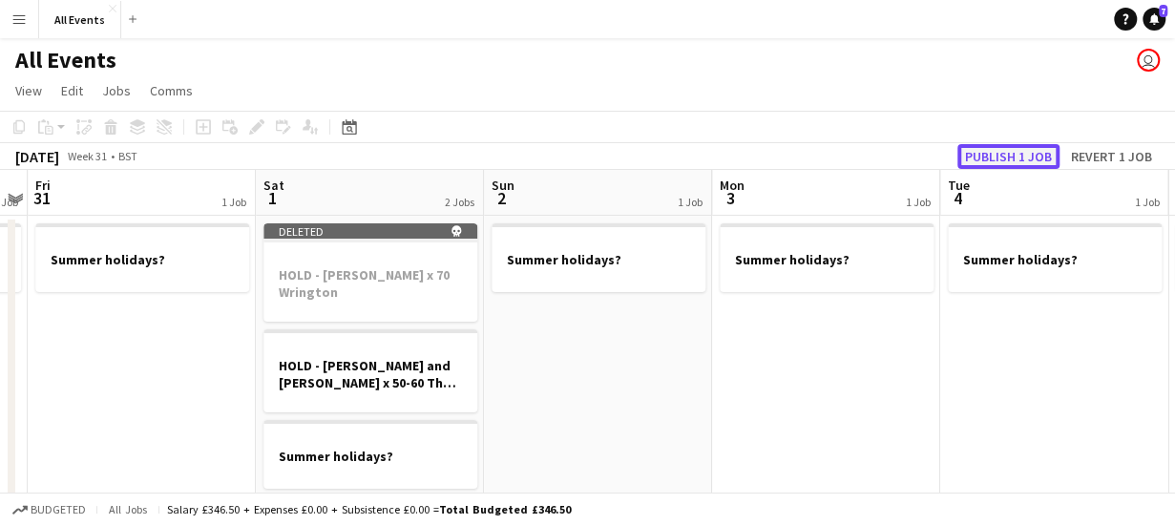
click at [985, 157] on button "Publish 1 job" at bounding box center [1008, 156] width 102 height 25
